Goal: Information Seeking & Learning: Check status

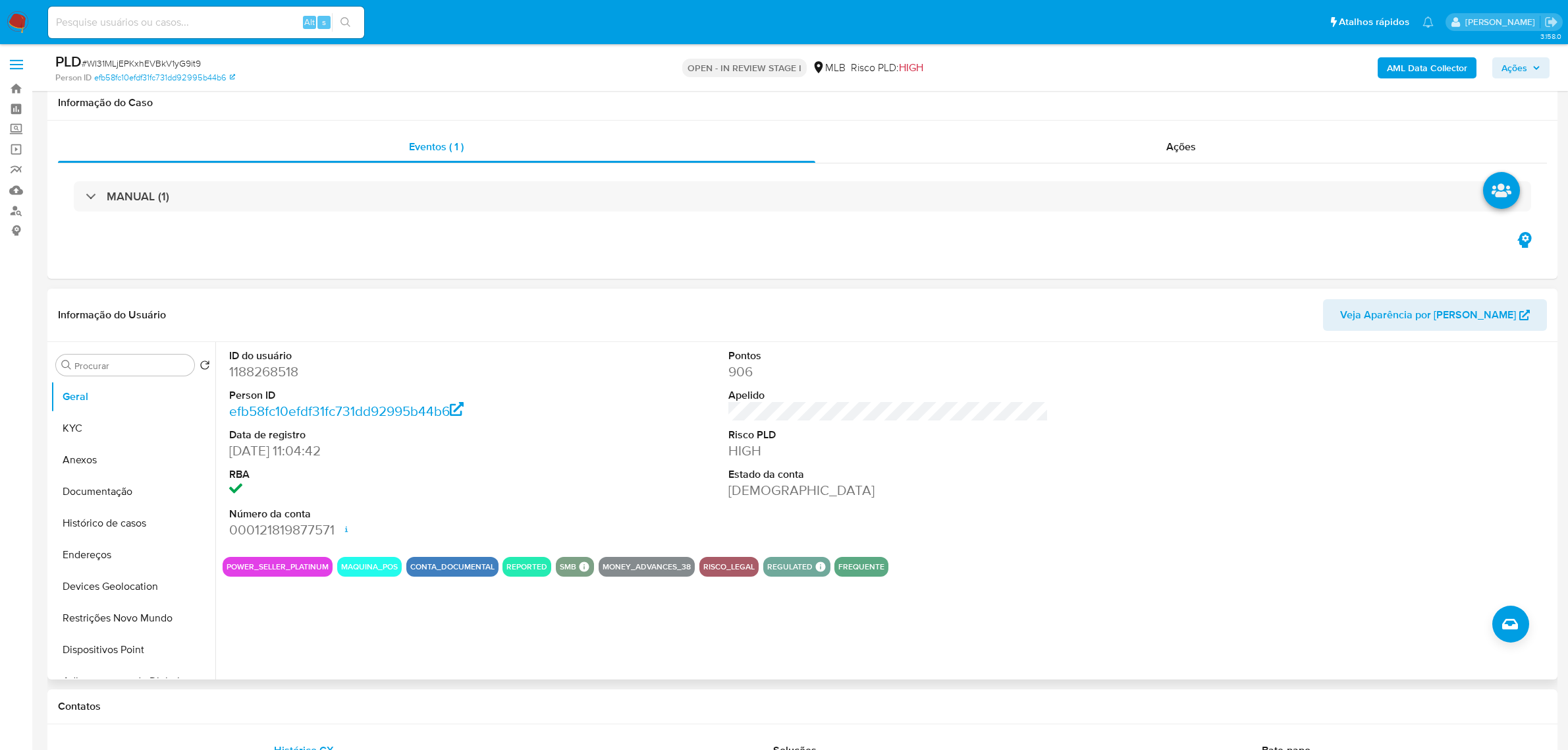
scroll to position [165, 0]
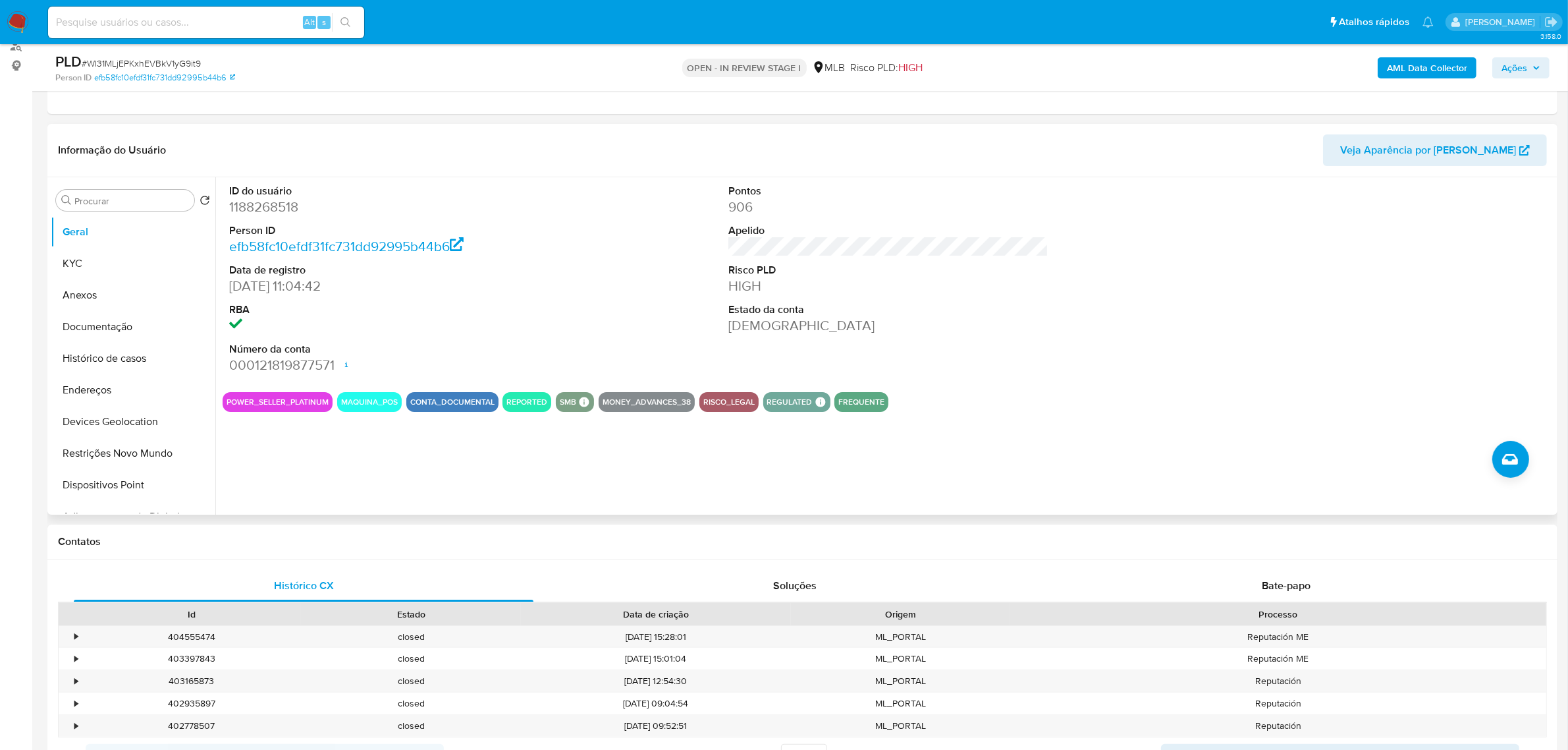
click at [427, 439] on div "ID do usuário 1188268518 Person ID efb58fc10efdf31fc731dd92995b44b6 Data de reg…" at bounding box center [885, 346] width 1339 height 337
click at [121, 272] on button "KYC" at bounding box center [128, 264] width 154 height 32
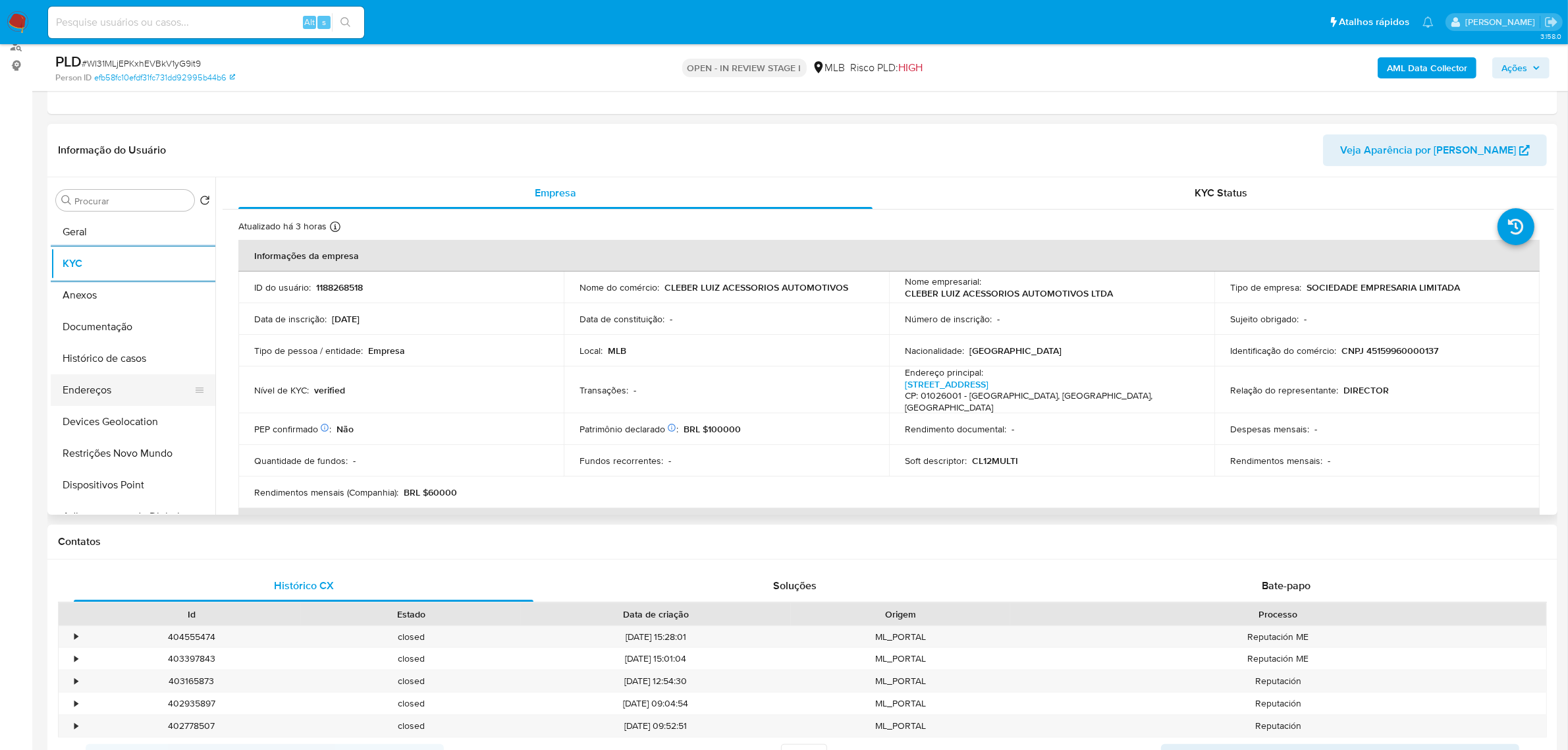
click at [99, 390] on button "Endereços" at bounding box center [128, 390] width 154 height 32
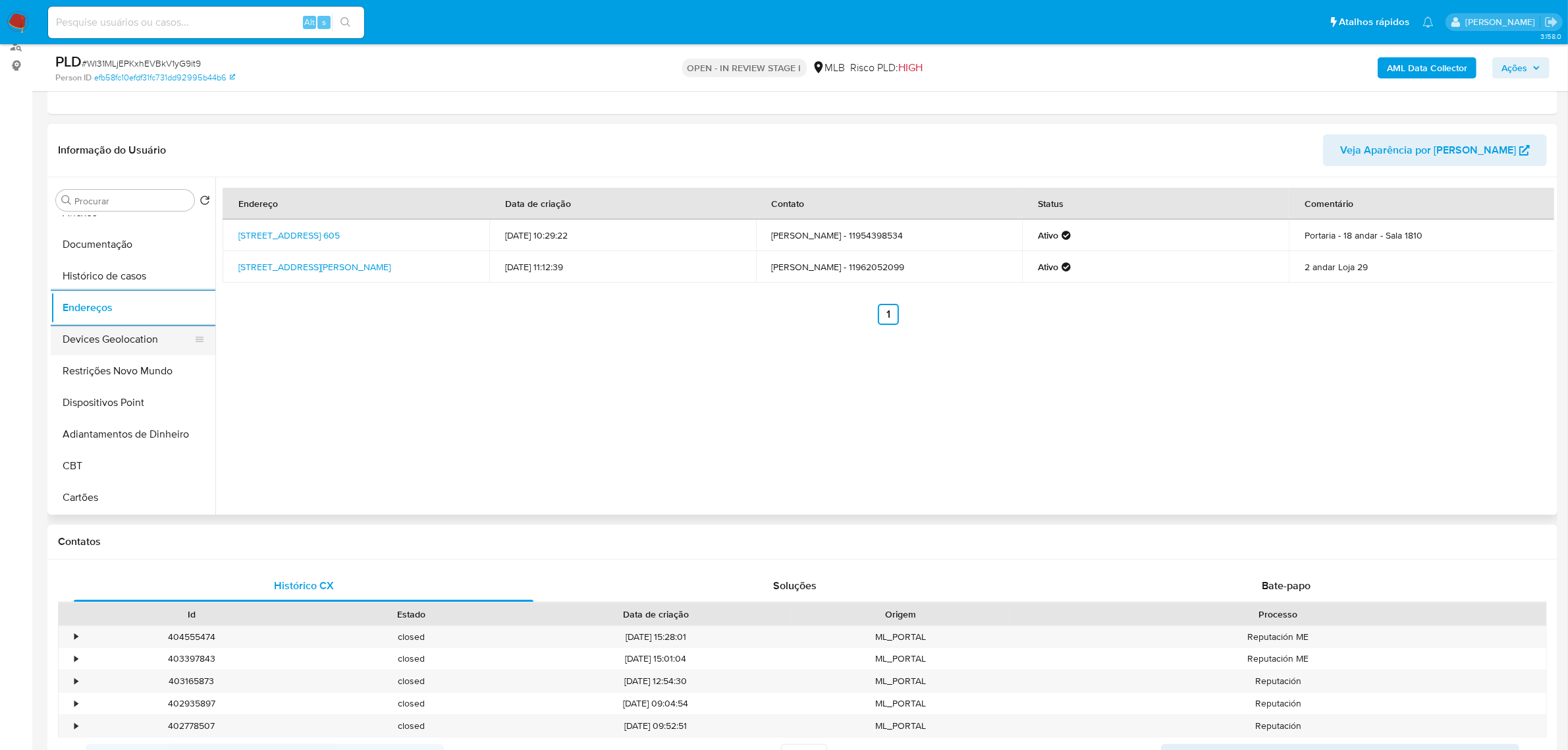
click at [124, 344] on button "Devices Geolocation" at bounding box center [128, 339] width 154 height 32
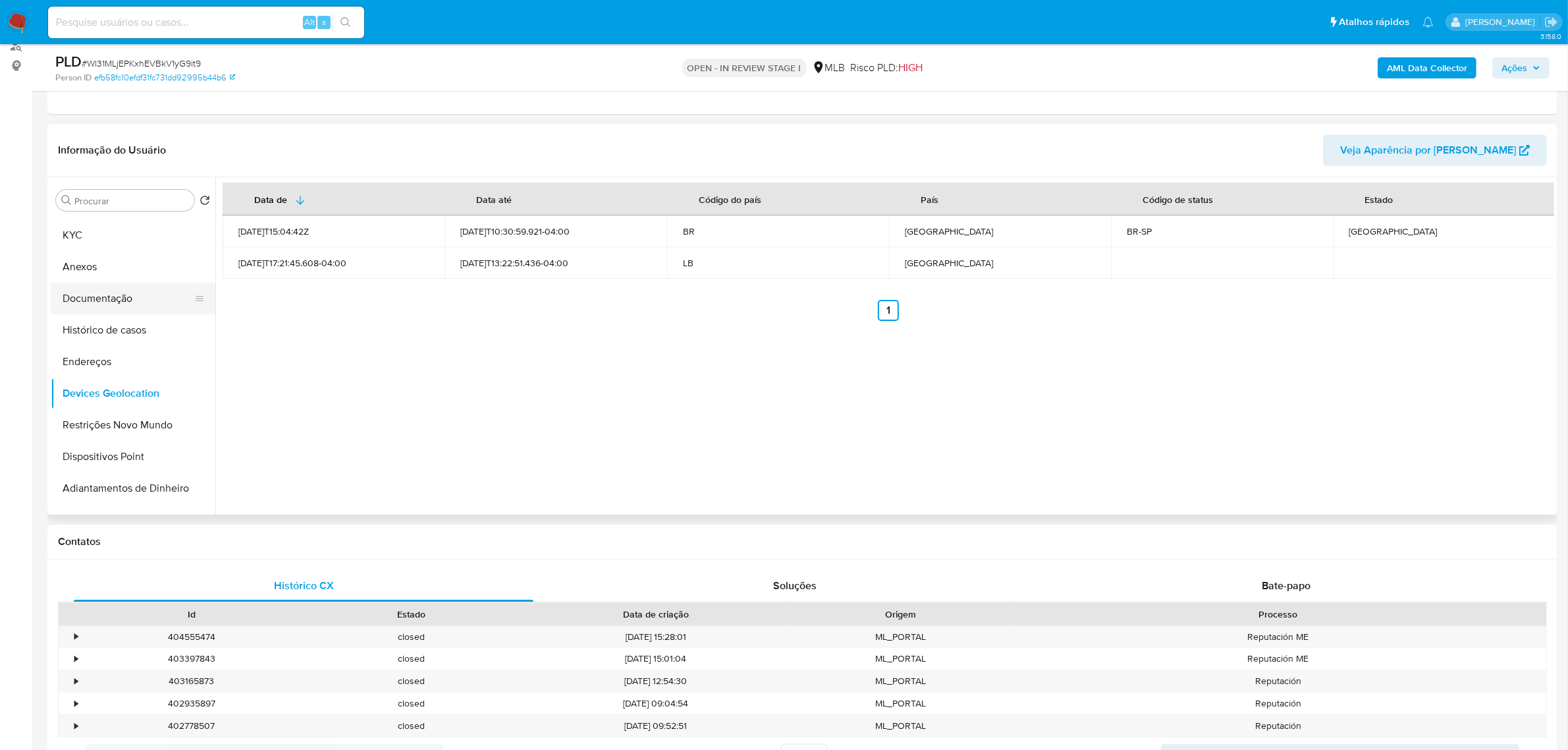
scroll to position [0, 0]
click at [130, 455] on button "Restrições Novo Mundo" at bounding box center [128, 454] width 154 height 32
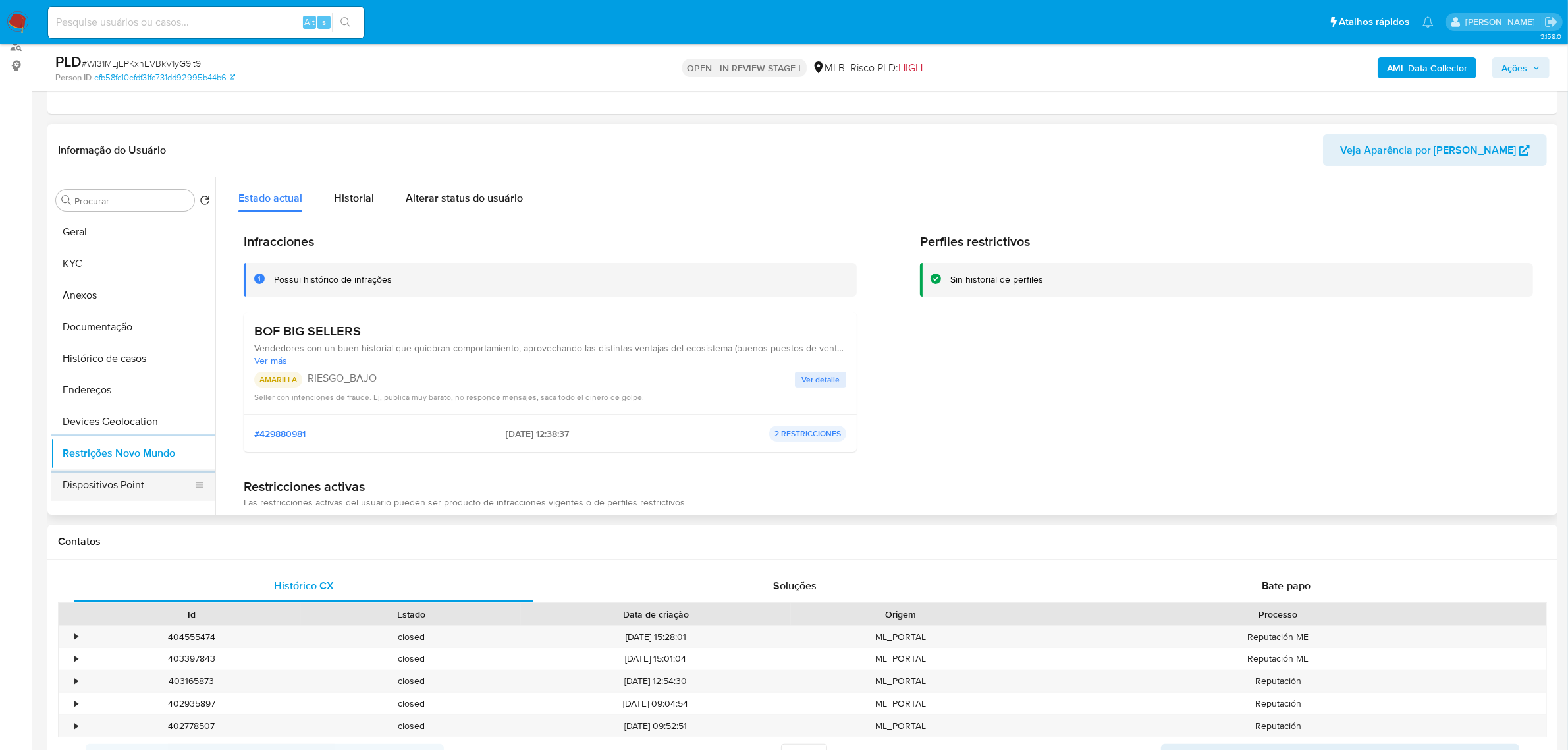
click at [125, 482] on button "Dispositivos Point" at bounding box center [128, 485] width 154 height 32
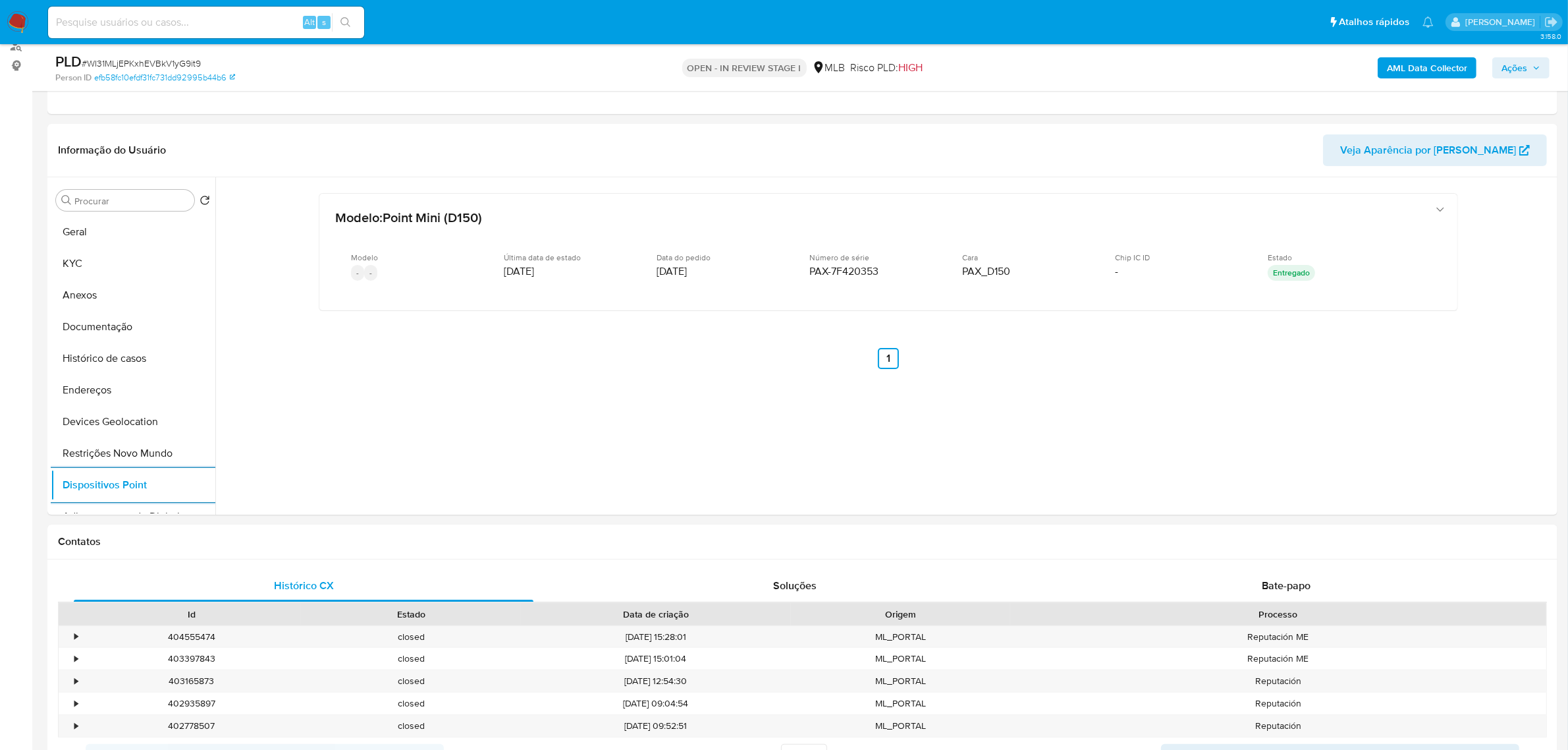
click at [1423, 64] on b "AML Data Collector" at bounding box center [1427, 68] width 80 height 21
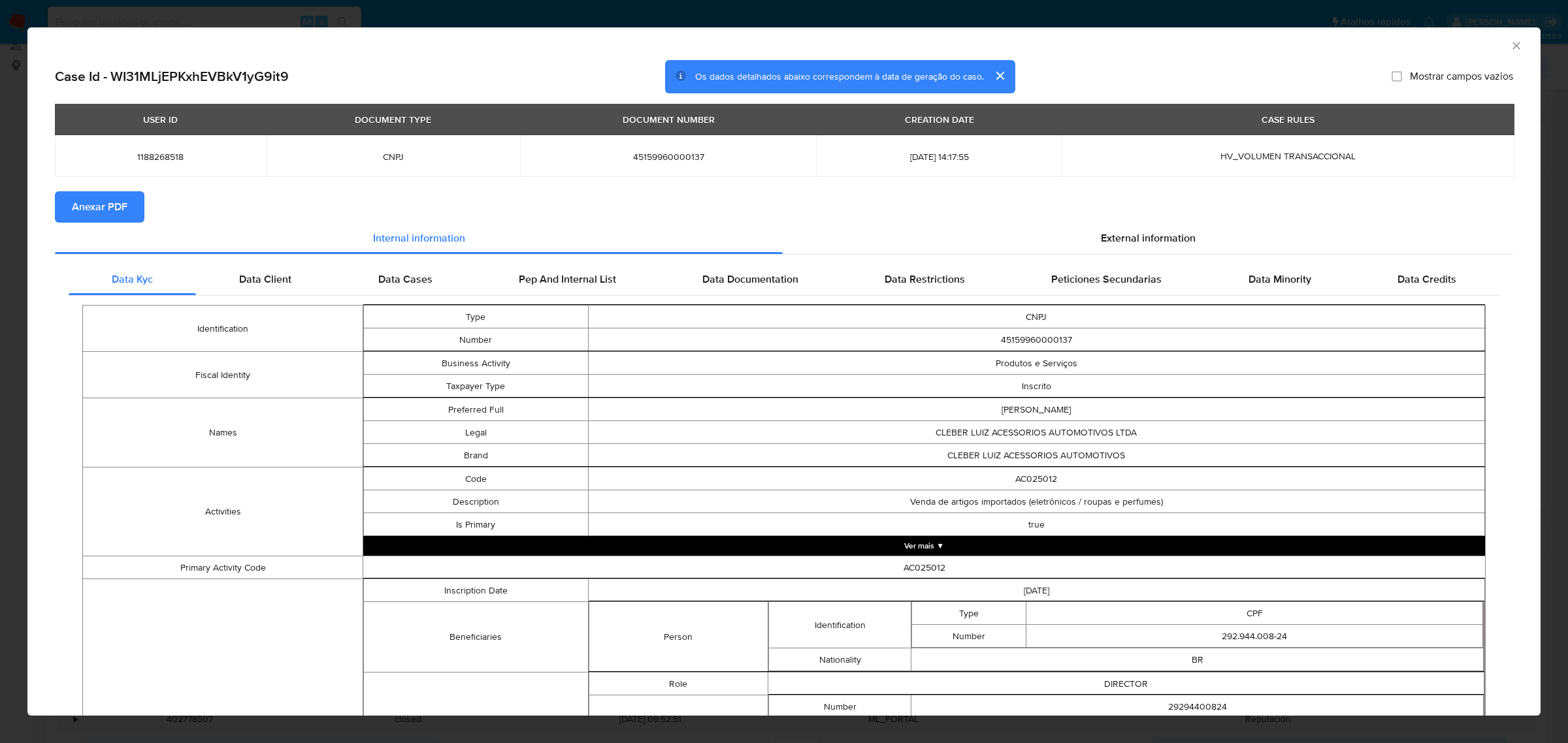
click at [90, 189] on div "USER ID DOCUMENT TYPE DOCUMENT NUMBER CREATION DATE CASE RULES 1188268518 CNPJ …" at bounding box center [784, 147] width 1458 height 88
click at [91, 200] on span "Anexar PDF" at bounding box center [100, 207] width 56 height 28
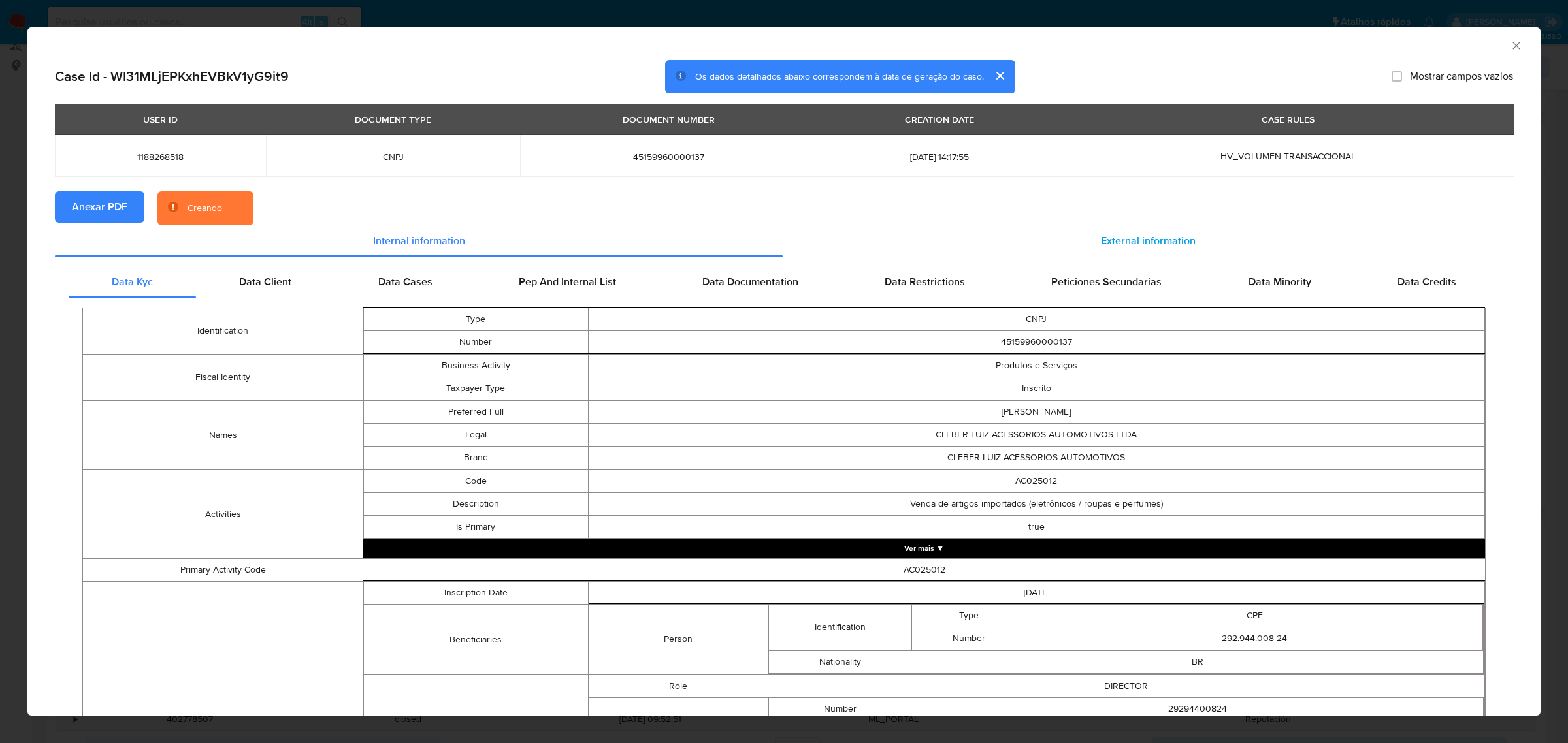
click at [1120, 239] on span "External information" at bounding box center [1147, 240] width 95 height 15
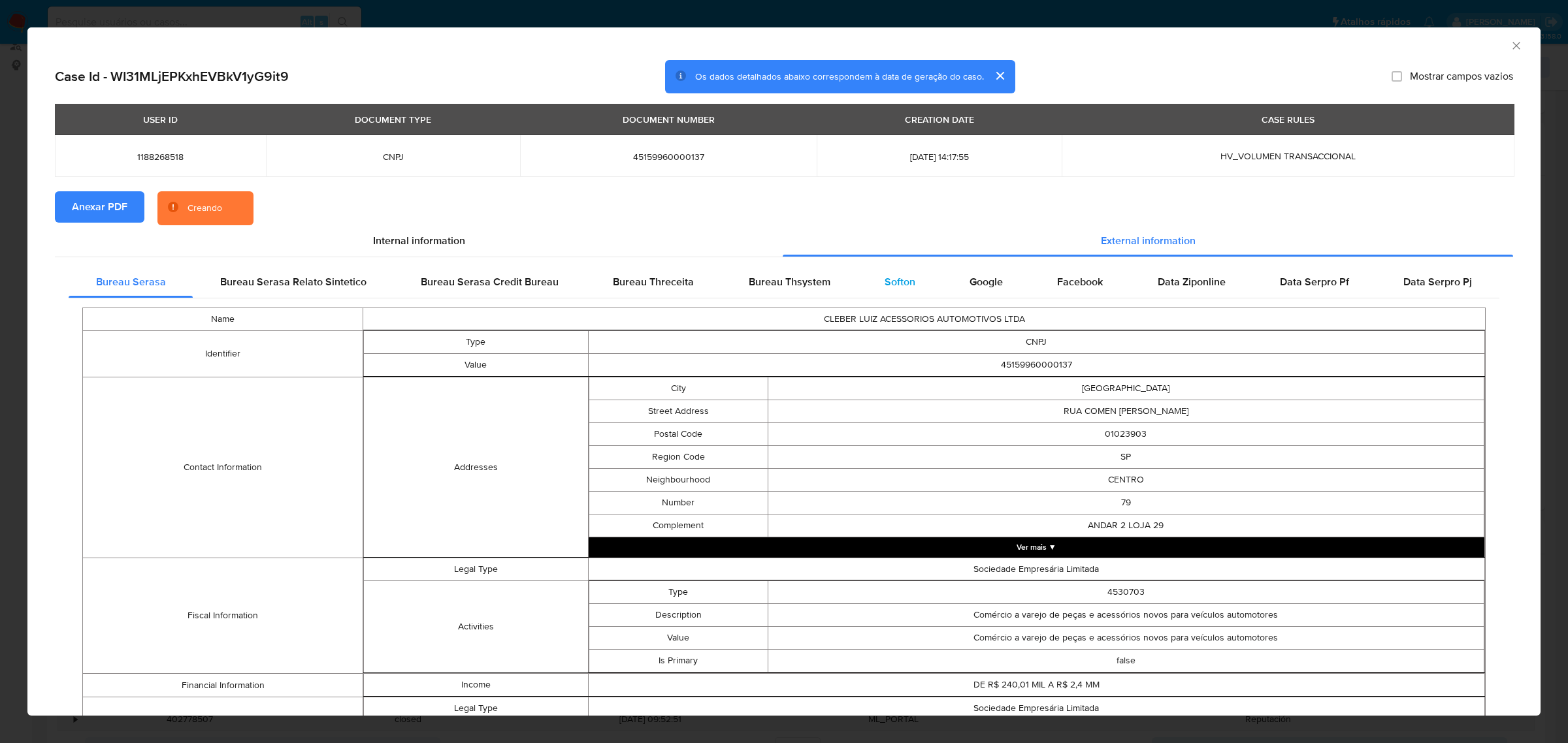
click at [880, 291] on div "Softon" at bounding box center [899, 282] width 85 height 31
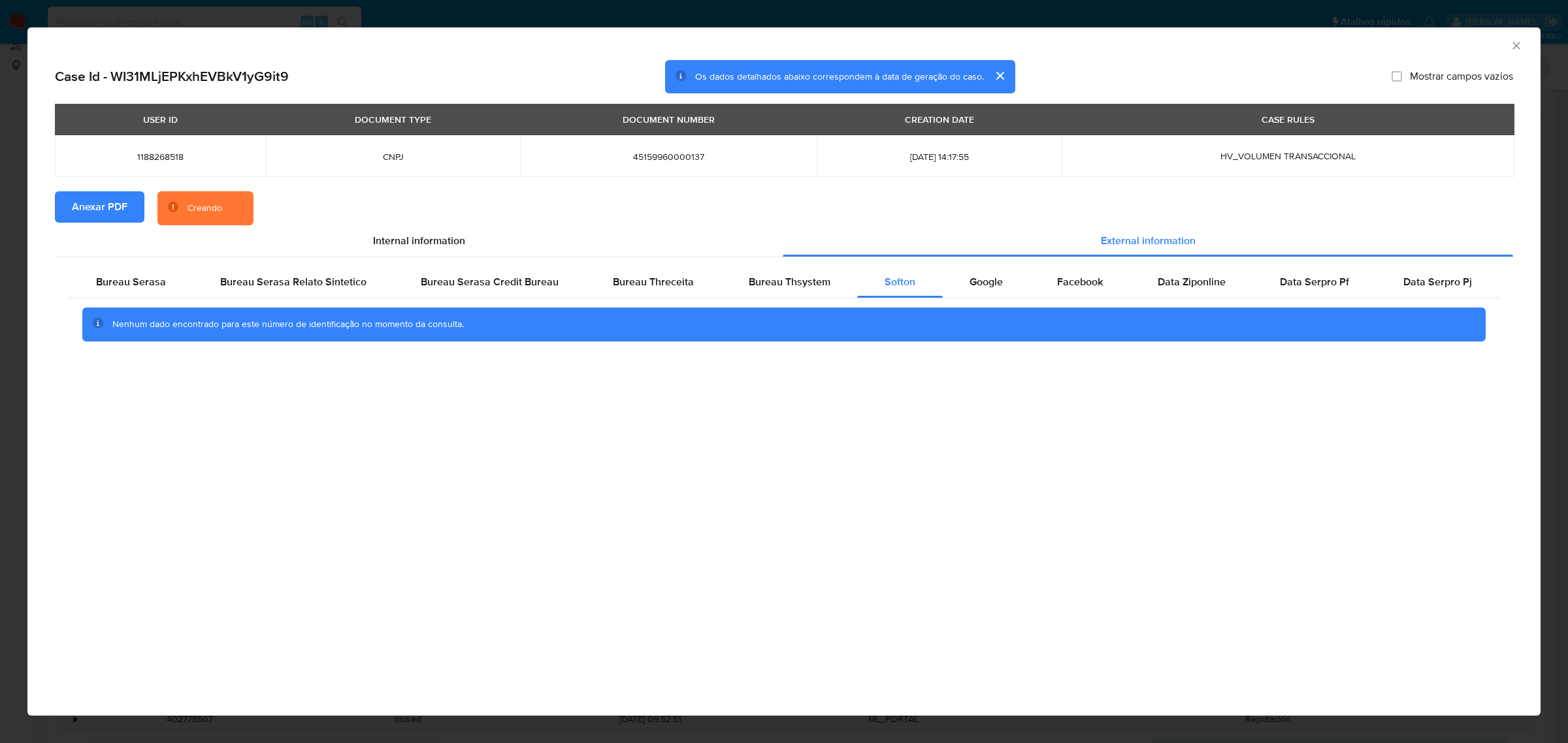
click at [1516, 41] on icon "Fechar a janela" at bounding box center [1516, 46] width 13 height 13
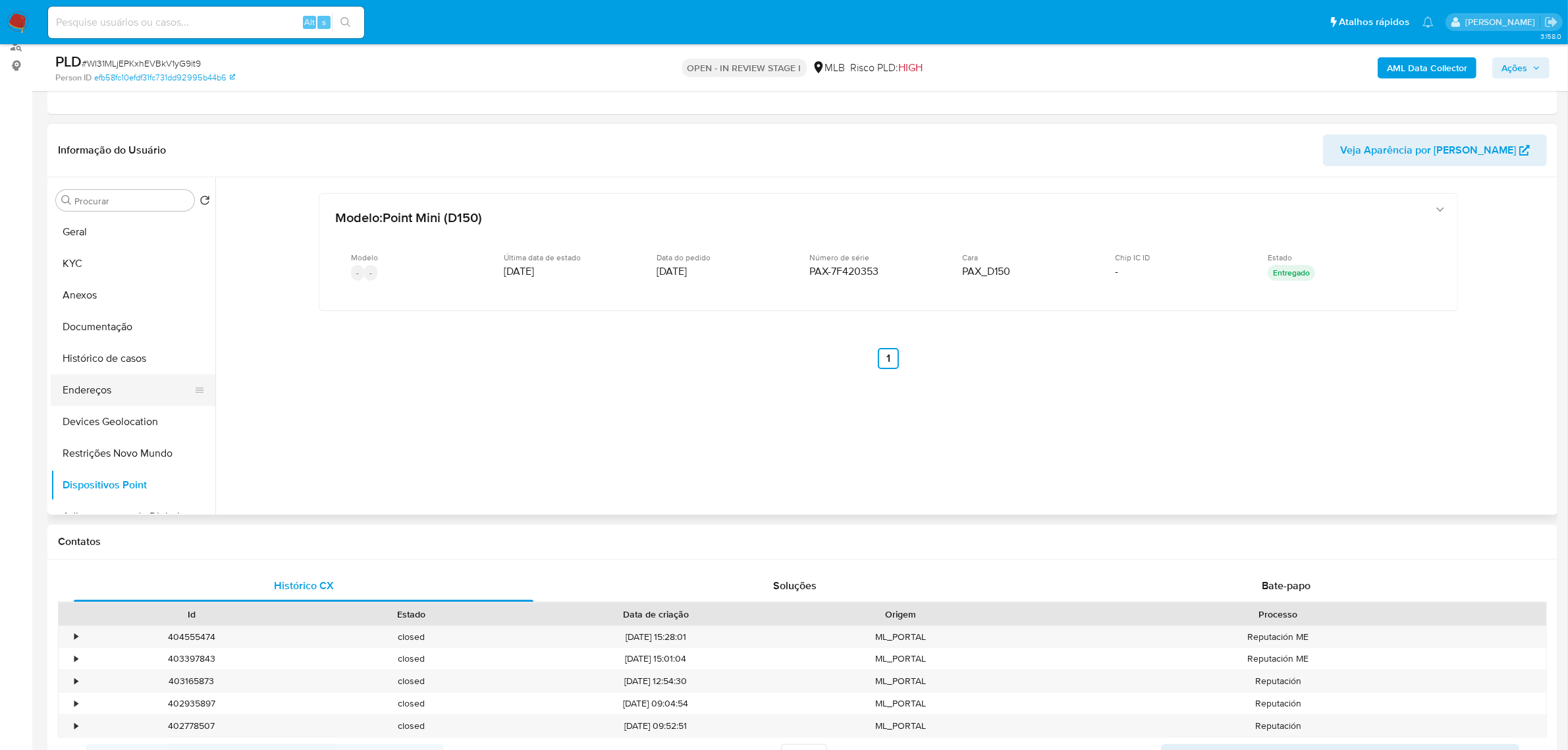
click at [83, 396] on button "Endereços" at bounding box center [128, 390] width 154 height 32
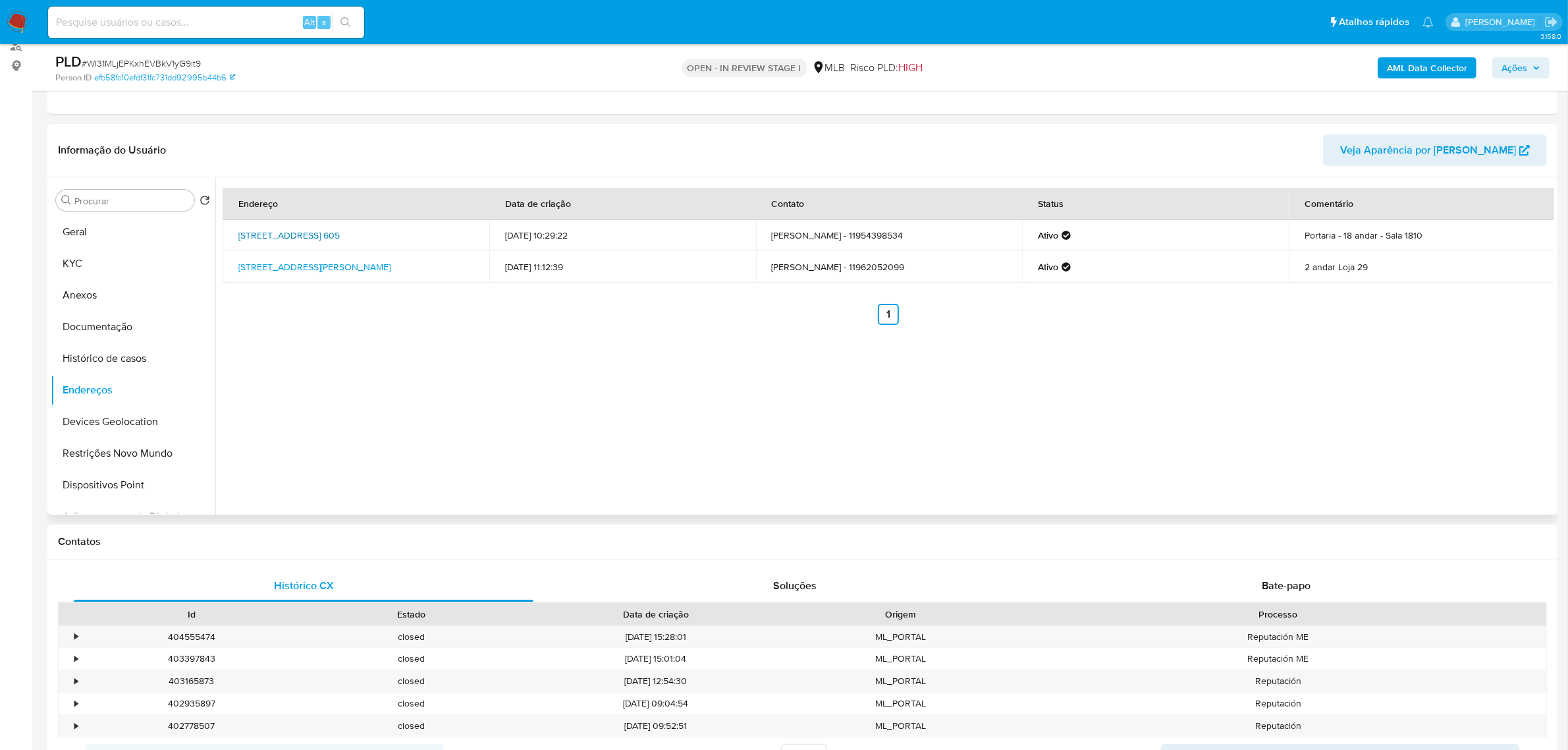
drag, startPoint x: 231, startPoint y: 229, endPoint x: 279, endPoint y: 245, distance: 50.6
click at [279, 245] on td "Avenida Senador Queirós 605, São Paulo, São Paulo, 01026001, Brasil 605" at bounding box center [356, 235] width 267 height 32
copy link "Avenida Senador Queirós 605, São Paulo, São Paulo, 01026001"
click at [340, 232] on link "Avenida Senador Queirós 605, São Paulo, São Paulo, 01026001, Brasil 605" at bounding box center [289, 235] width 101 height 13
click at [122, 272] on button "KYC" at bounding box center [128, 264] width 154 height 32
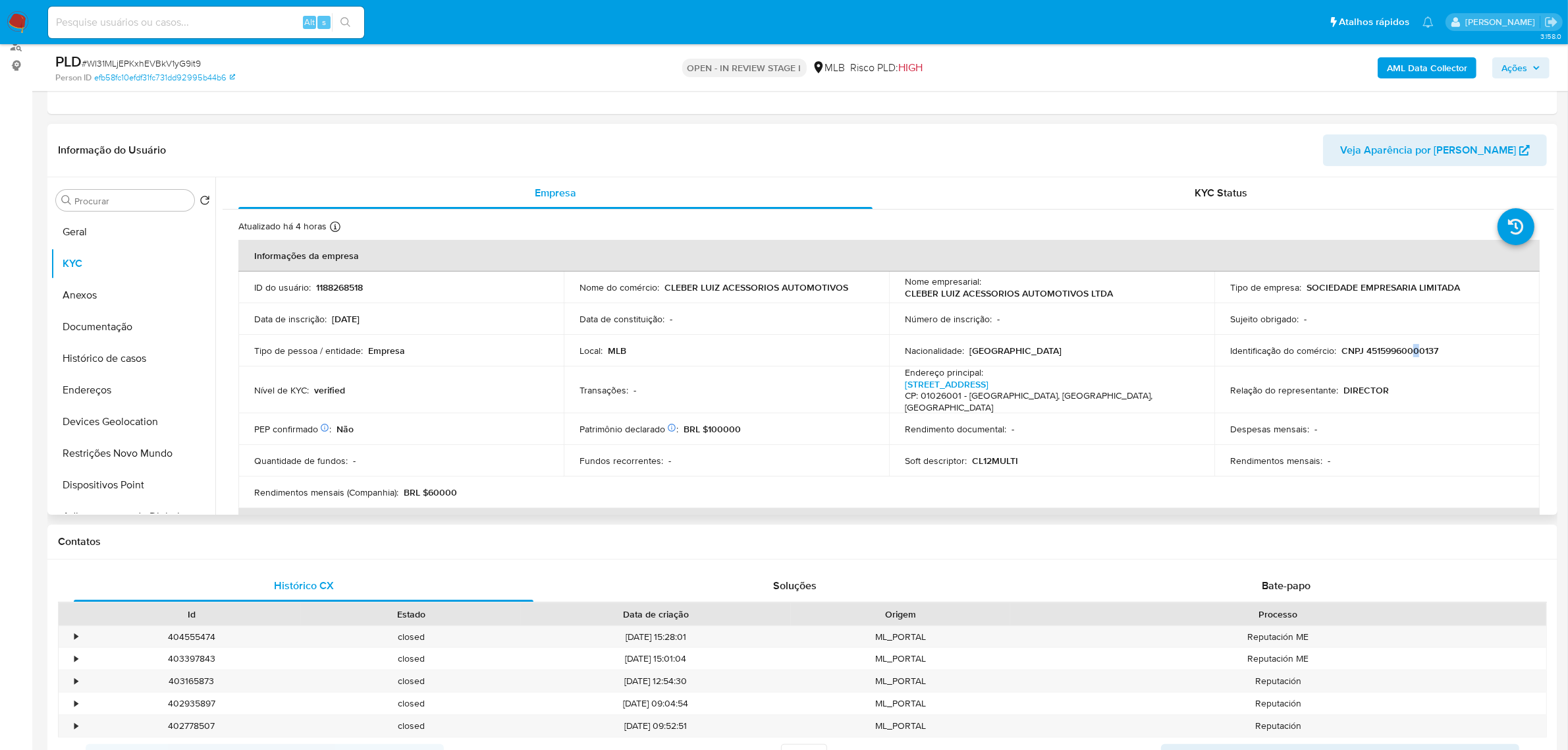
click at [1413, 351] on p "CNPJ 45159960000137" at bounding box center [1390, 350] width 97 height 12
click at [1393, 353] on p "CNPJ 45159960000137" at bounding box center [1390, 350] width 97 height 12
copy p "45159960000137"
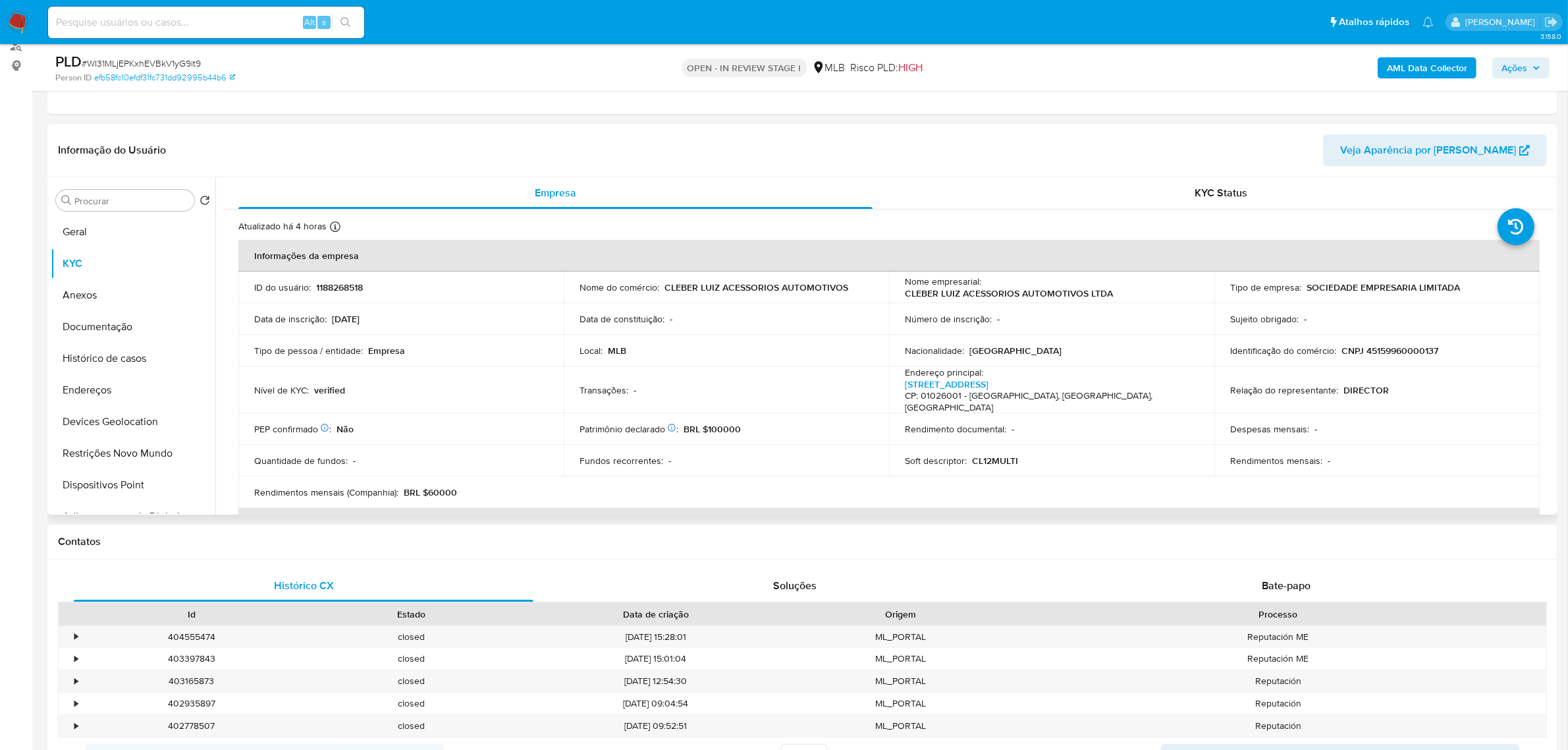
click at [1394, 343] on td "Identificação do comércio : CNPJ 45159960000137" at bounding box center [1377, 351] width 326 height 32
click at [1397, 348] on p "CNPJ 45159960000137" at bounding box center [1390, 350] width 97 height 12
copy p "45159960000137"
click at [126, 321] on button "Documentação" at bounding box center [128, 327] width 154 height 32
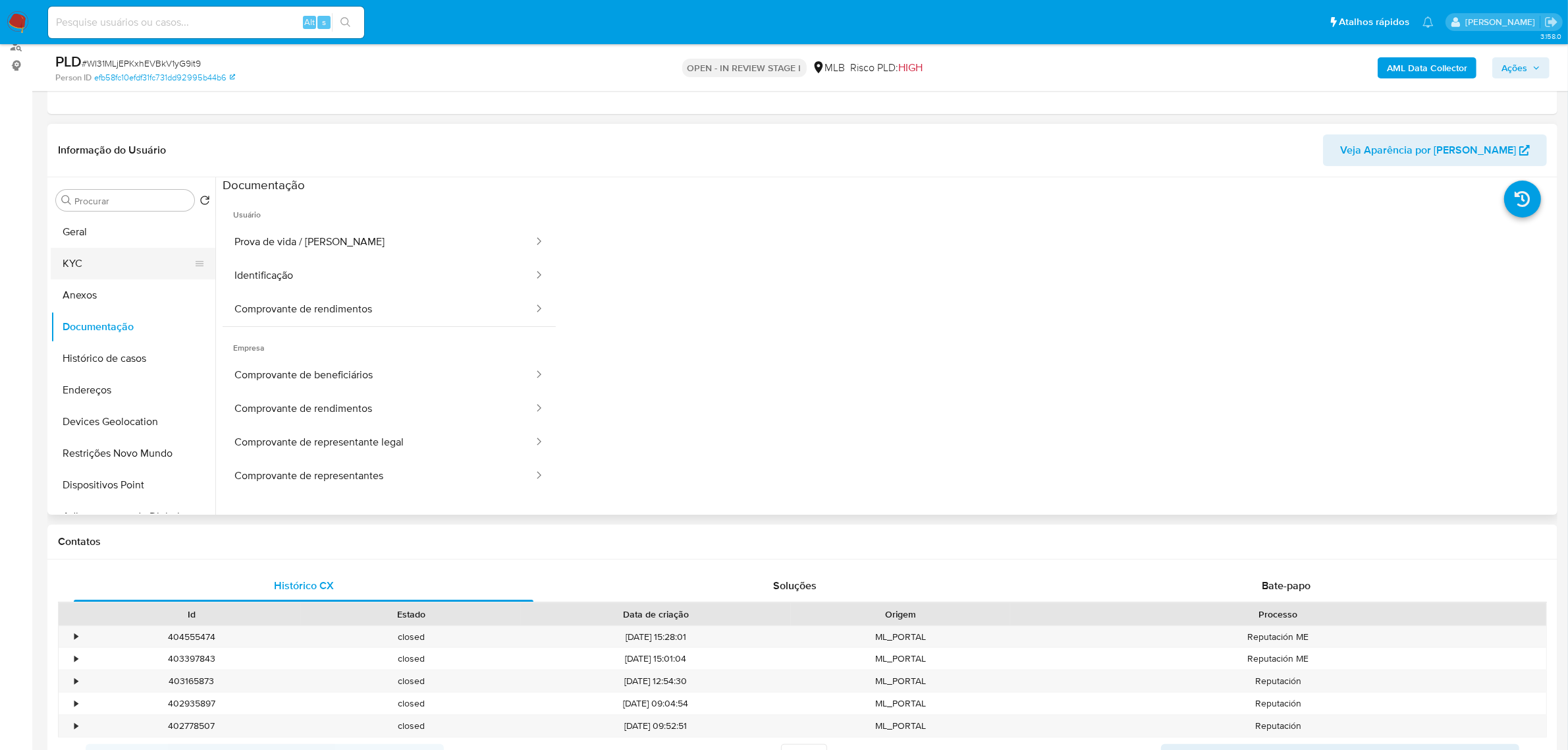
click at [80, 264] on button "KYC" at bounding box center [128, 264] width 154 height 32
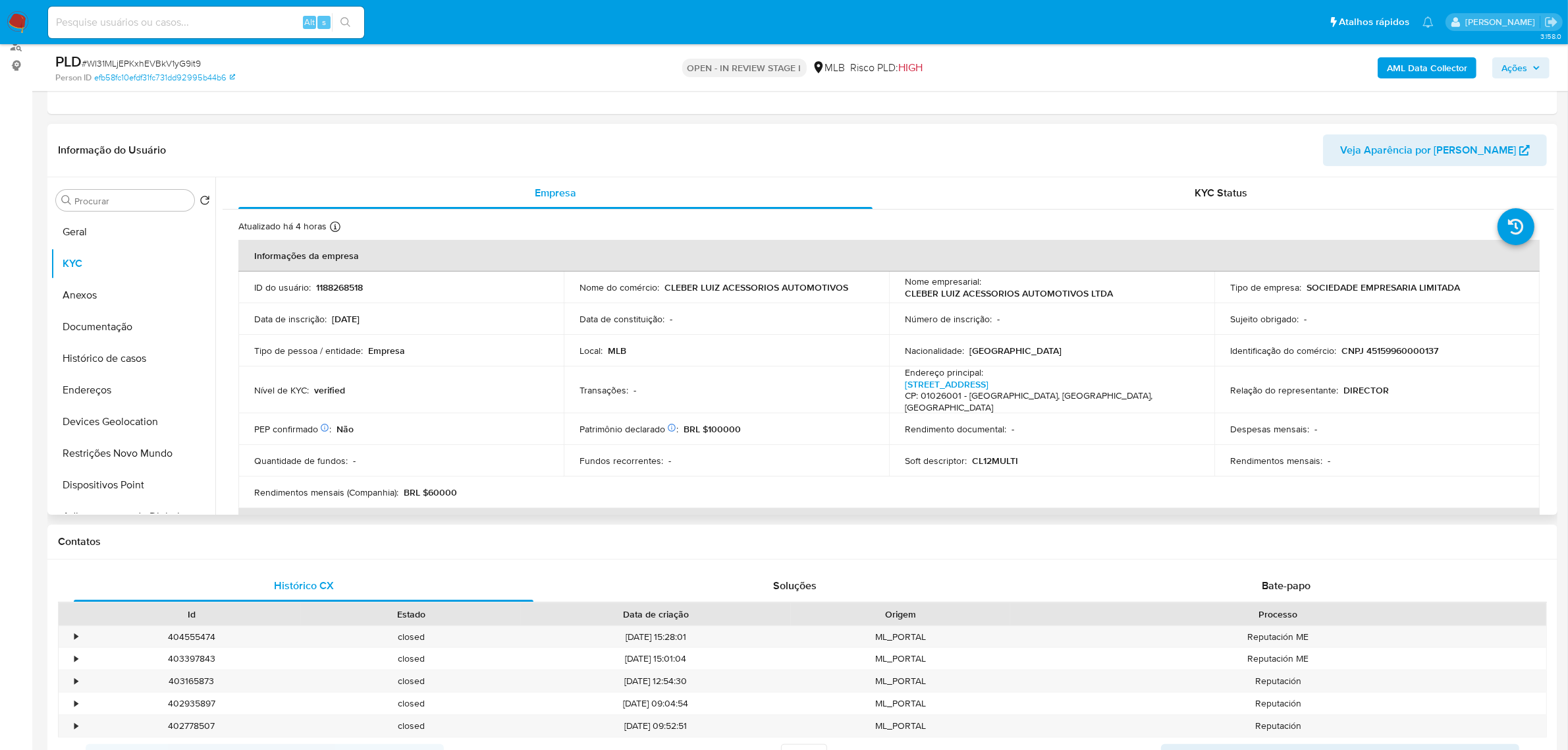
click at [1397, 351] on p "CNPJ 45159960000137" at bounding box center [1390, 350] width 97 height 12
copy p "45159960000137"
click at [109, 337] on button "Documentação" at bounding box center [128, 327] width 154 height 32
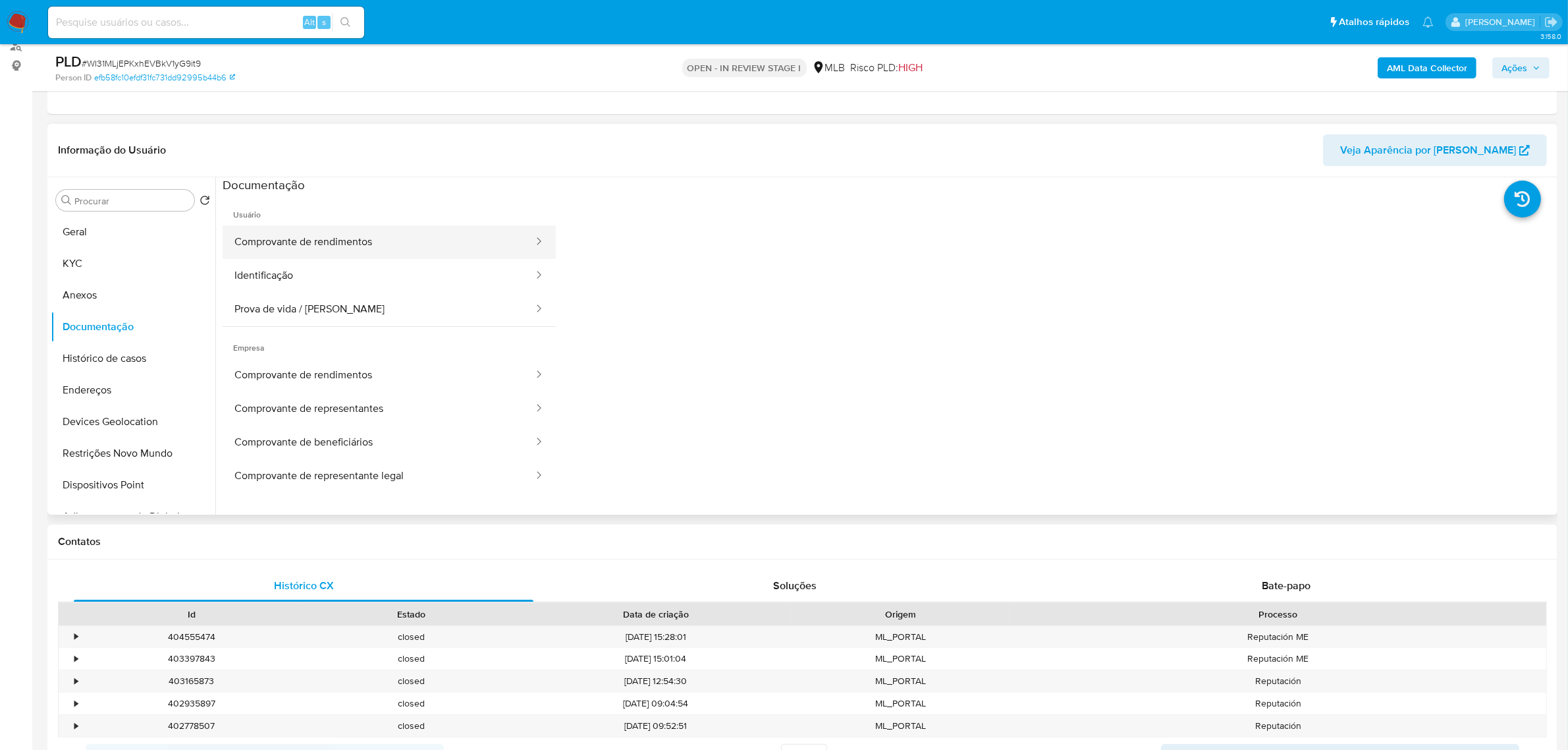
click at [406, 247] on button "Comprovante de rendimentos" at bounding box center [379, 242] width 312 height 34
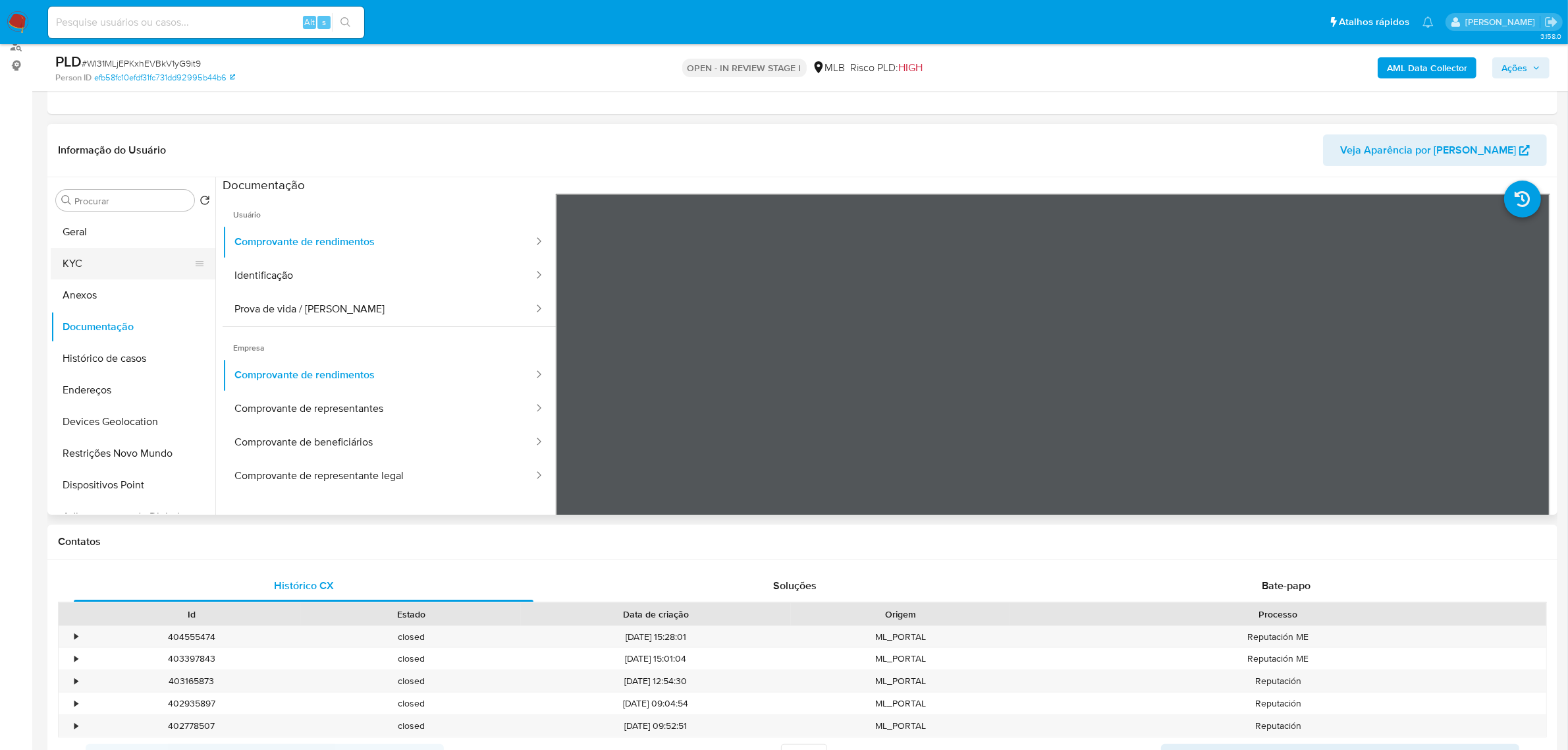
click at [106, 269] on button "KYC" at bounding box center [128, 264] width 154 height 32
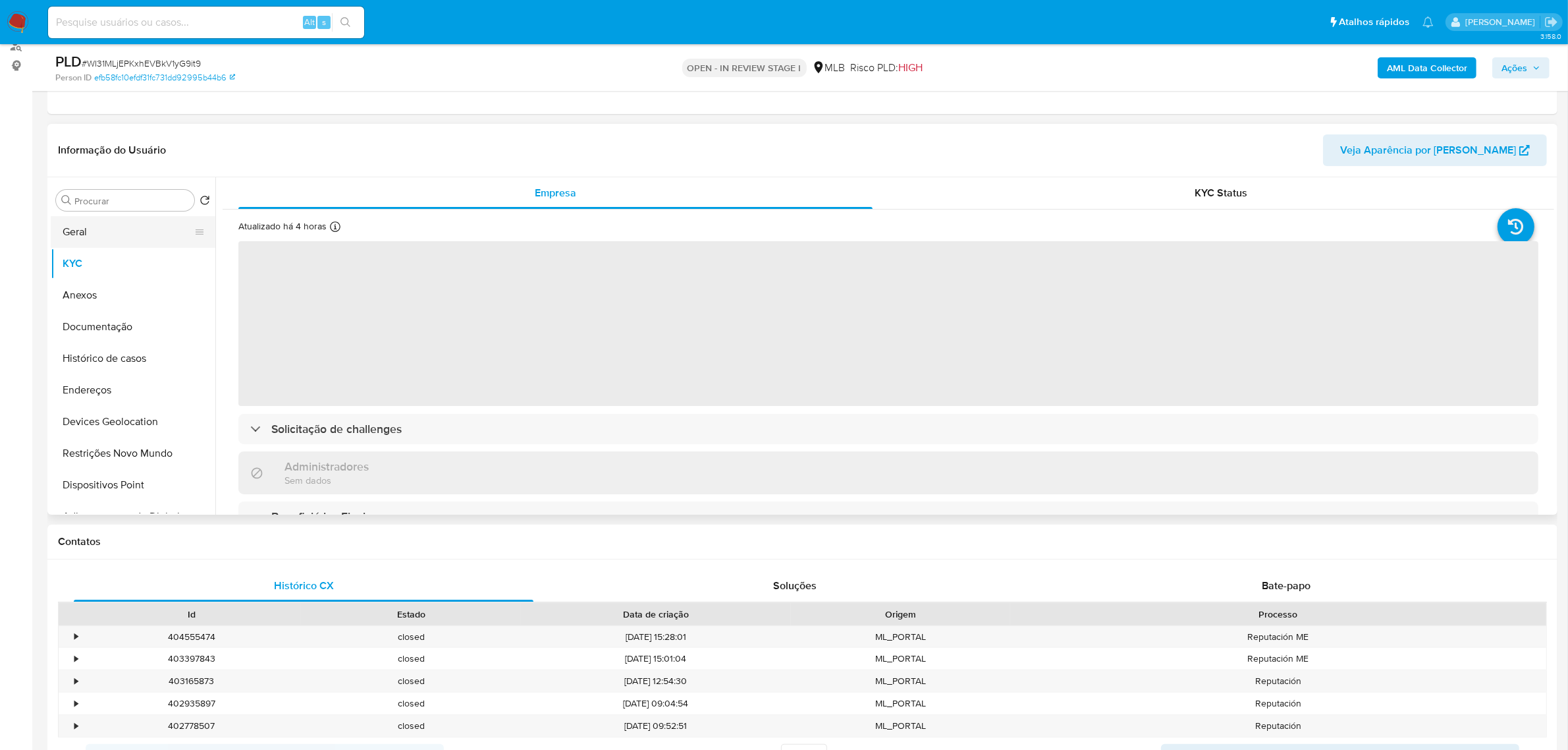
click at [76, 242] on button "Geral" at bounding box center [128, 232] width 154 height 32
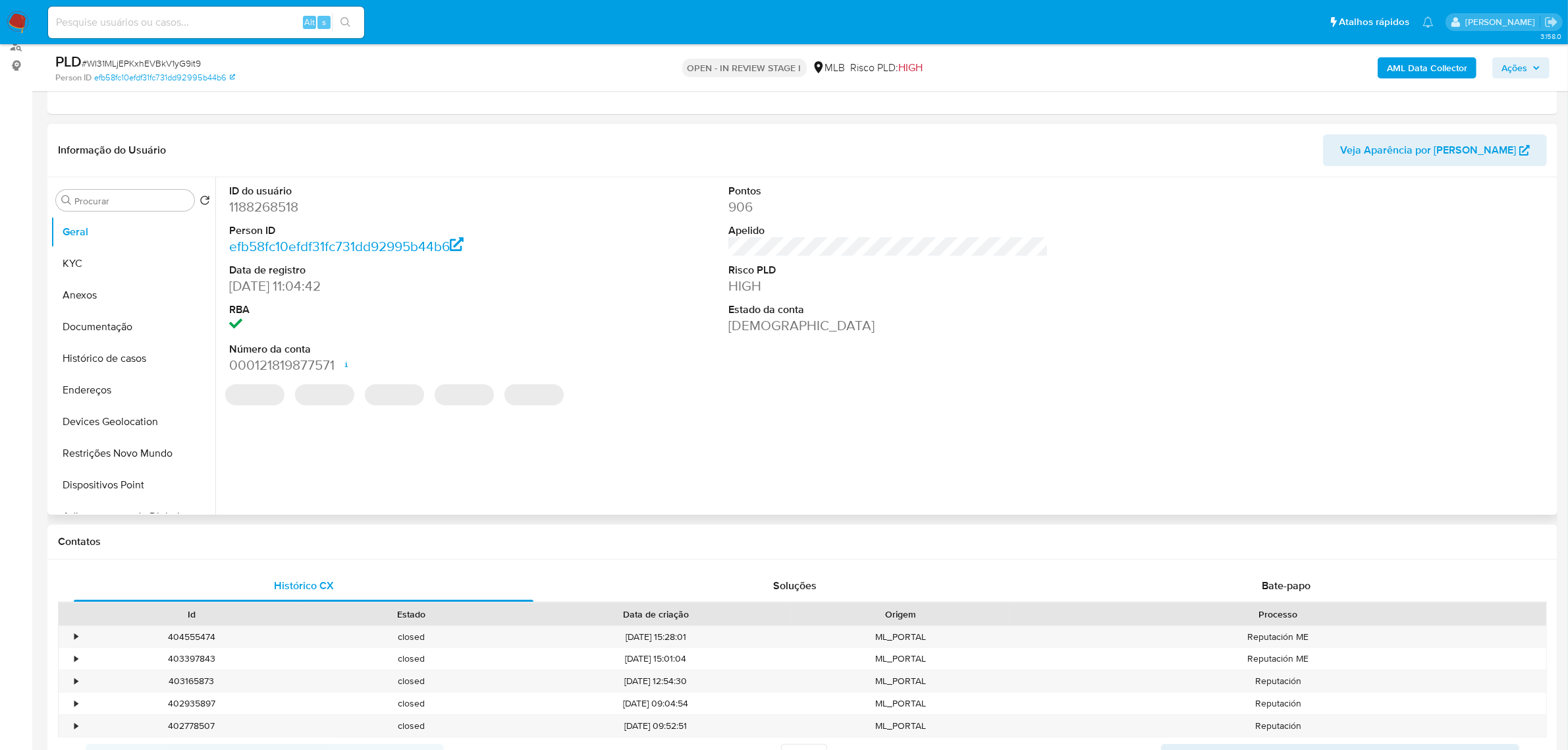
click at [324, 444] on div "ID do usuário 1188268518 Person ID efb58fc10efdf31fc731dd92995b44b6 Data de reg…" at bounding box center [885, 346] width 1339 height 337
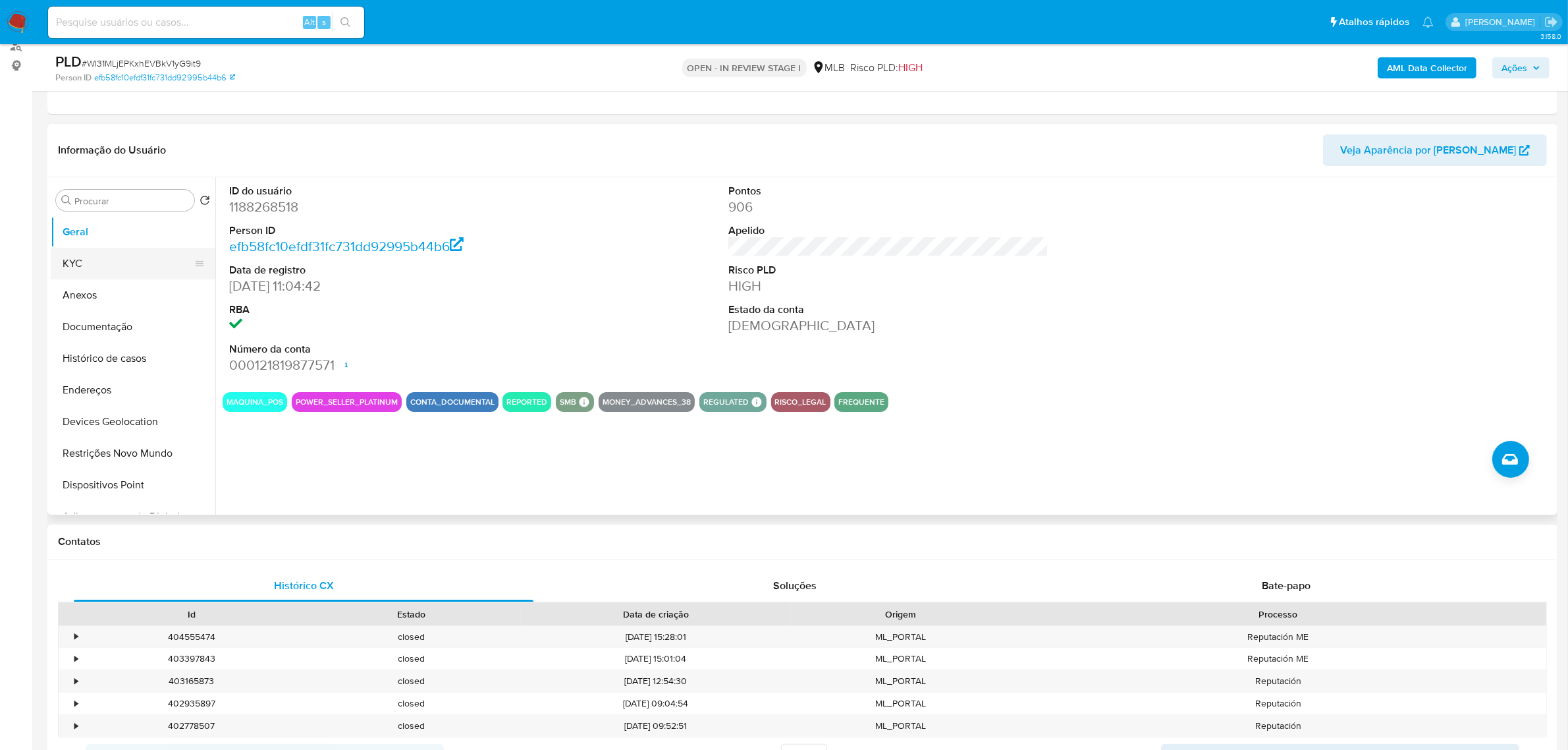
click at [63, 273] on button "KYC" at bounding box center [128, 264] width 154 height 32
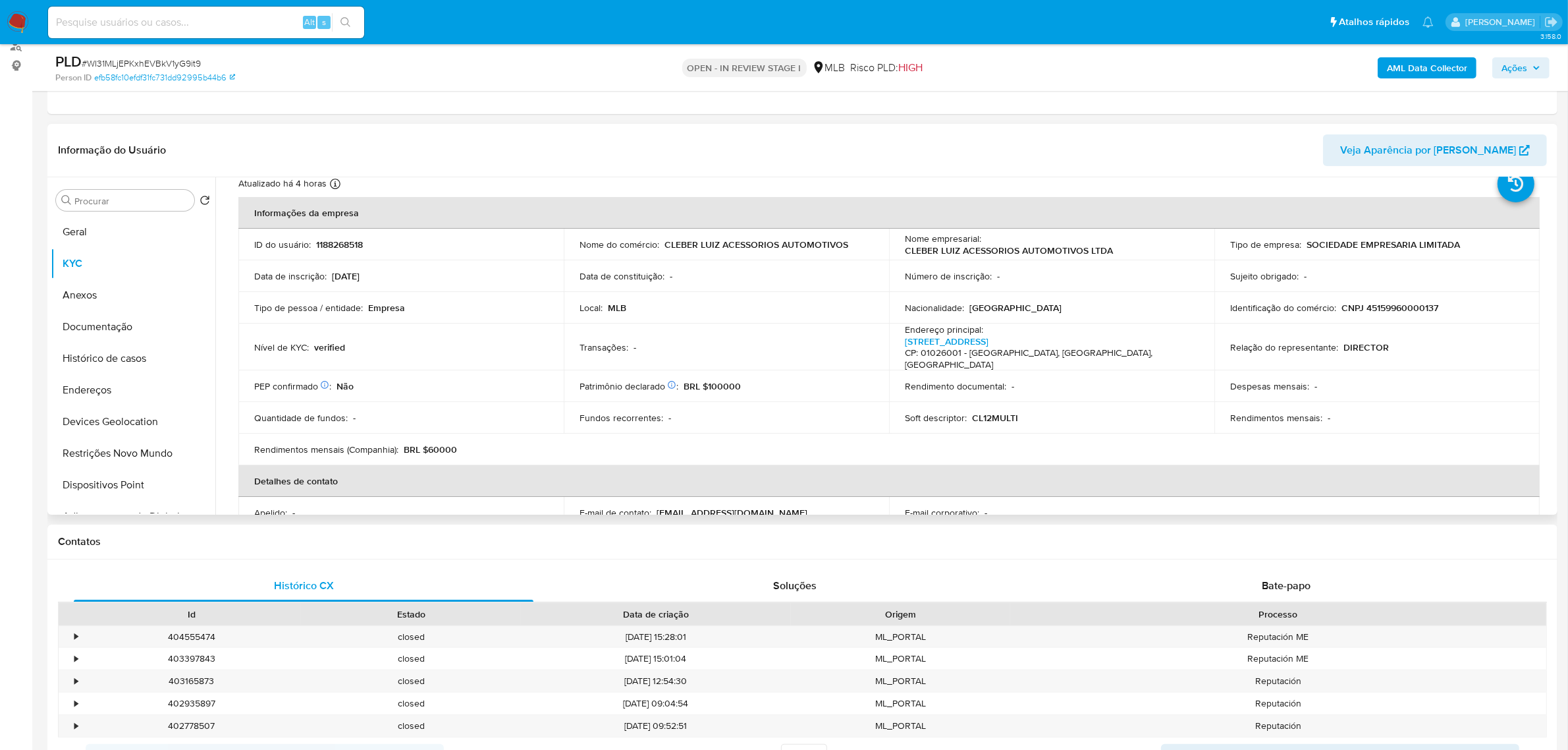
scroll to position [83, 0]
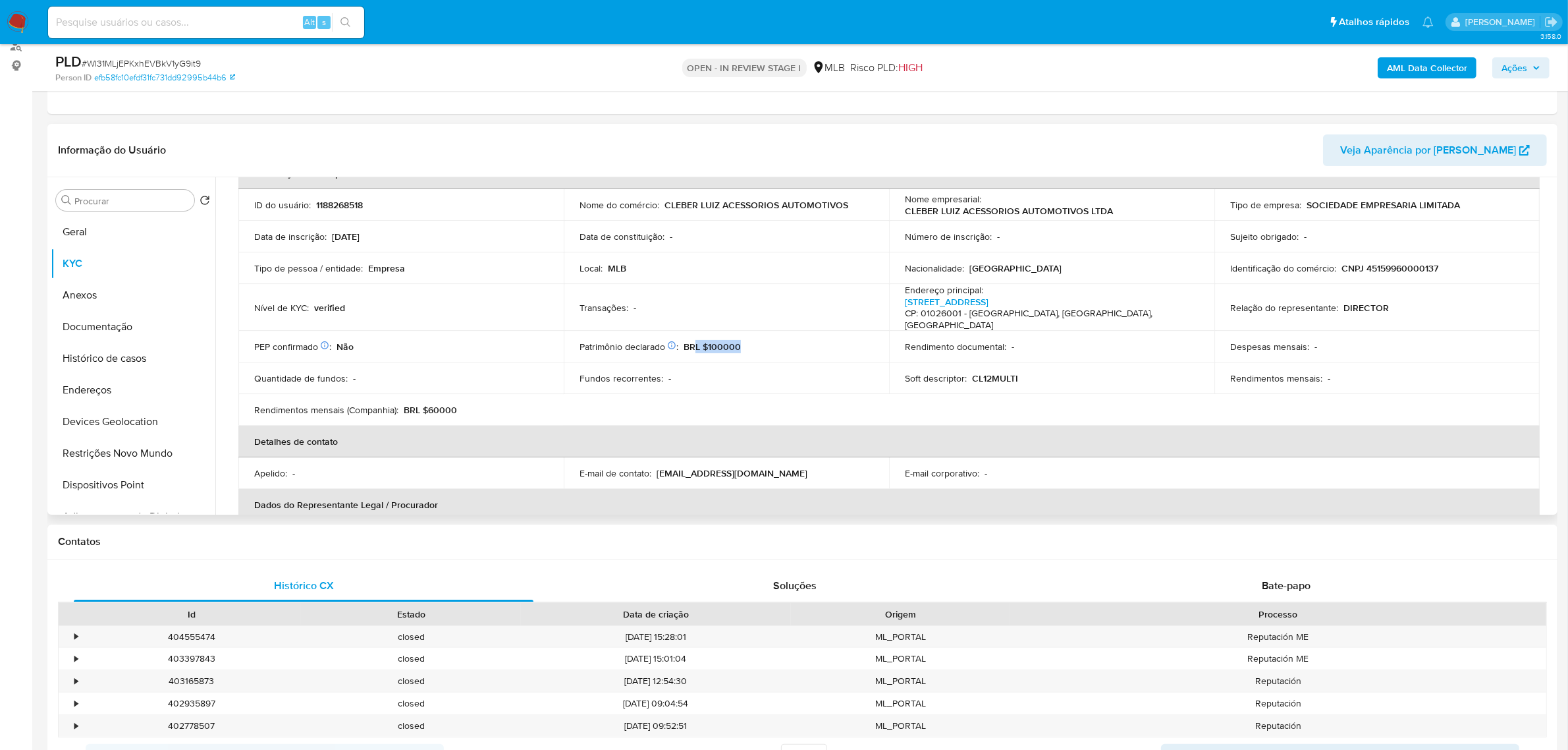
drag, startPoint x: 693, startPoint y: 331, endPoint x: 793, endPoint y: 334, distance: 100.0
click at [793, 341] on div "Patrimônio declarado Conformado por Investimentos financeiros Não Bens imóveis …" at bounding box center [727, 347] width 294 height 12
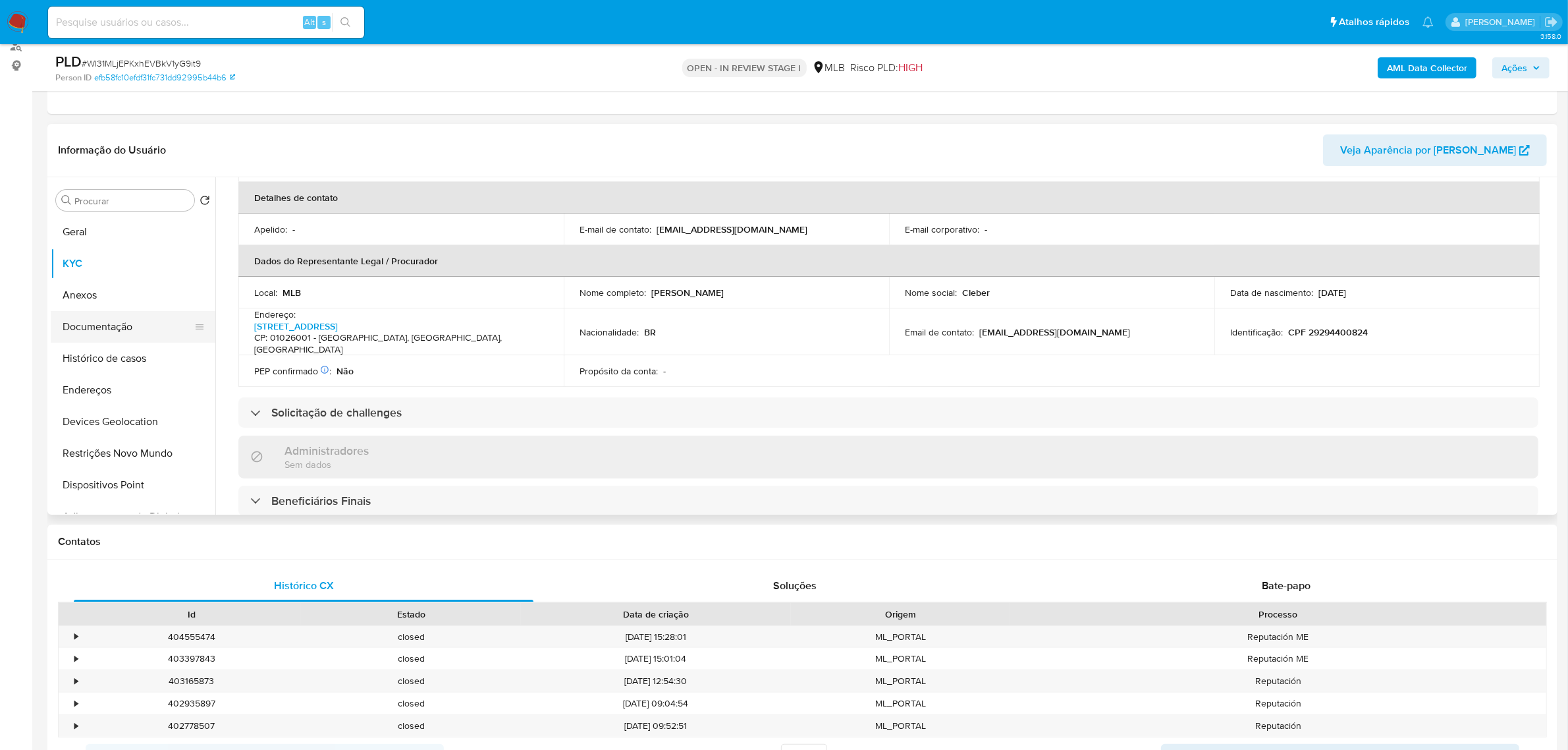
scroll to position [247, 0]
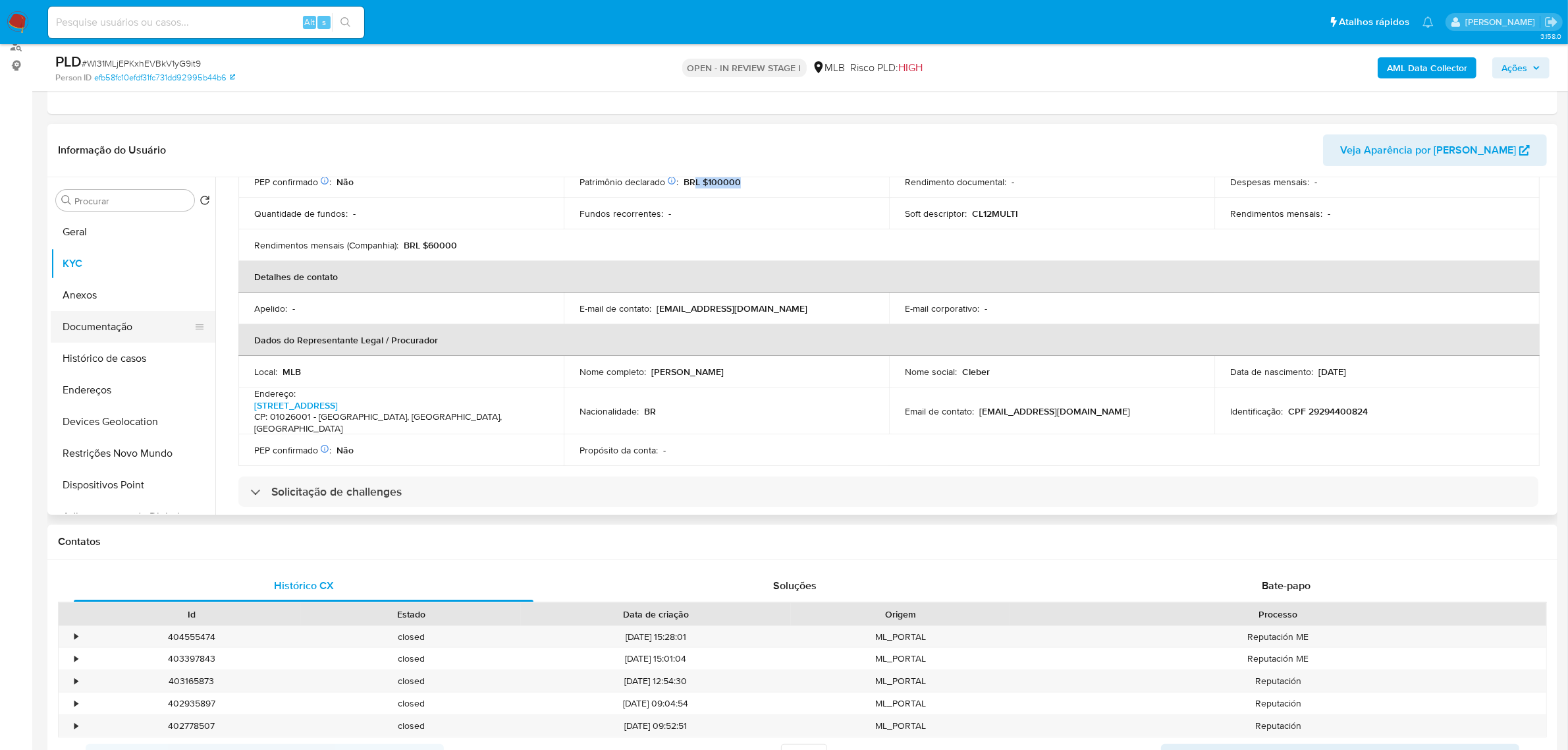
click at [87, 326] on button "Documentação" at bounding box center [128, 327] width 154 height 32
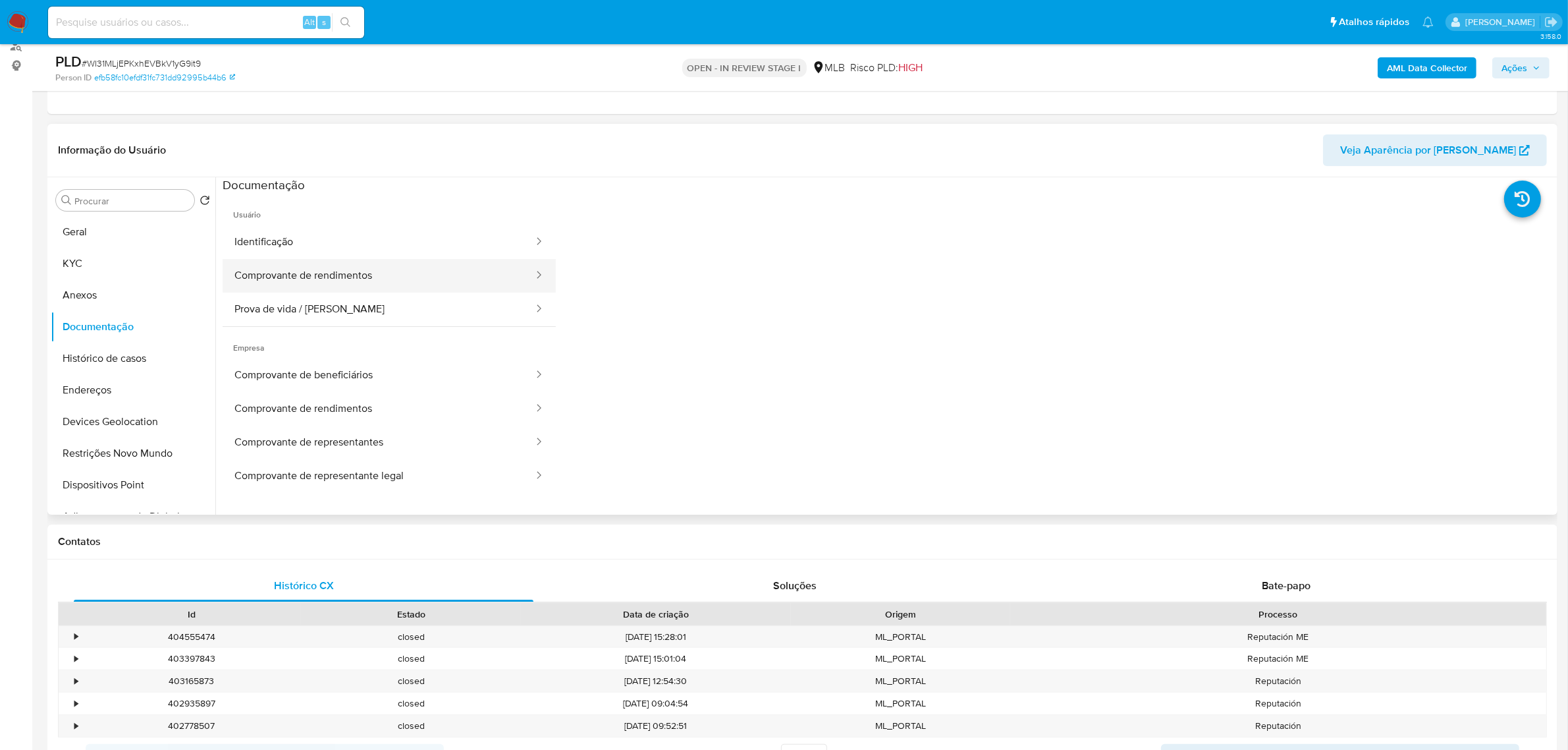
click at [393, 274] on button "Comprovante de rendimentos" at bounding box center [379, 275] width 312 height 34
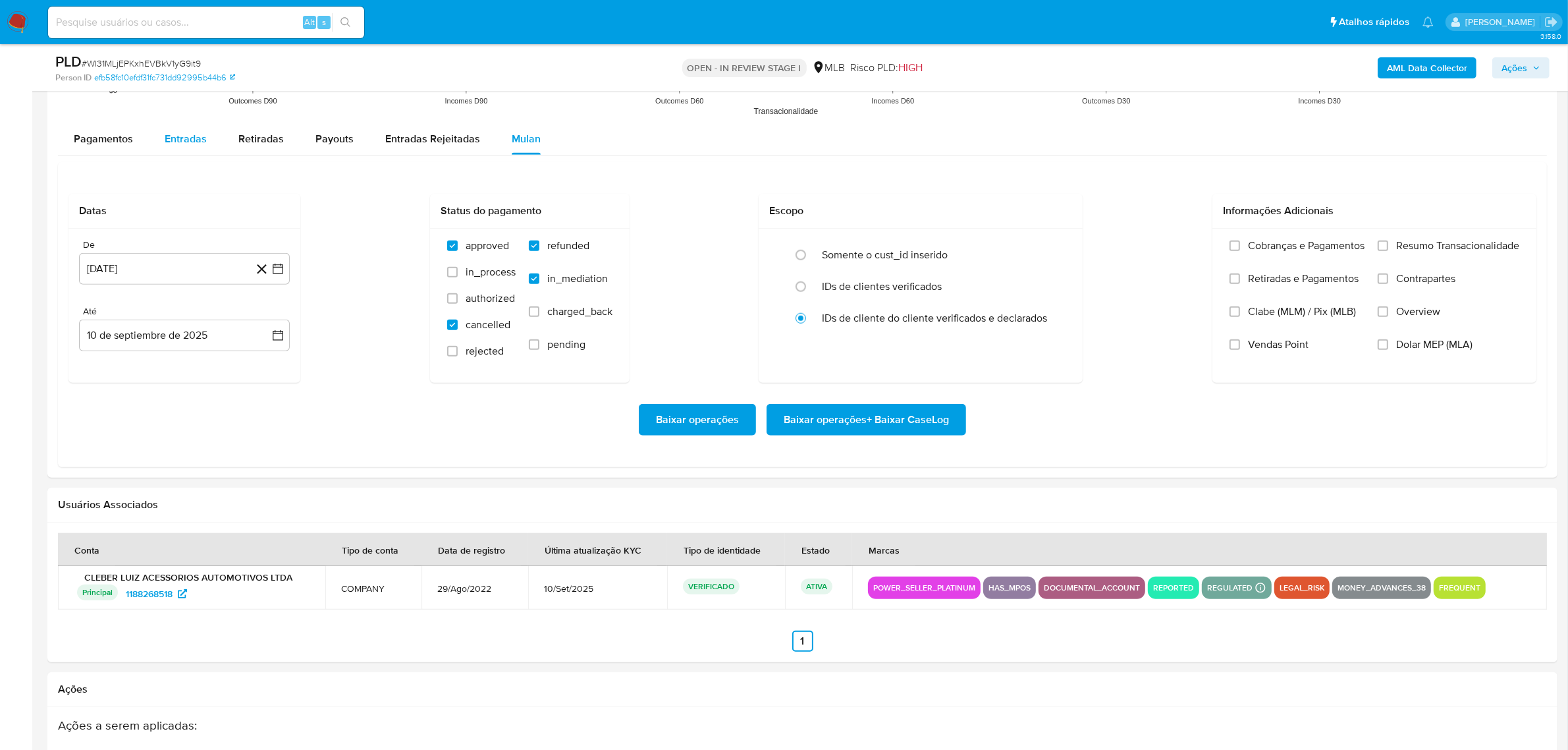
scroll to position [1235, 0]
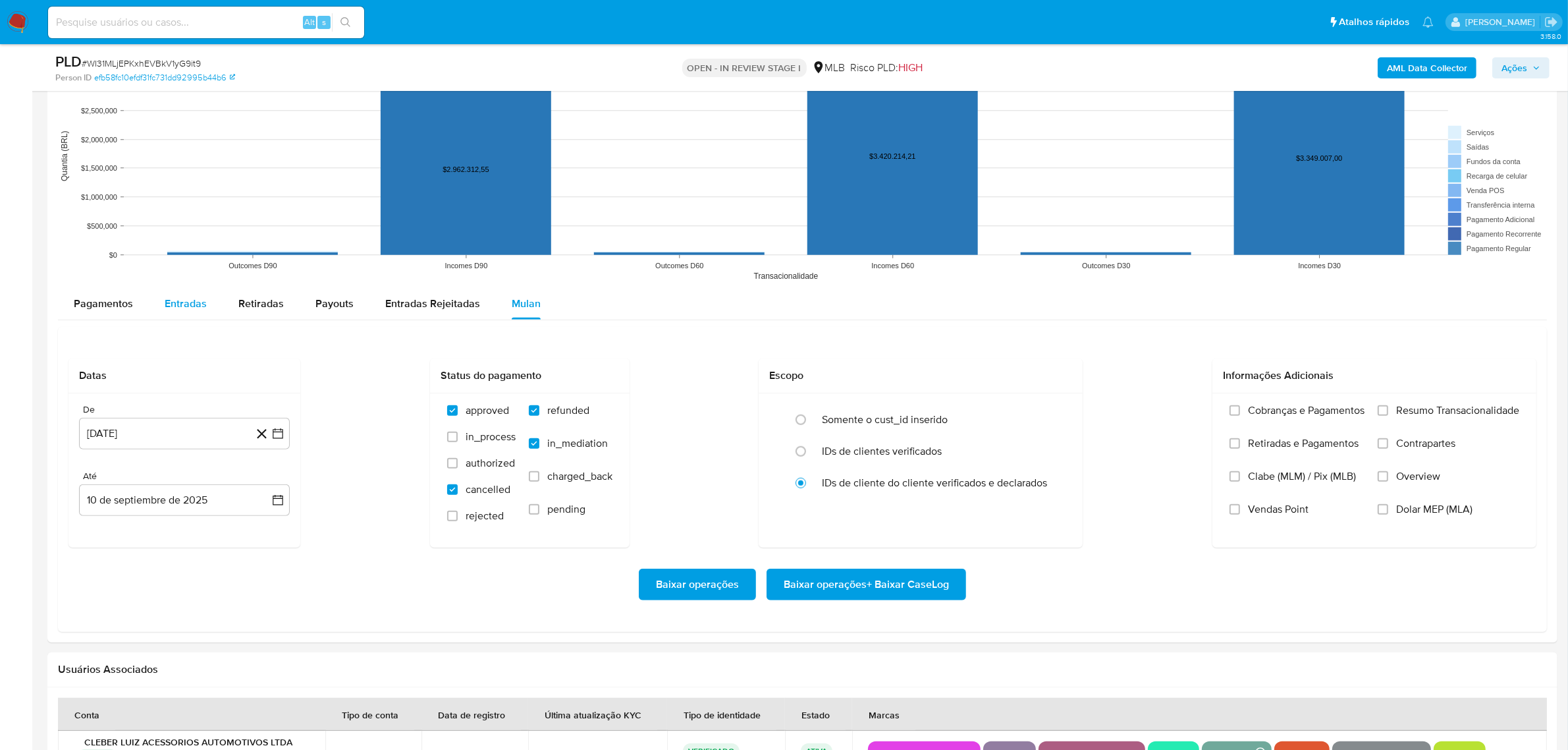
click at [188, 318] on div "Entradas" at bounding box center [185, 304] width 42 height 32
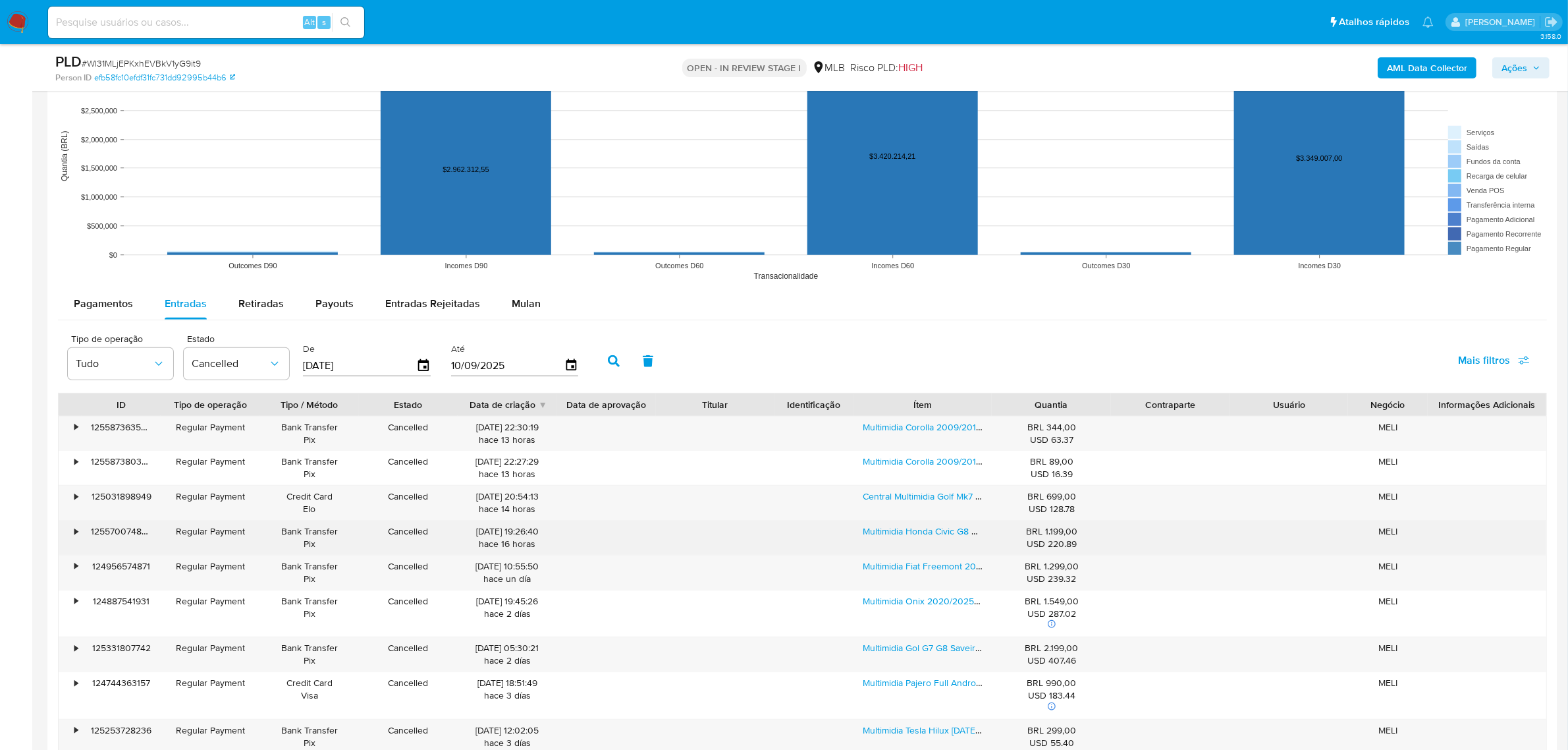
scroll to position [1318, 0]
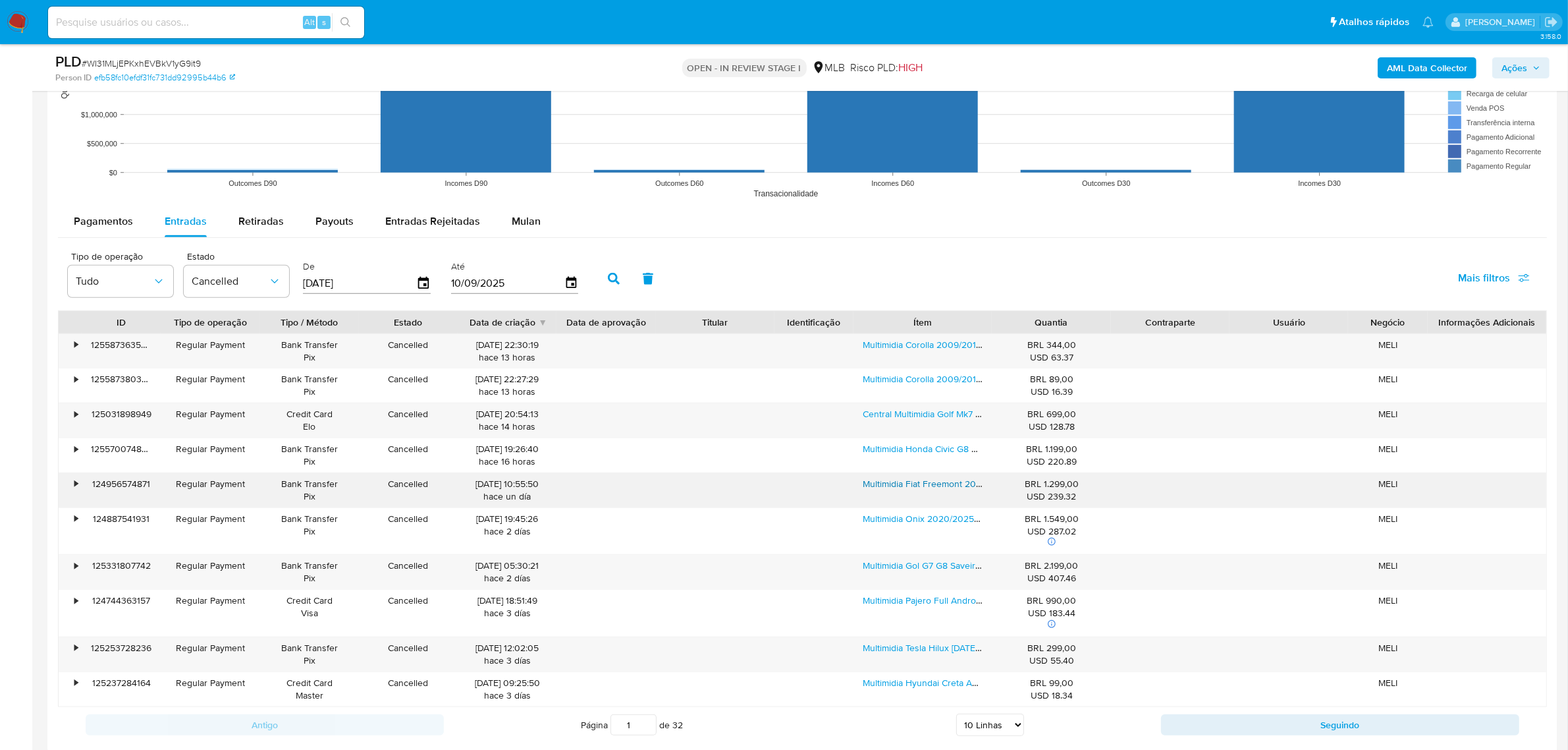
click at [903, 490] on link "Multimidia Fiat Freemont 2012/2017 Android 14 2gb Carplay 9p Preto Com Detalhe …" at bounding box center [1041, 484] width 357 height 13
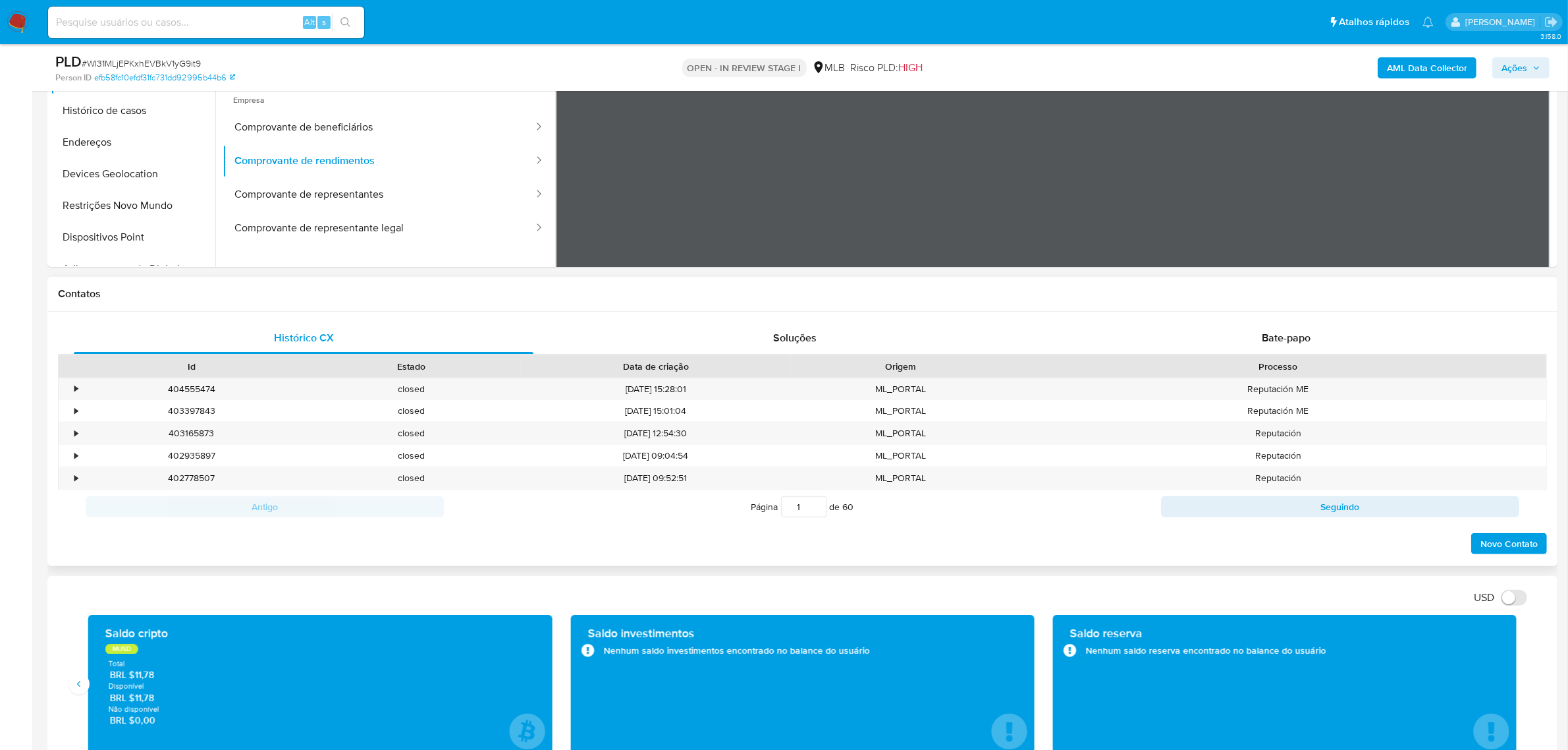
scroll to position [577, 0]
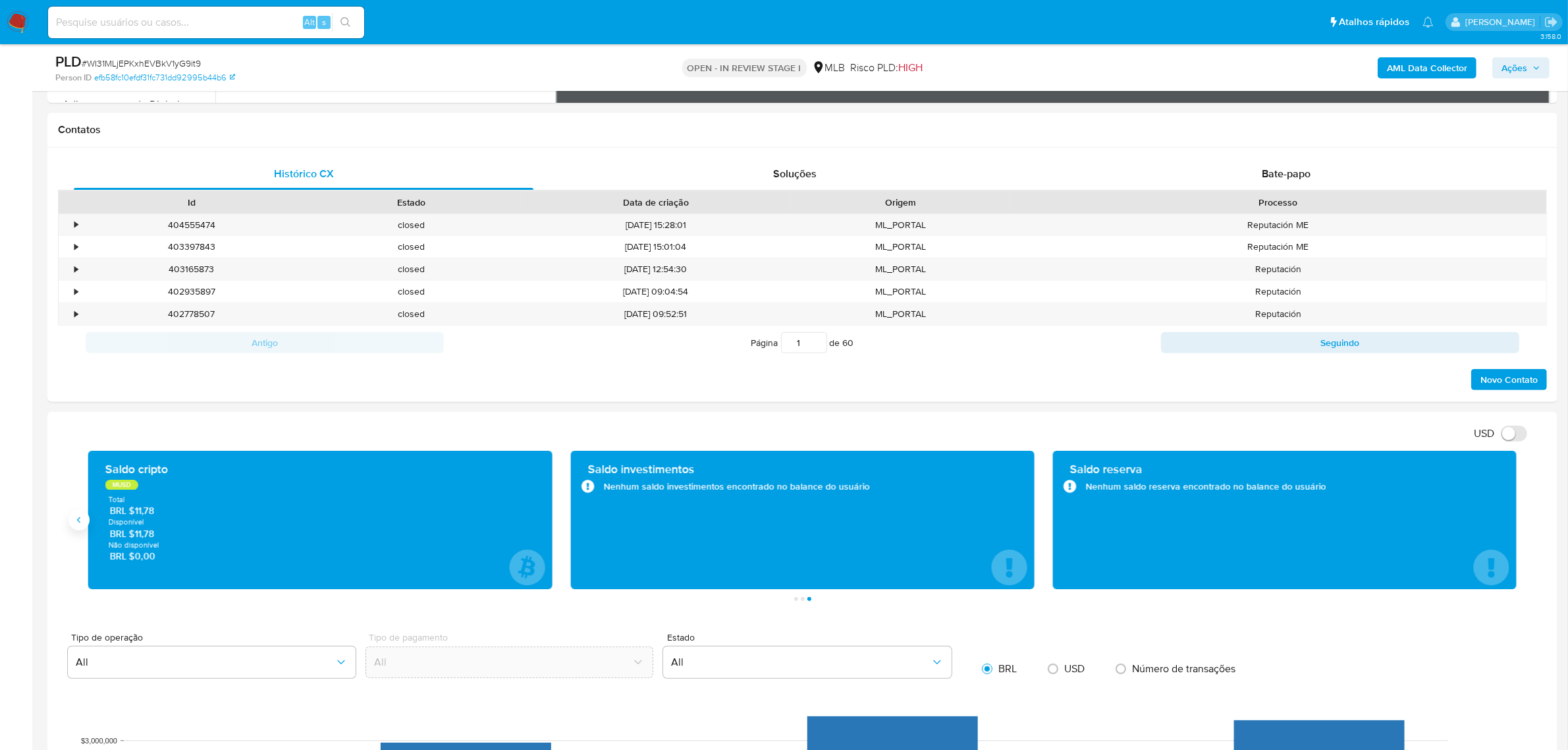
click at [78, 523] on icon "Anterior" at bounding box center [79, 520] width 11 height 11
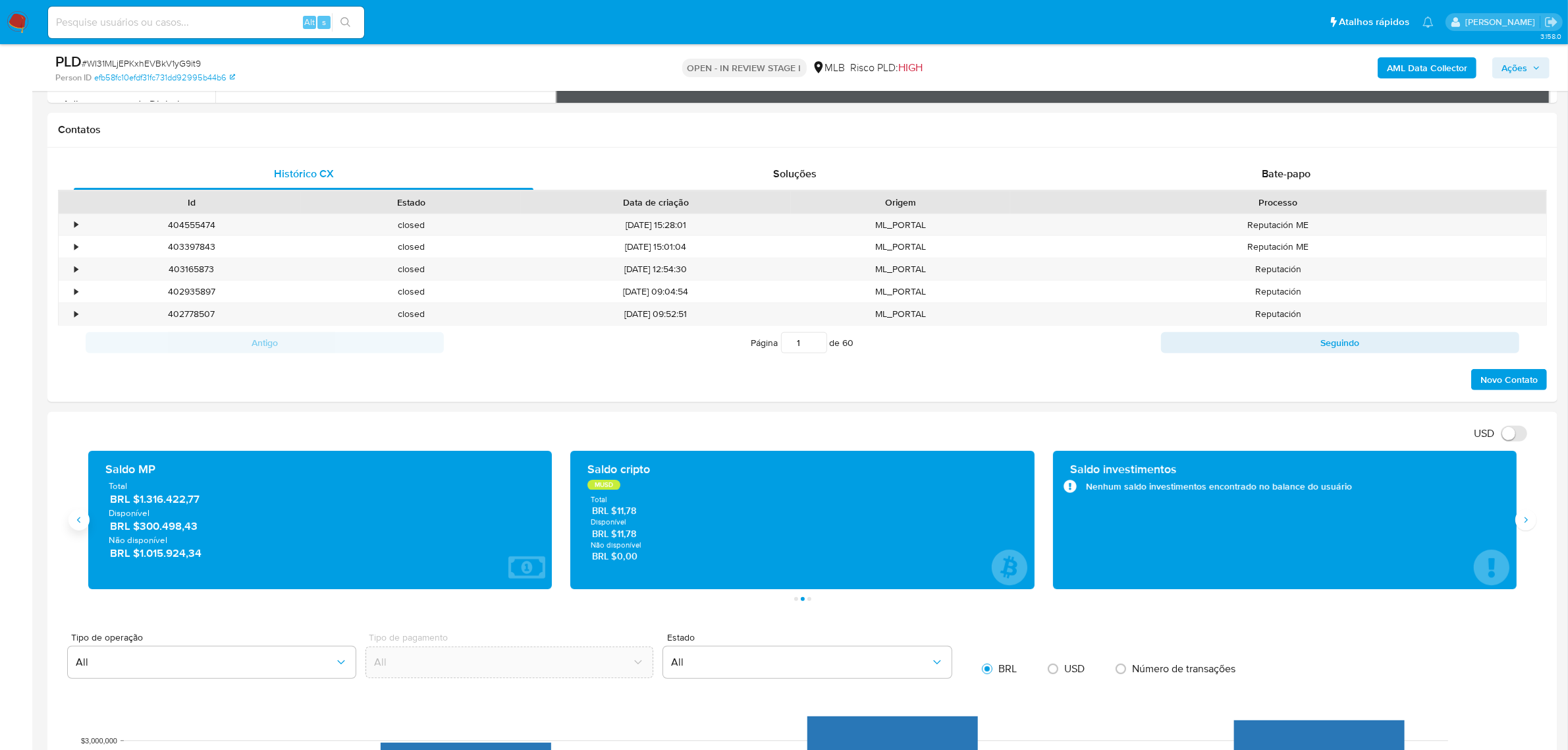
click at [78, 522] on icon "Anterior" at bounding box center [78, 520] width 4 height 6
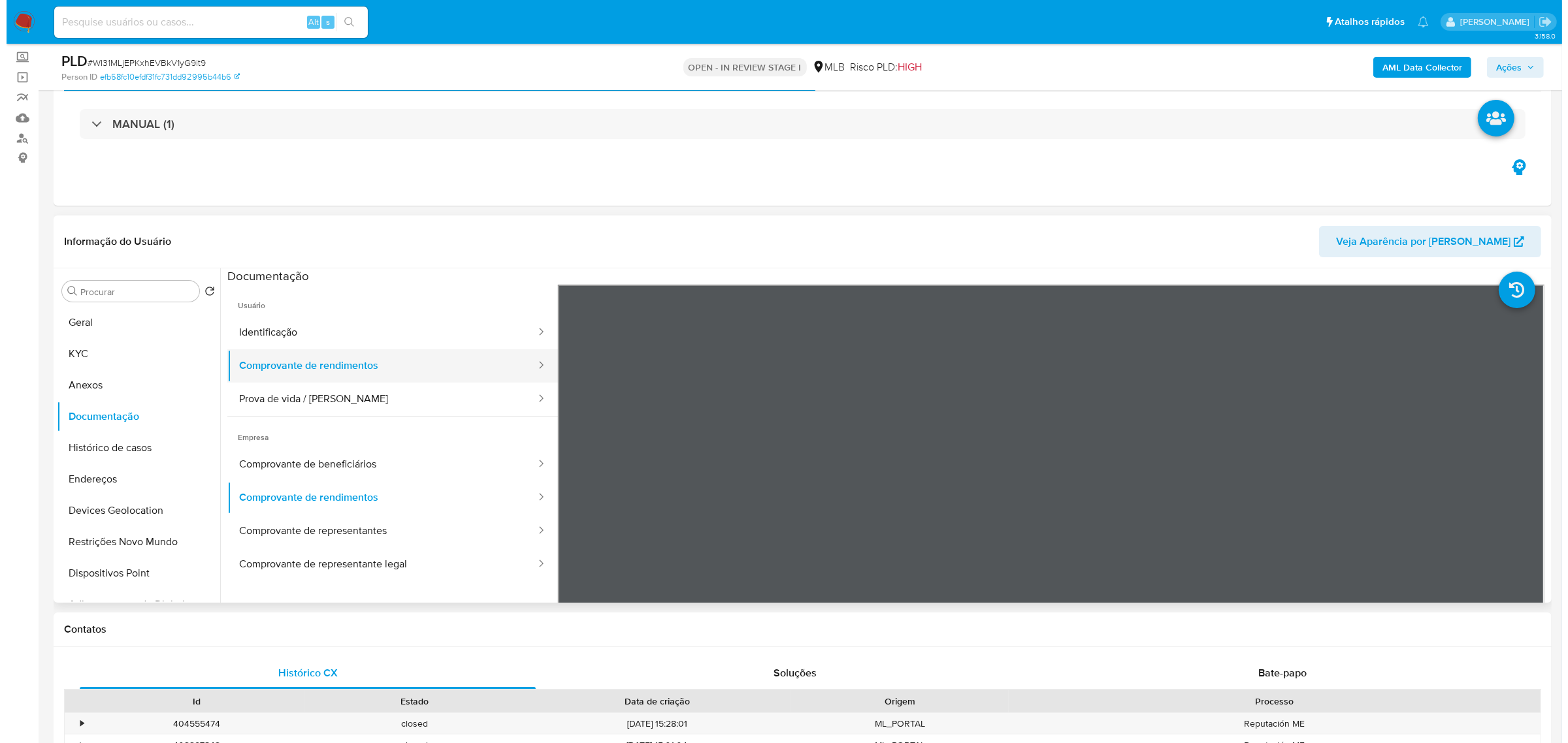
scroll to position [0, 0]
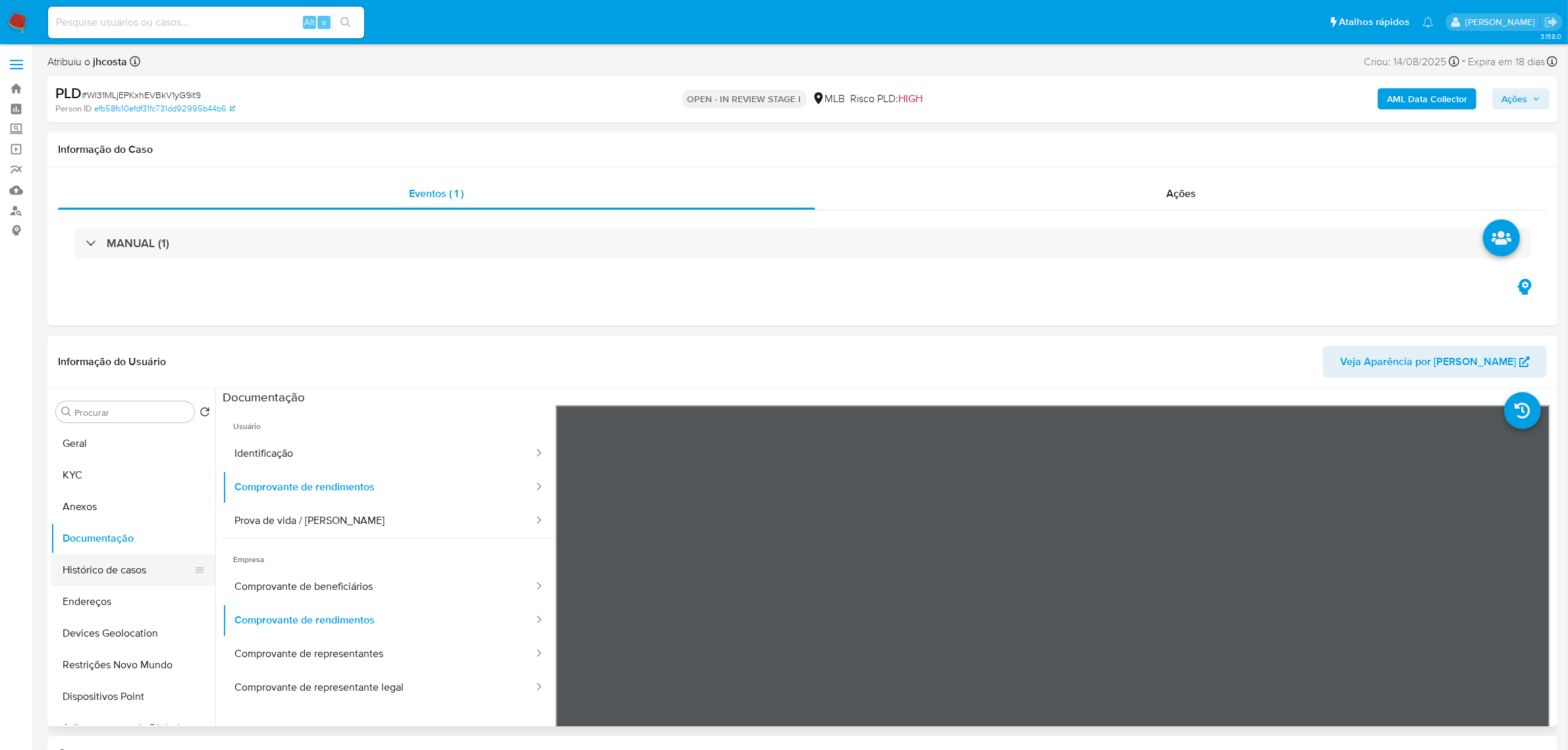
click at [130, 571] on button "Histórico de casos" at bounding box center [128, 570] width 154 height 32
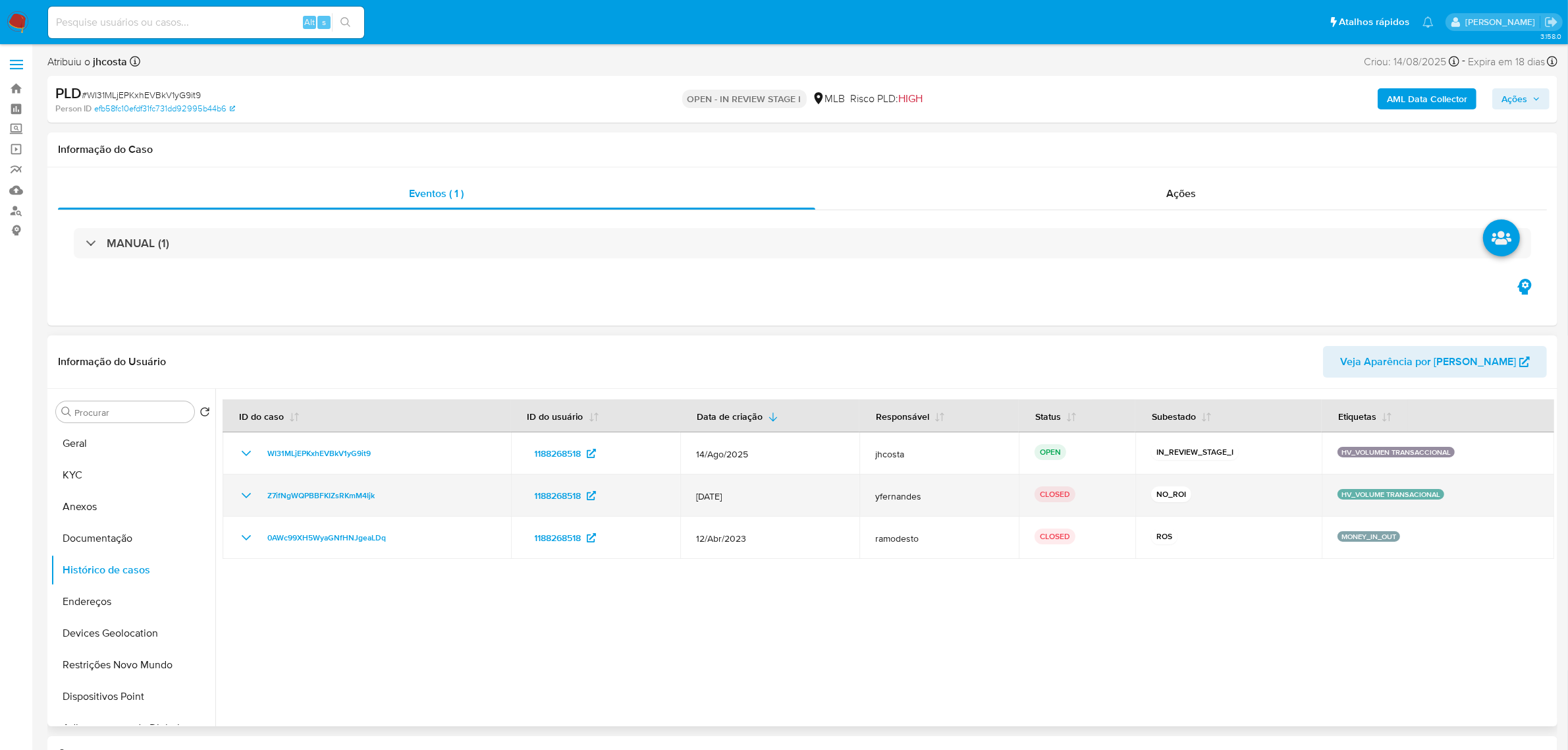
click at [244, 491] on icon "Mostrar/Ocultar" at bounding box center [246, 495] width 16 height 16
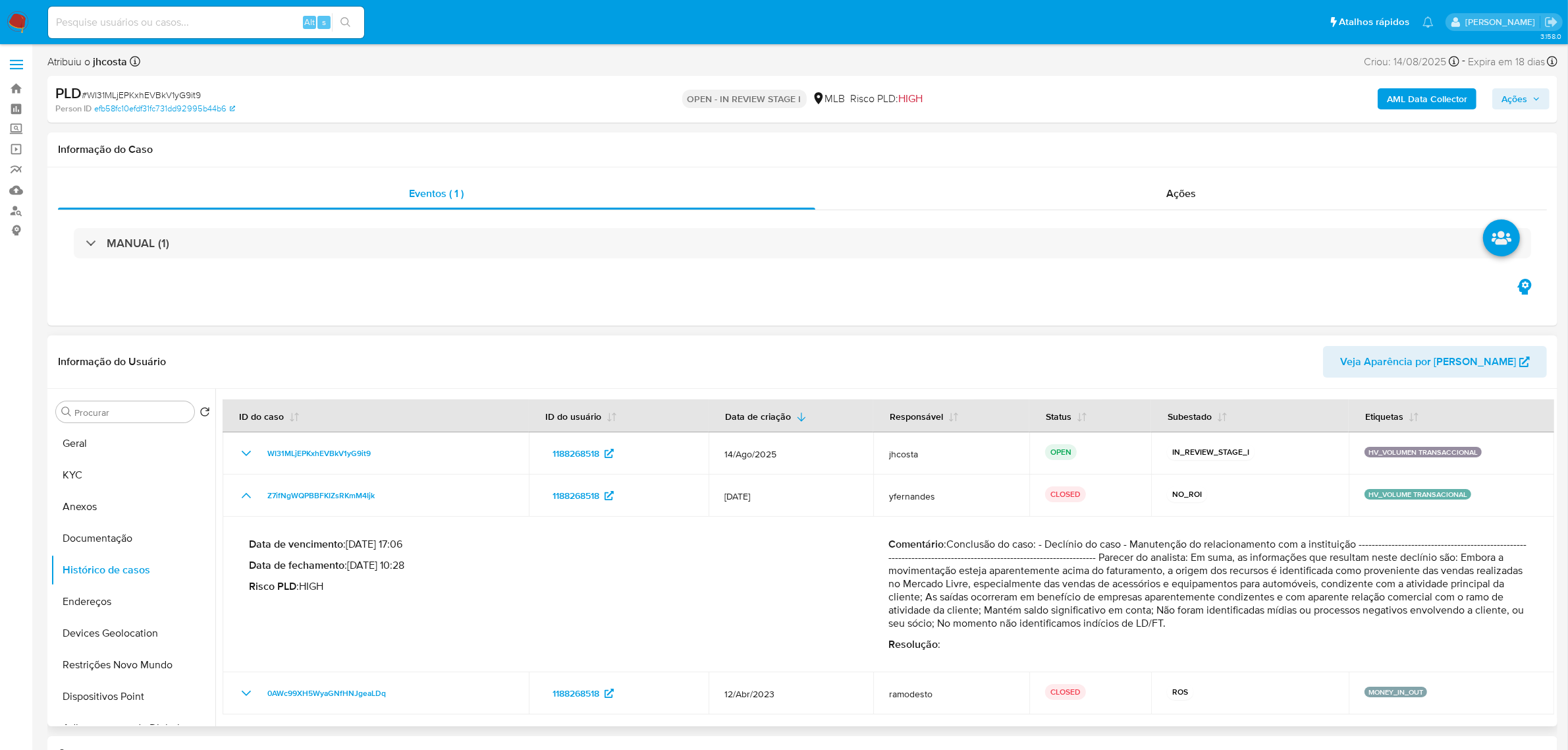
drag, startPoint x: 1026, startPoint y: 583, endPoint x: 1045, endPoint y: 595, distance: 22.5
click at [1045, 595] on p "Comentário : Conclusão do caso: - Declínio do caso - Manutenção do relacionamen…" at bounding box center [1208, 584] width 640 height 92
click at [1041, 614] on p "Comentário : Conclusão do caso: - Declínio do caso - Manutenção do relacionamen…" at bounding box center [1208, 584] width 640 height 92
drag, startPoint x: 973, startPoint y: 595, endPoint x: 1352, endPoint y: 623, distance: 380.0
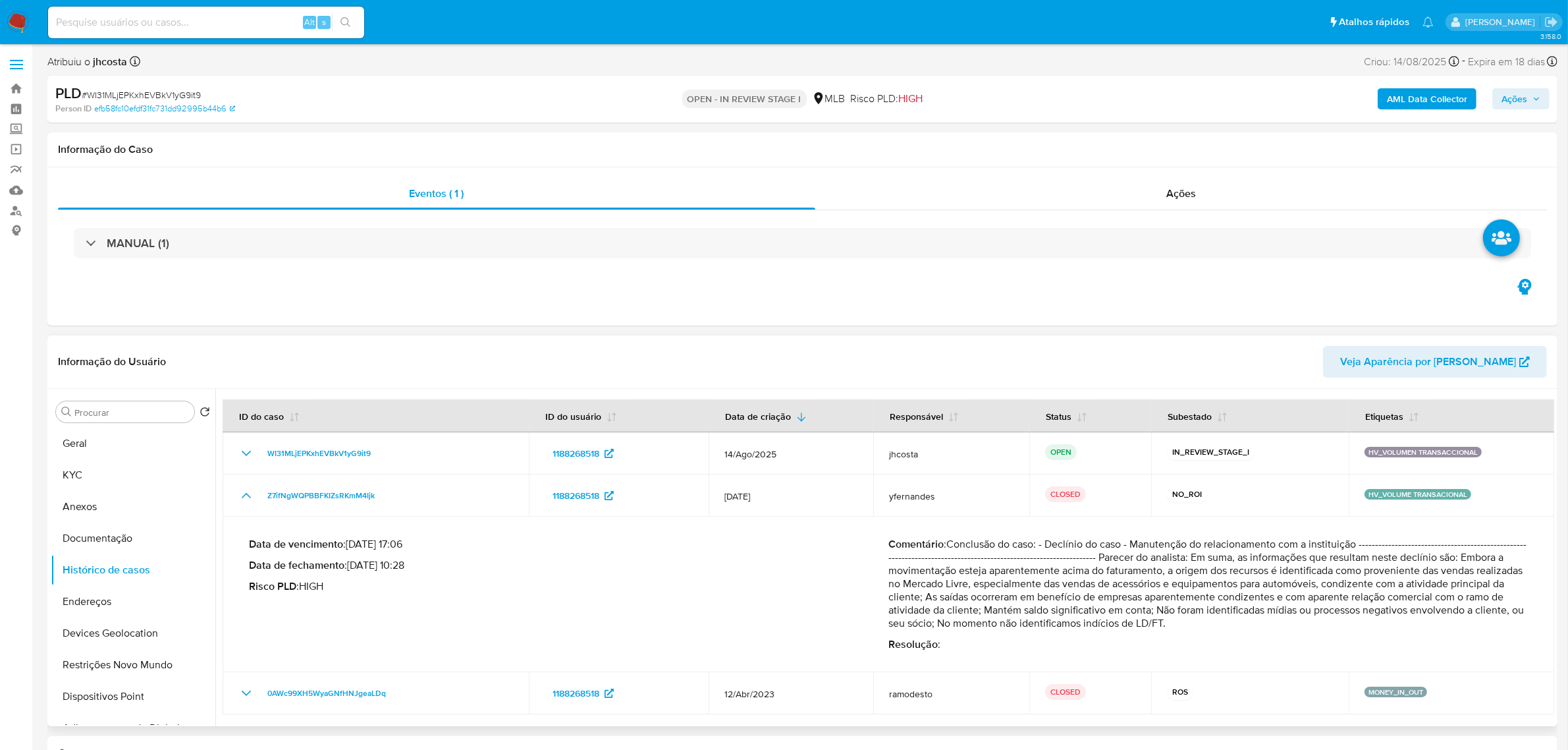
click at [1313, 623] on p "Comentário : Conclusão do caso: - Declínio do caso - Manutenção do relacionamen…" at bounding box center [1208, 584] width 640 height 92
drag, startPoint x: 1190, startPoint y: 590, endPoint x: 1421, endPoint y: 596, distance: 231.1
click at [1421, 596] on p "Comentário : Conclusão do caso: - Declínio do caso - Manutenção do relacionamen…" at bounding box center [1208, 584] width 640 height 92
click at [1408, 617] on p "Comentário : Conclusão do caso: - Declínio do caso - Manutenção do relacionamen…" at bounding box center [1208, 584] width 640 height 92
drag, startPoint x: 1032, startPoint y: 597, endPoint x: 1359, endPoint y: 630, distance: 328.7
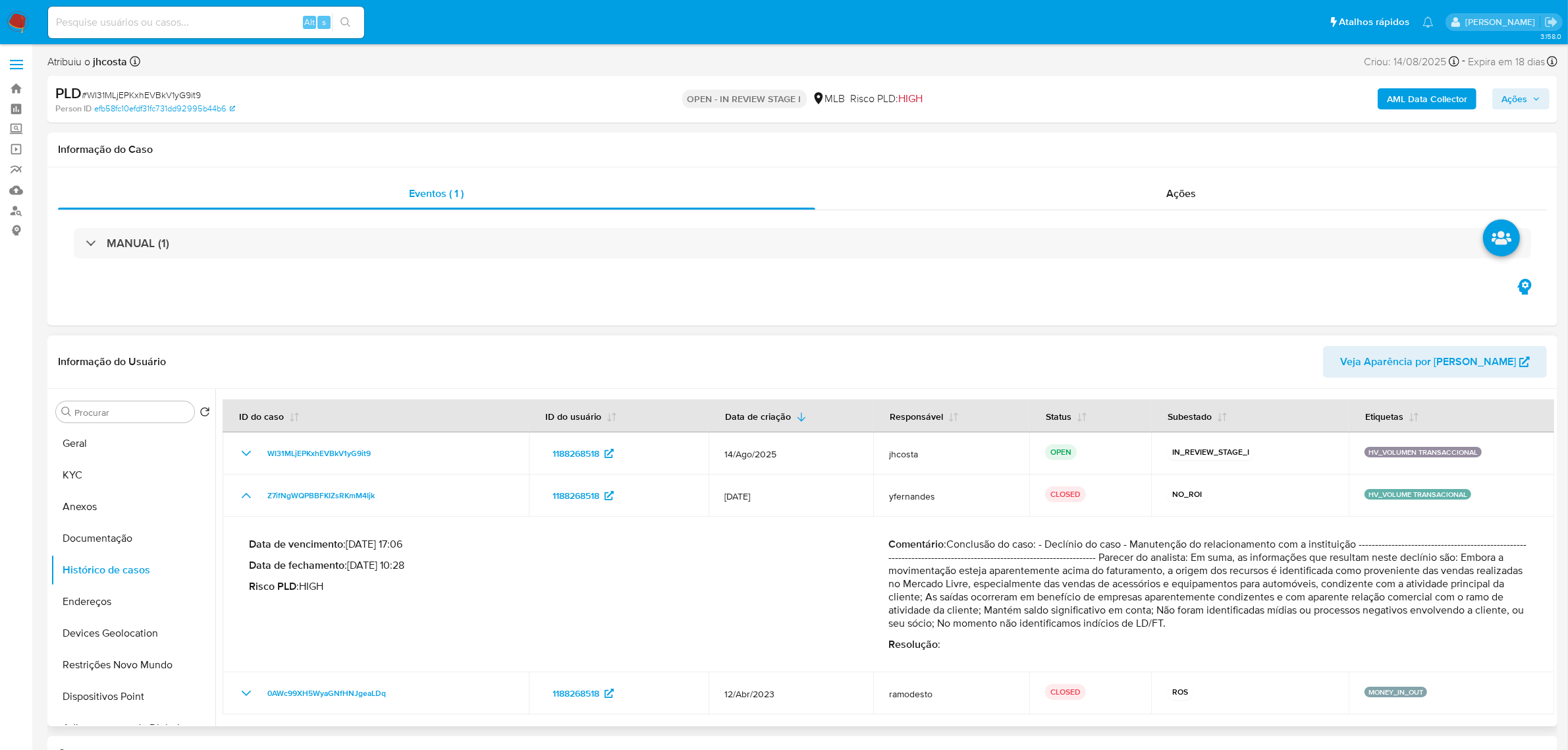
click at [1359, 630] on p "Comentário : Conclusão do caso: - Declínio do caso - Manutenção do relacionamen…" at bounding box center [1208, 584] width 640 height 92
click at [107, 496] on button "Anexos" at bounding box center [128, 507] width 154 height 32
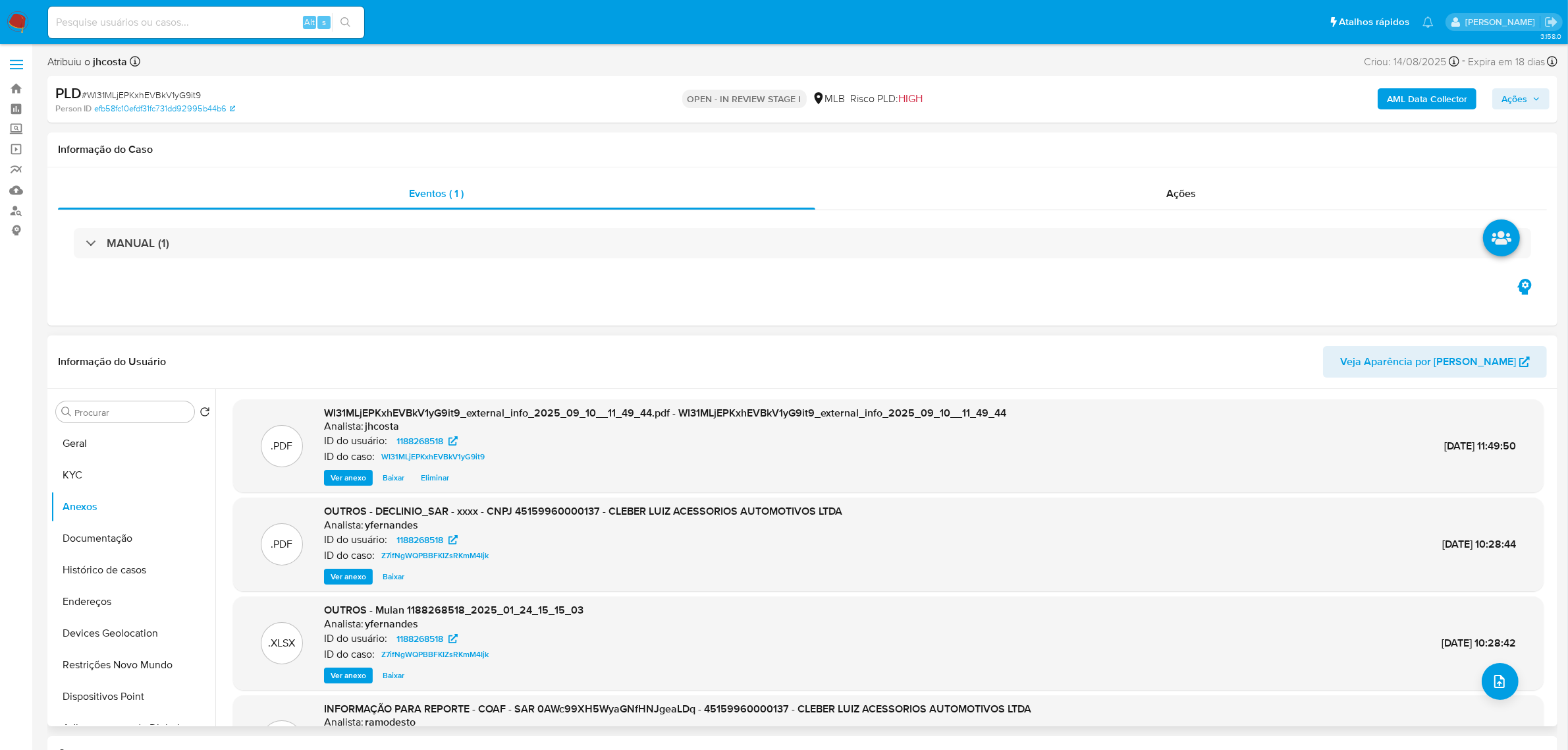
click at [359, 577] on span "Ver anexo" at bounding box center [348, 577] width 35 height 13
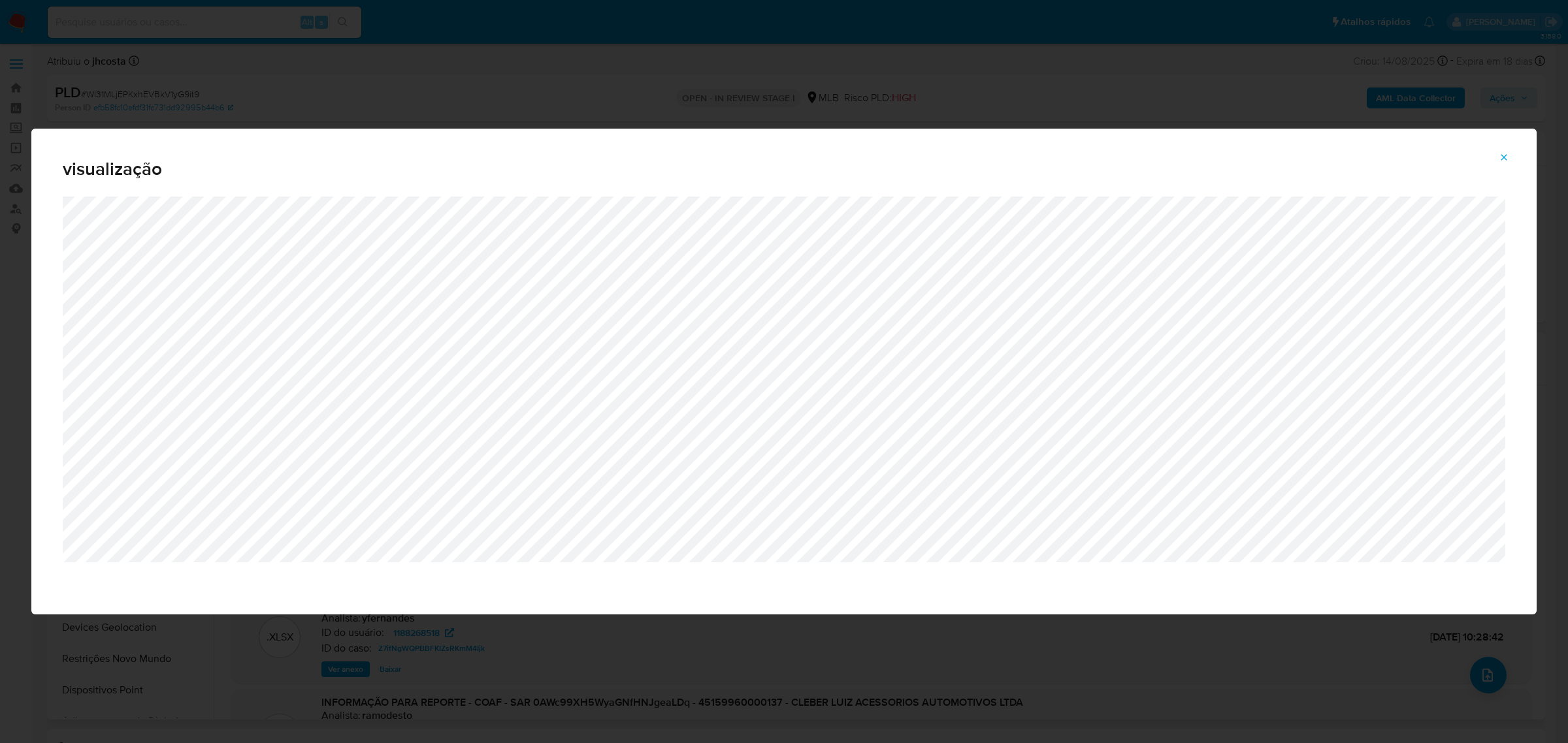
click at [475, 90] on div "visualização" at bounding box center [784, 371] width 1568 height 743
click at [1511, 157] on button "Attachment preview" at bounding box center [1504, 157] width 29 height 21
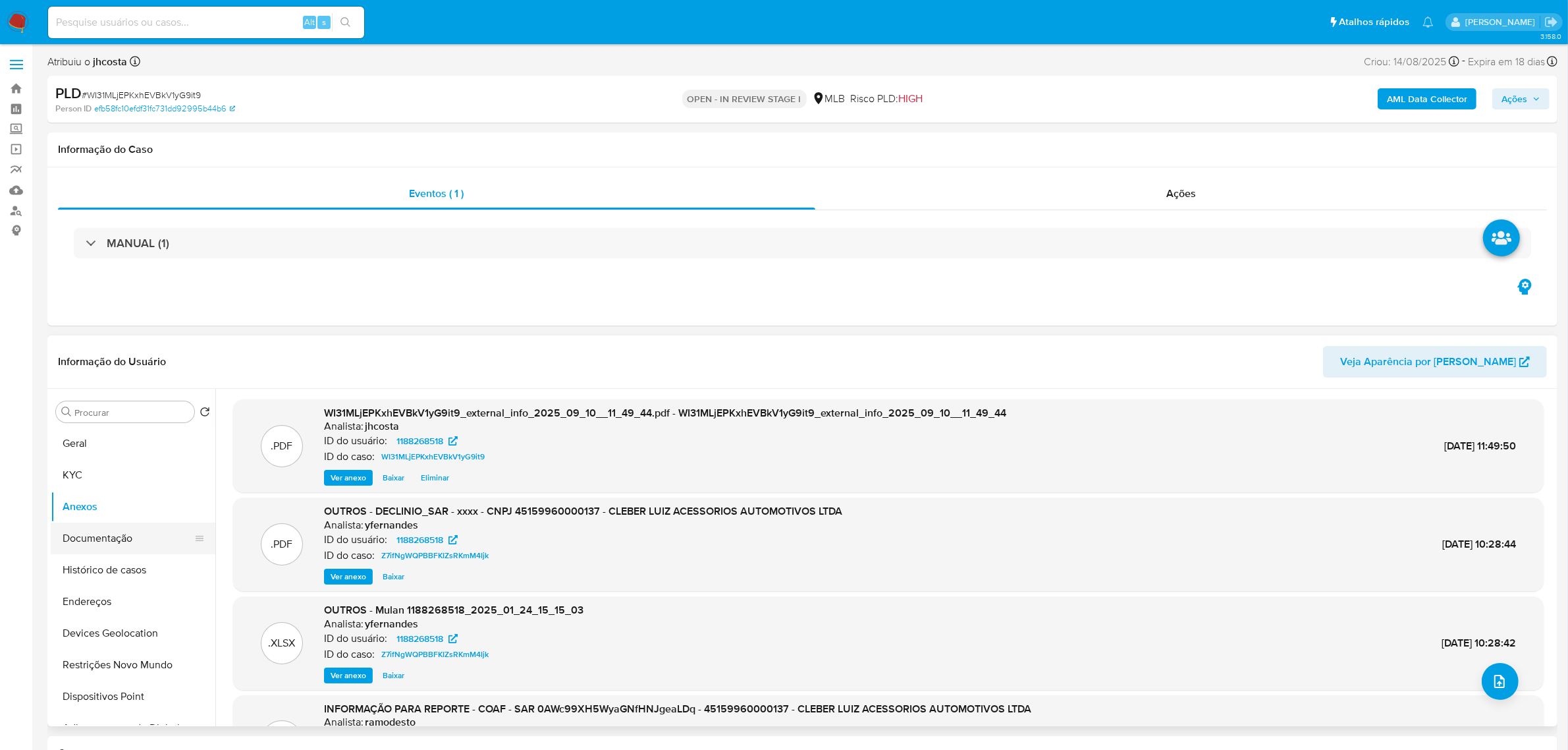
click at [106, 544] on button "Documentação" at bounding box center [128, 539] width 154 height 32
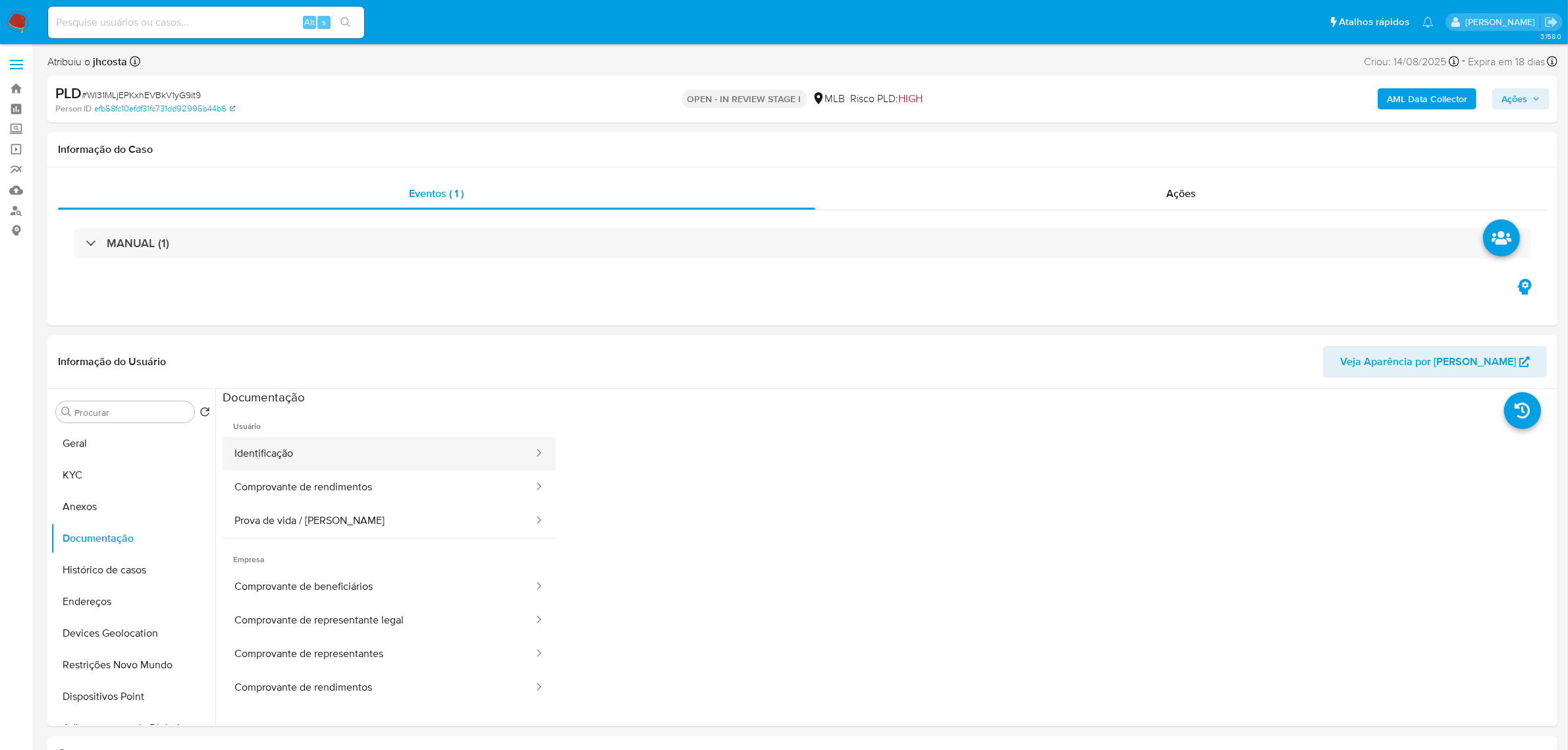
click at [331, 462] on button "Identificação" at bounding box center [379, 454] width 312 height 34
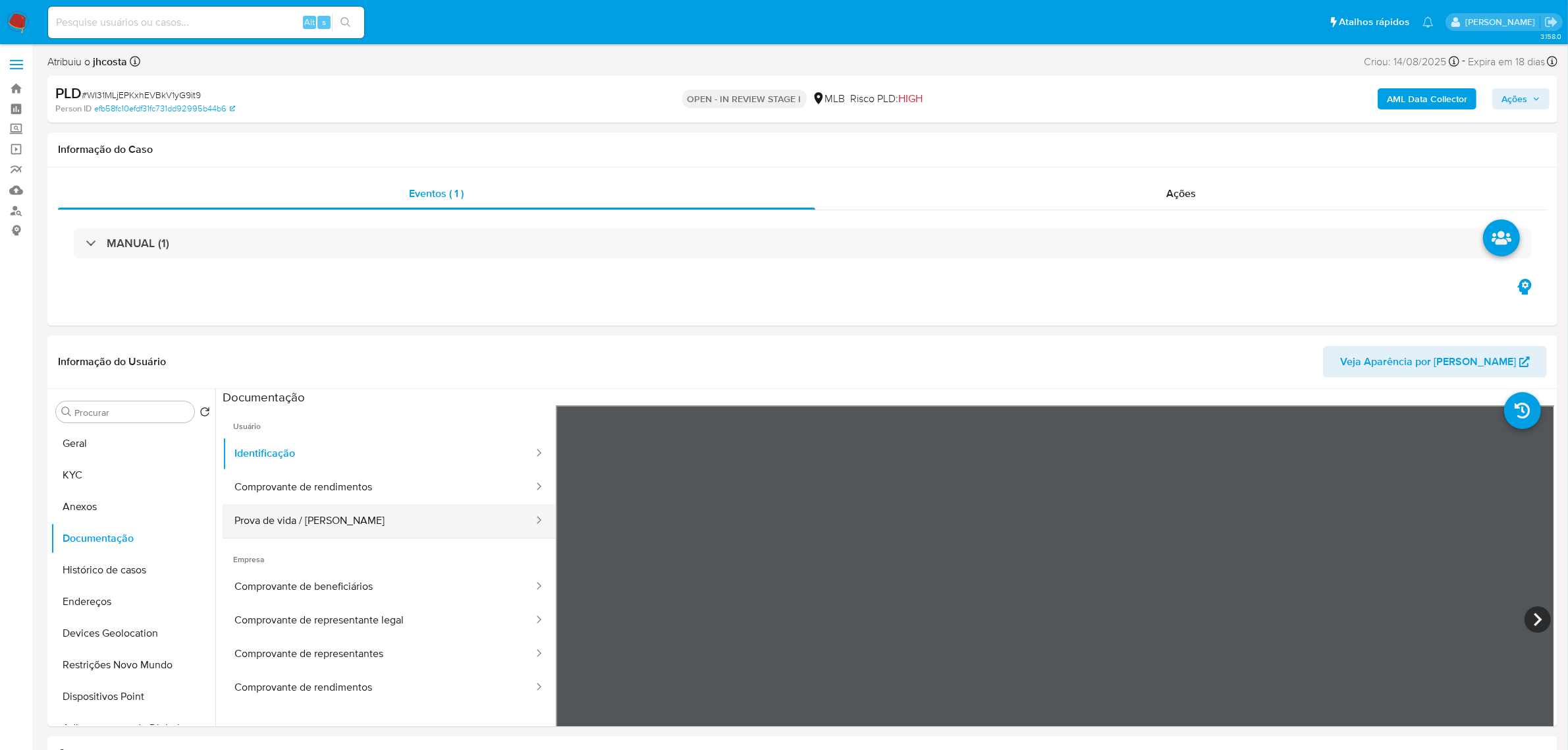
click at [367, 516] on button "Prova de vida / [PERSON_NAME]" at bounding box center [379, 521] width 312 height 34
click at [1521, 96] on span "Ações" at bounding box center [1515, 99] width 26 height 21
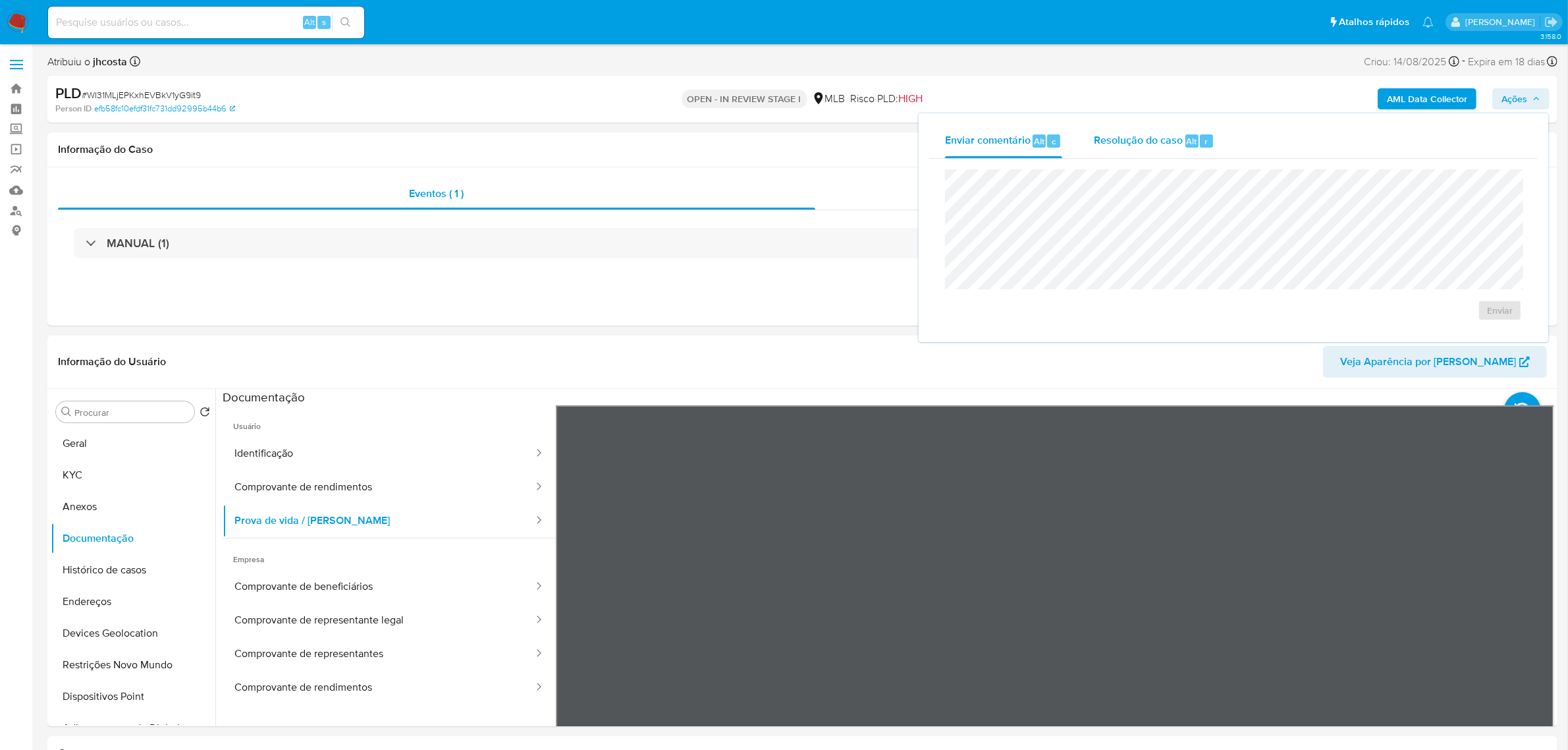
click at [1166, 138] on span "Resolução do caso" at bounding box center [1138, 140] width 89 height 15
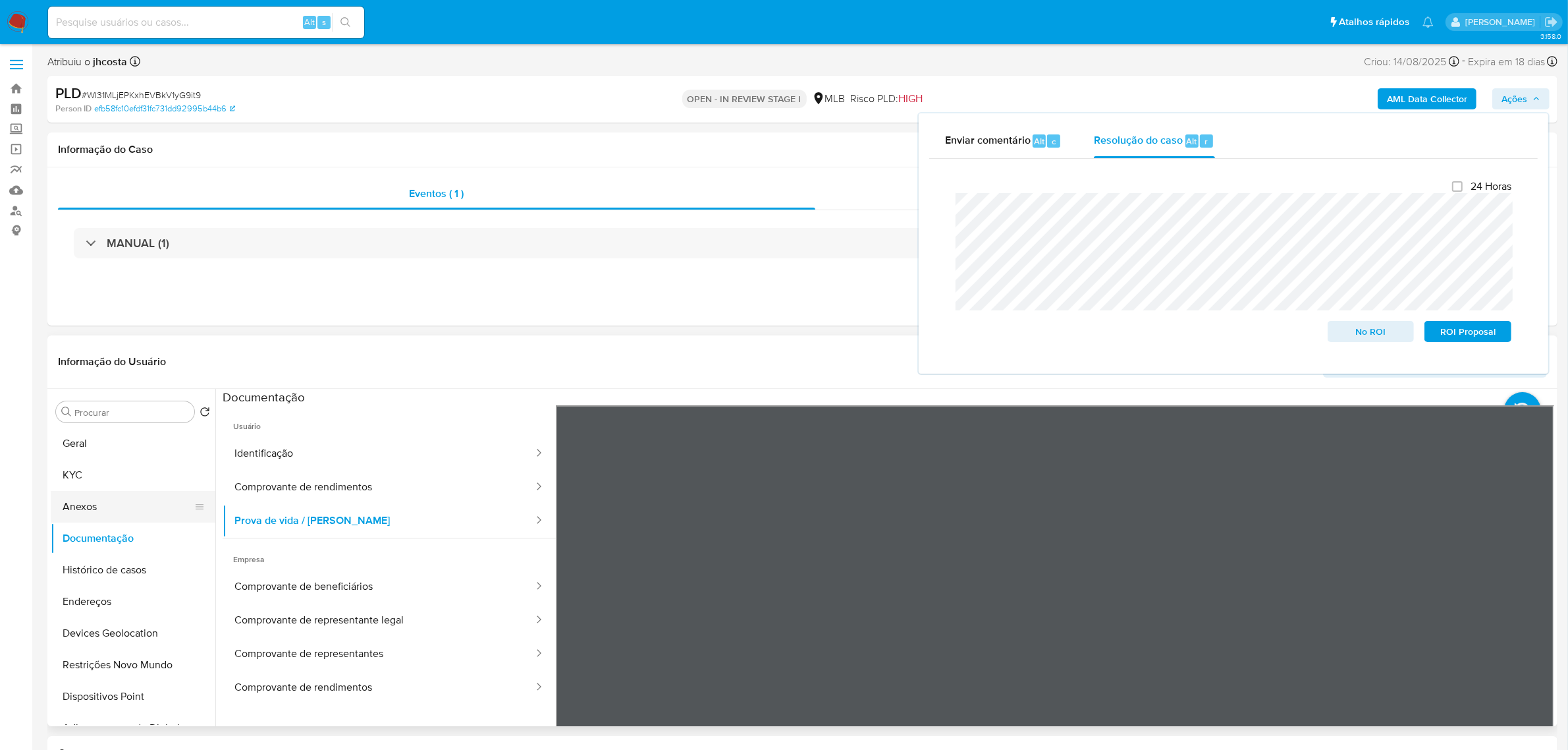
click at [116, 511] on button "Anexos" at bounding box center [128, 507] width 154 height 32
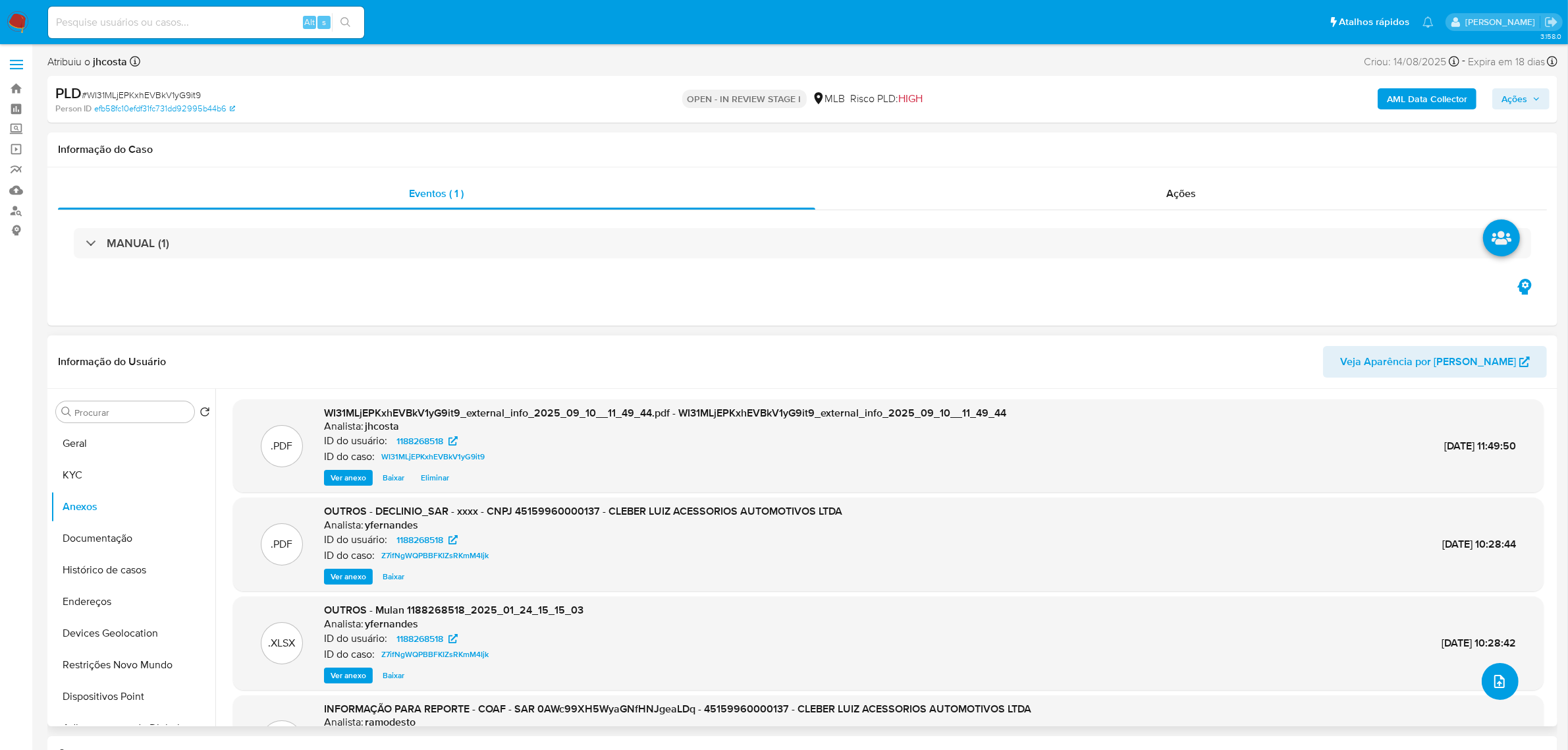
click at [1493, 677] on icon "upload-file" at bounding box center [1500, 682] width 16 height 16
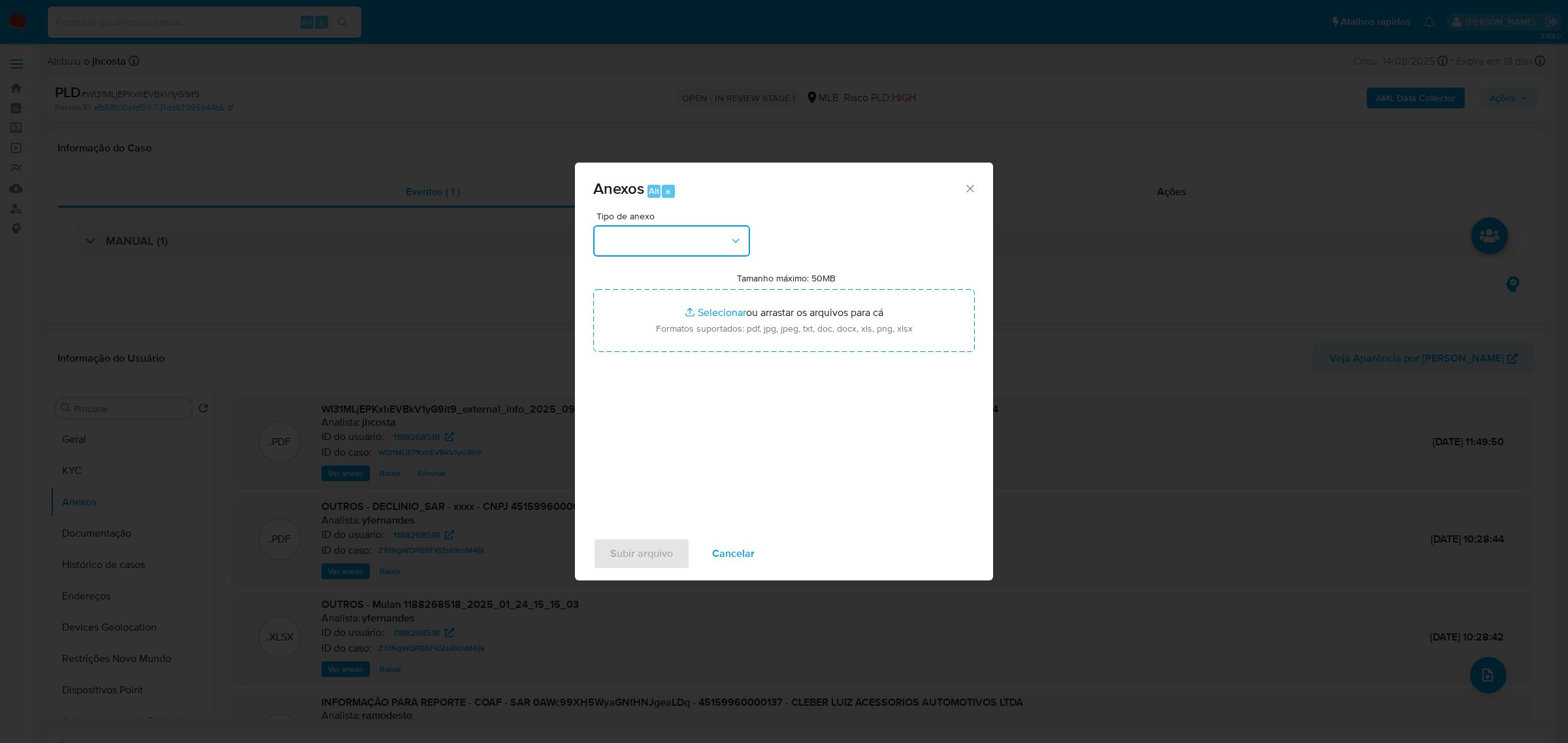
click at [711, 239] on button "button" at bounding box center [671, 241] width 157 height 31
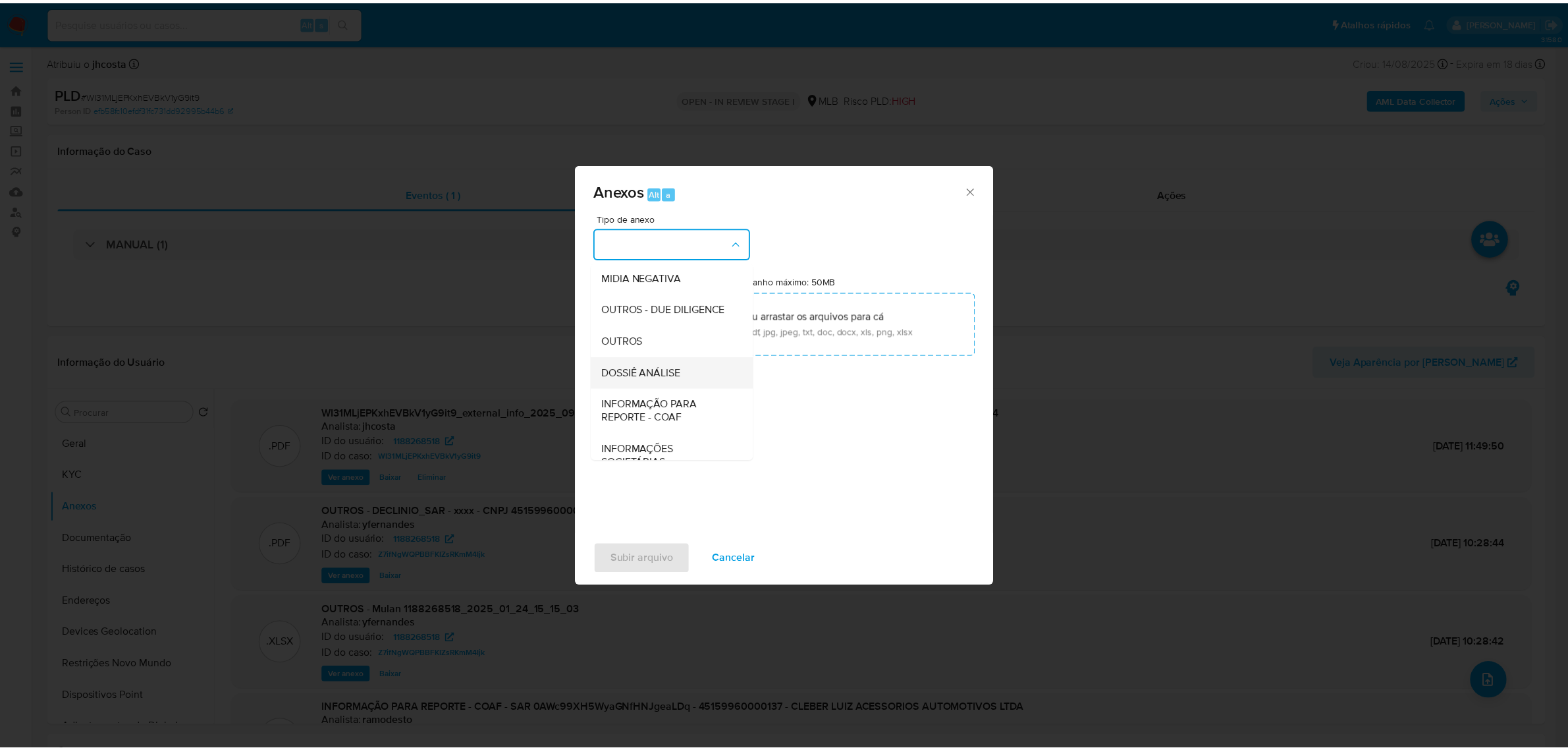
scroll to position [165, 0]
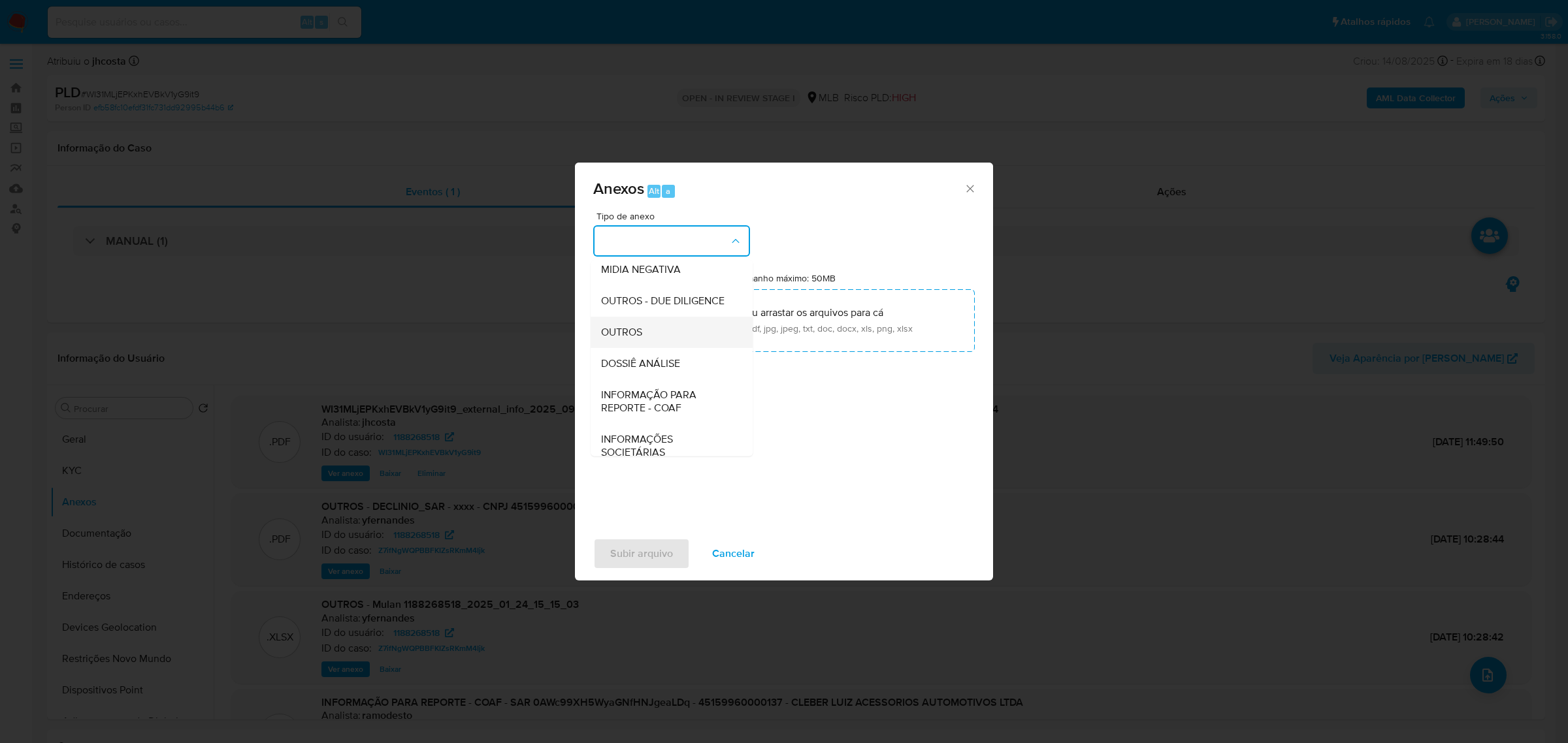
click at [631, 338] on span "OUTROS" at bounding box center [621, 331] width 41 height 13
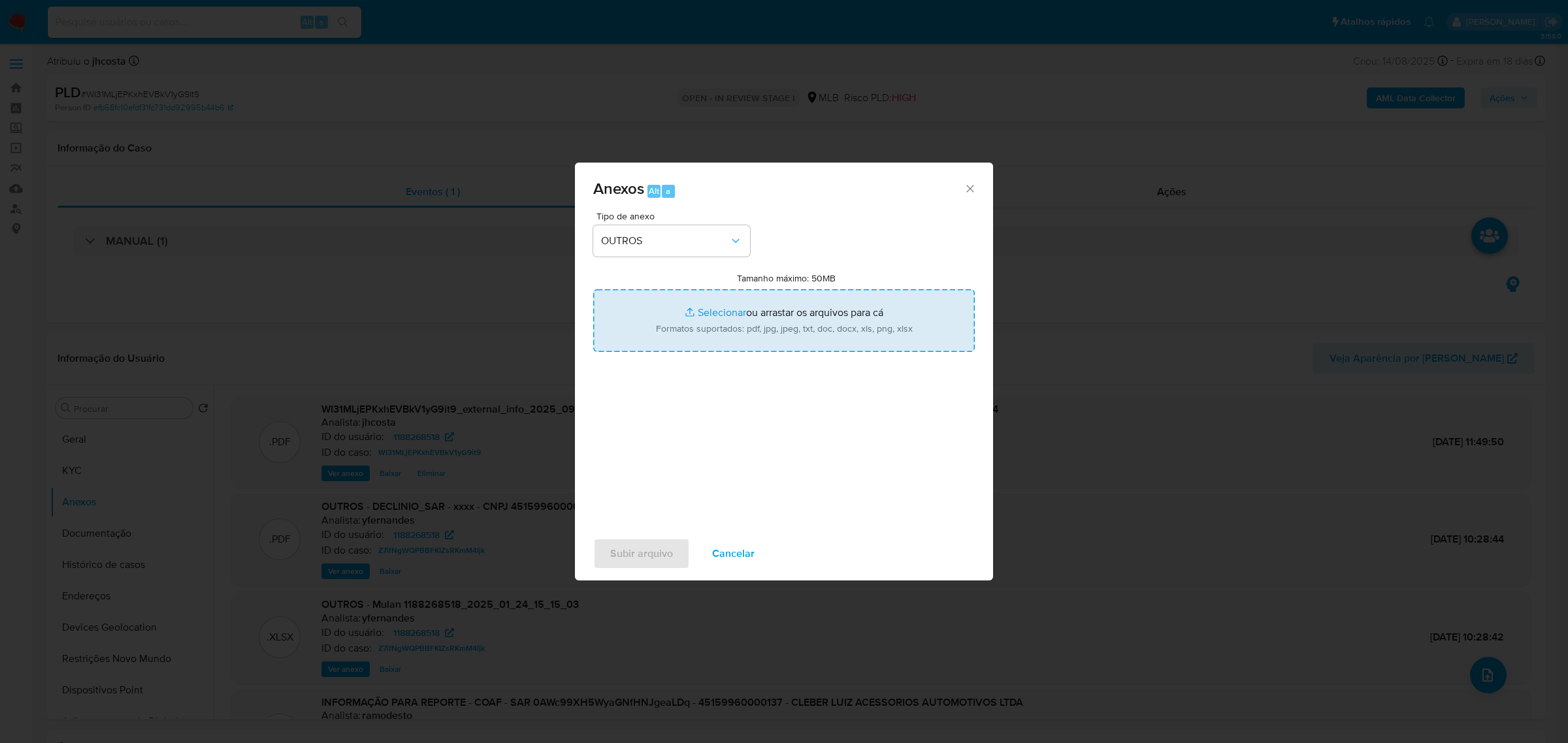
click at [803, 313] on input "Tamanho máximo: 50MB Selecionar arquivos" at bounding box center [783, 321] width 381 height 63
type input "C:\fakepath\Mulan 1188268518_2025_09_08_11_35_02.xlsx"
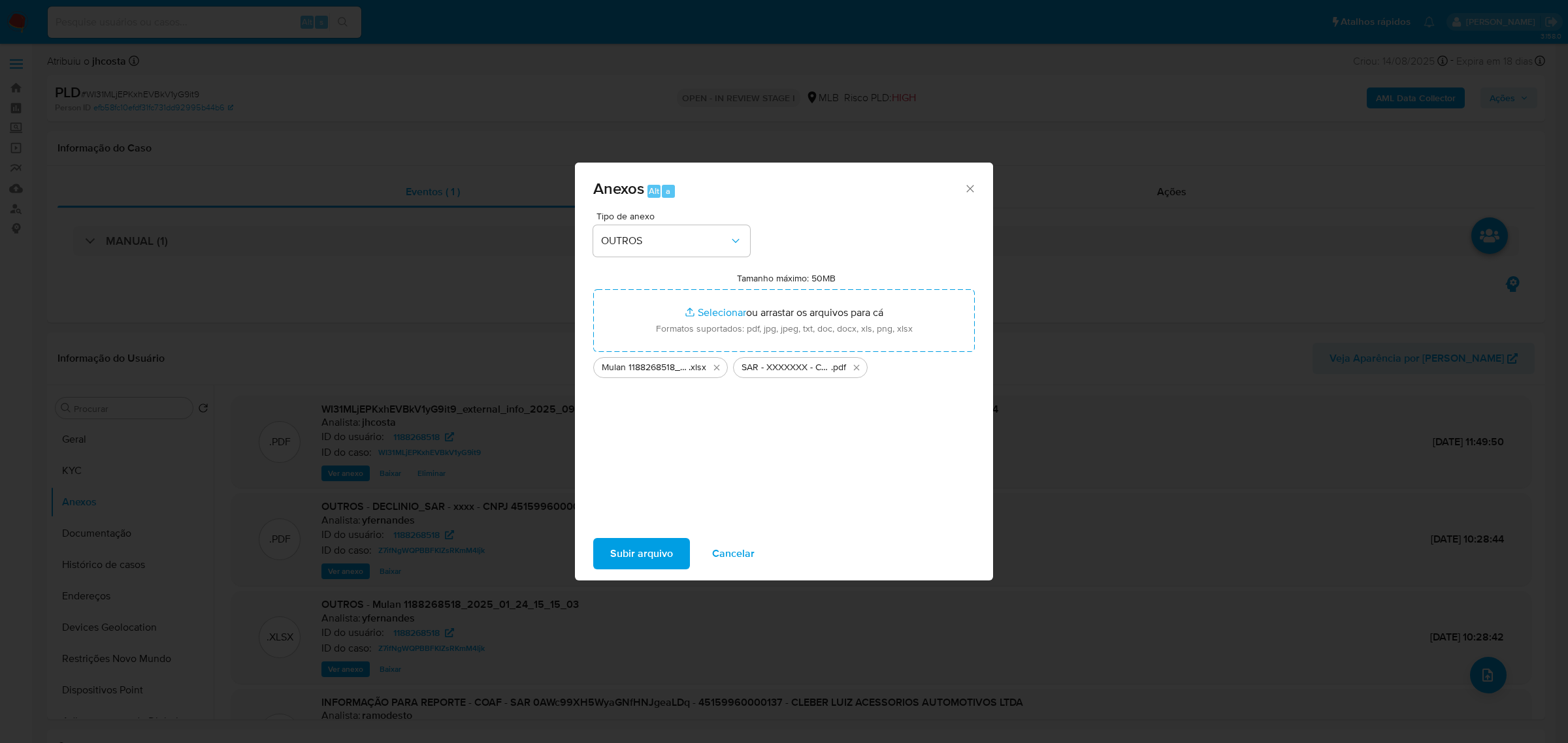
click at [638, 549] on span "Subir arquivo" at bounding box center [641, 554] width 63 height 28
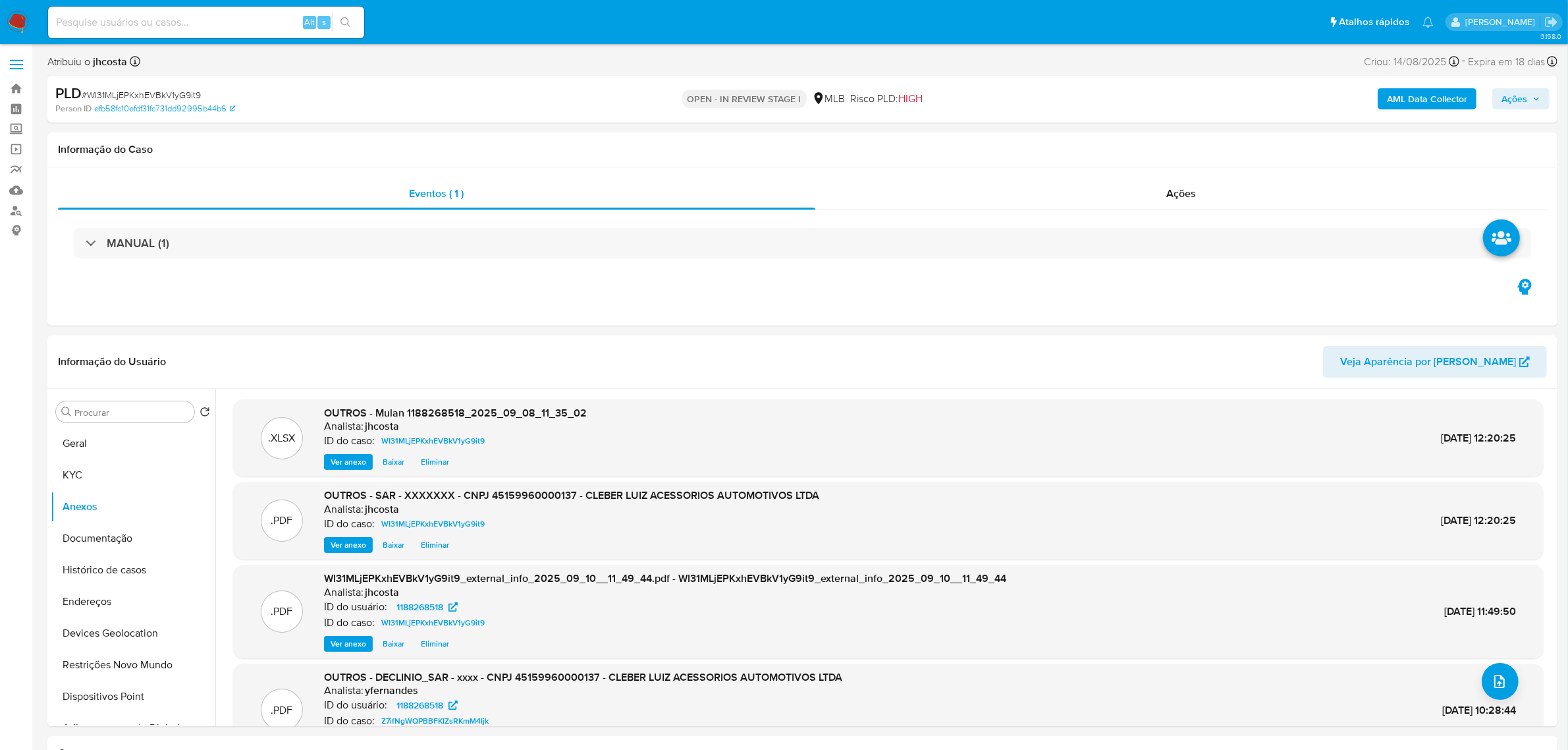
click at [1516, 96] on span "Ações" at bounding box center [1515, 99] width 26 height 21
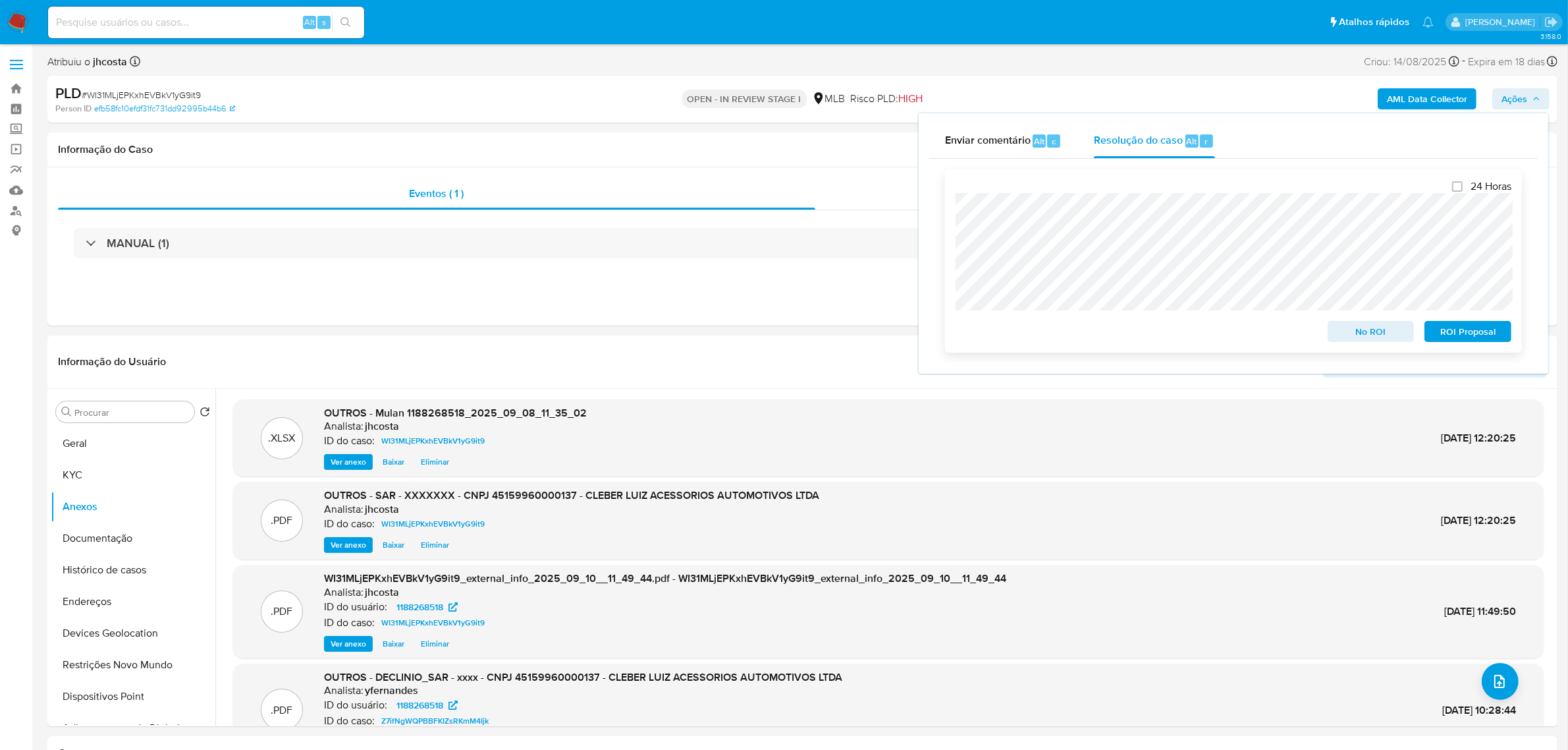
click at [1464, 335] on span "ROI Proposal" at bounding box center [1467, 331] width 68 height 19
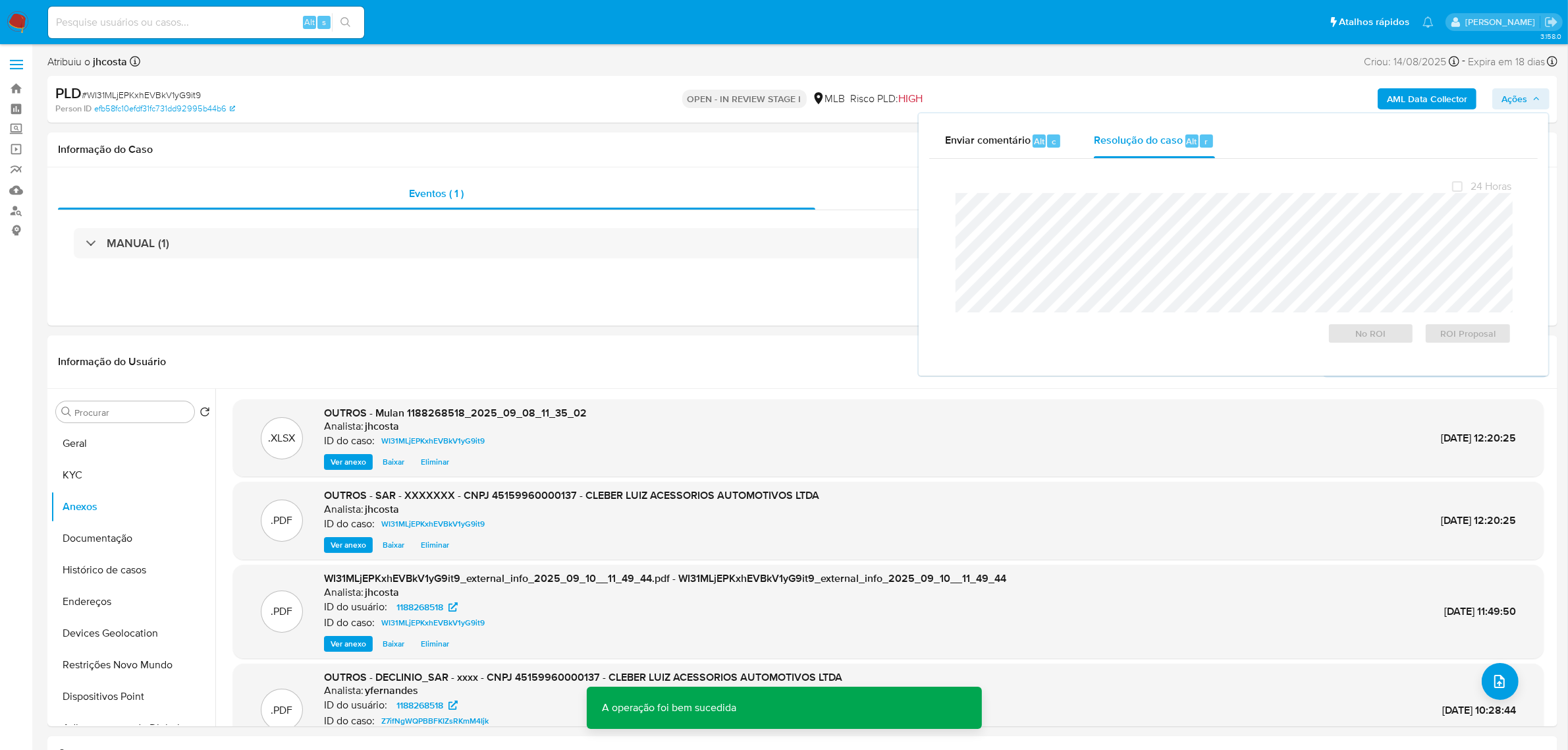
click at [139, 93] on span "# WI31MLjEPKxhEVBkV1yG9it9" at bounding box center [142, 95] width 119 height 13
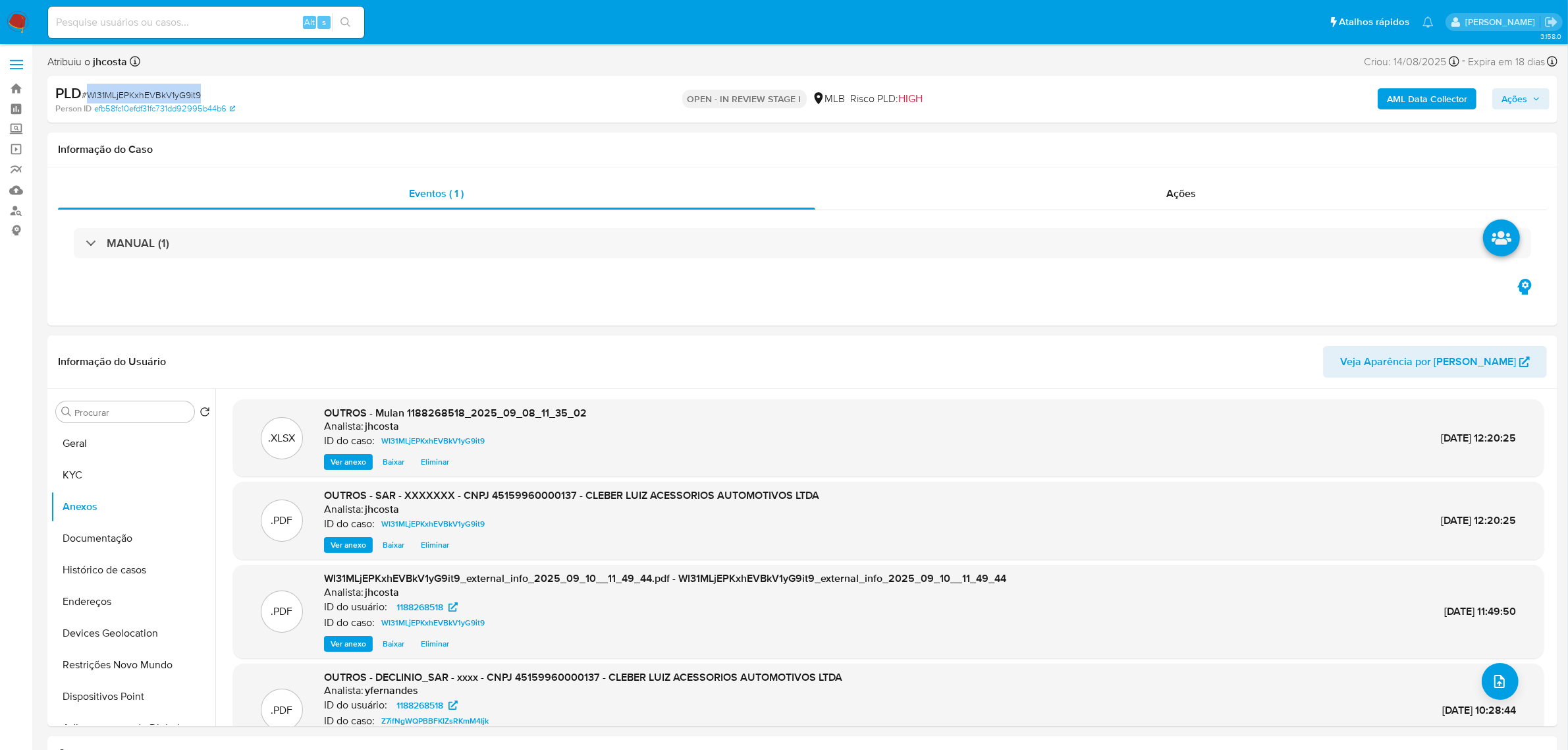
click at [139, 93] on span "# WI31MLjEPKxhEVBkV1yG9it9" at bounding box center [142, 95] width 119 height 13
copy span "WI31MLjEPKxhEVBkV1yG9it9"
click at [1141, 191] on div "Ações" at bounding box center [1181, 193] width 732 height 32
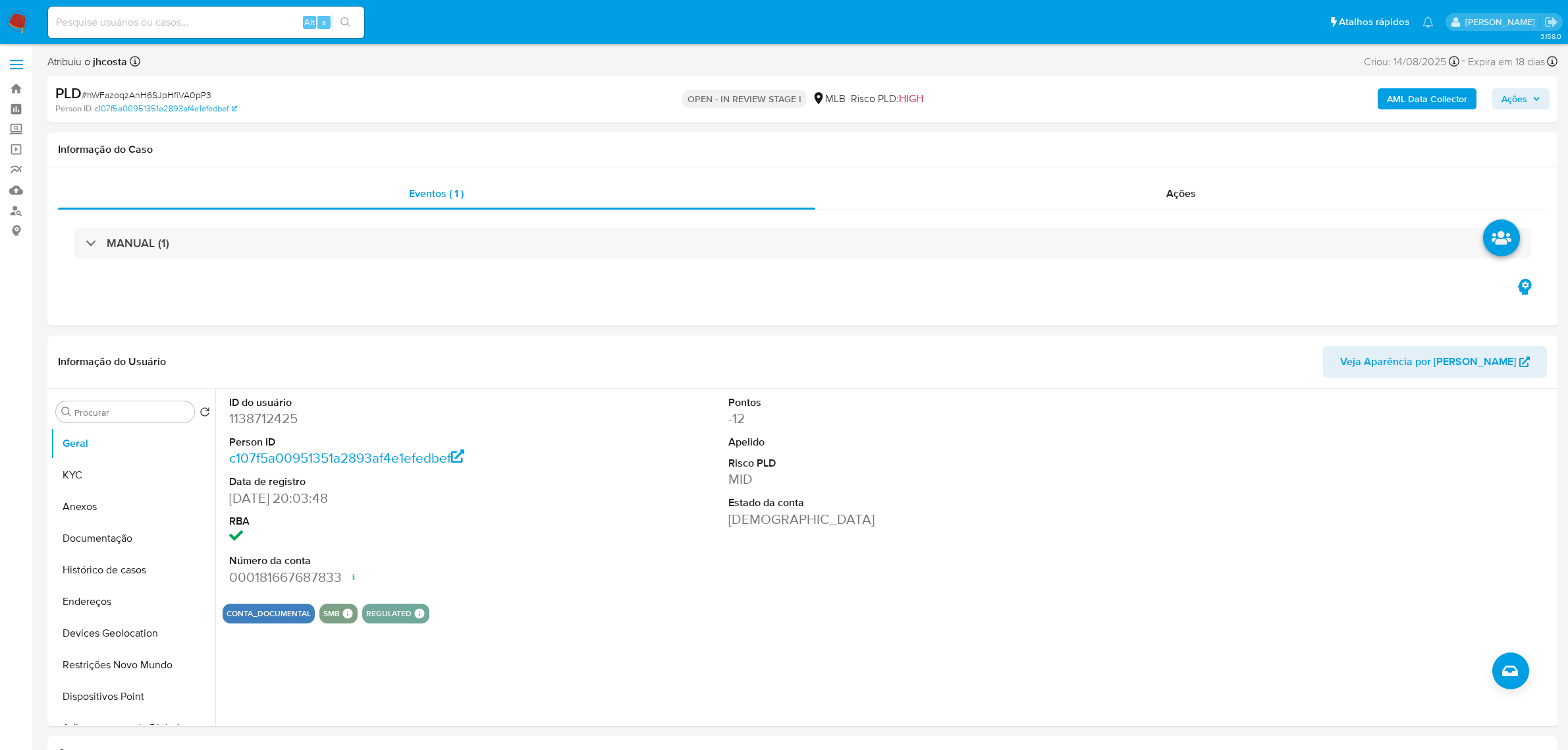
select select "10"
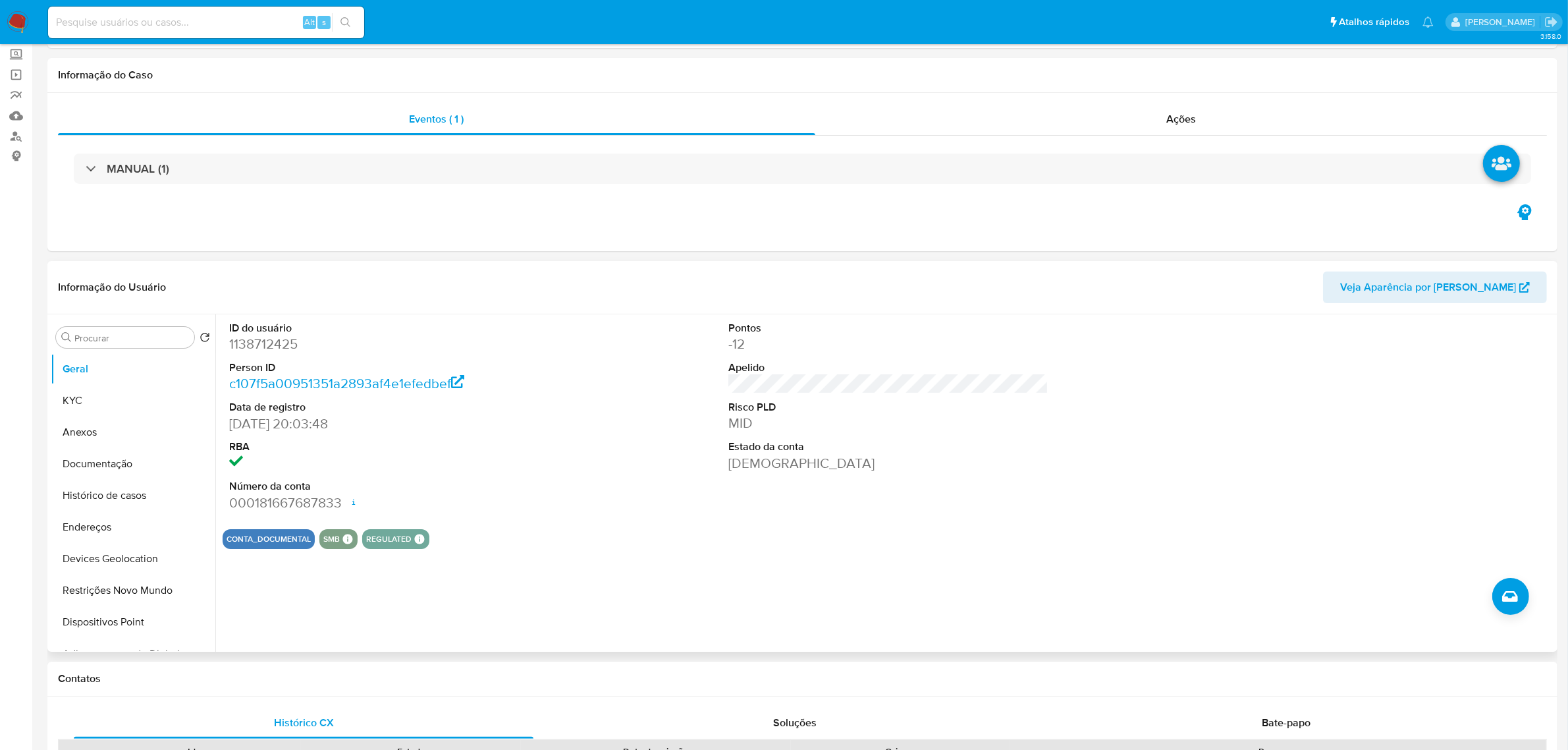
scroll to position [165, 0]
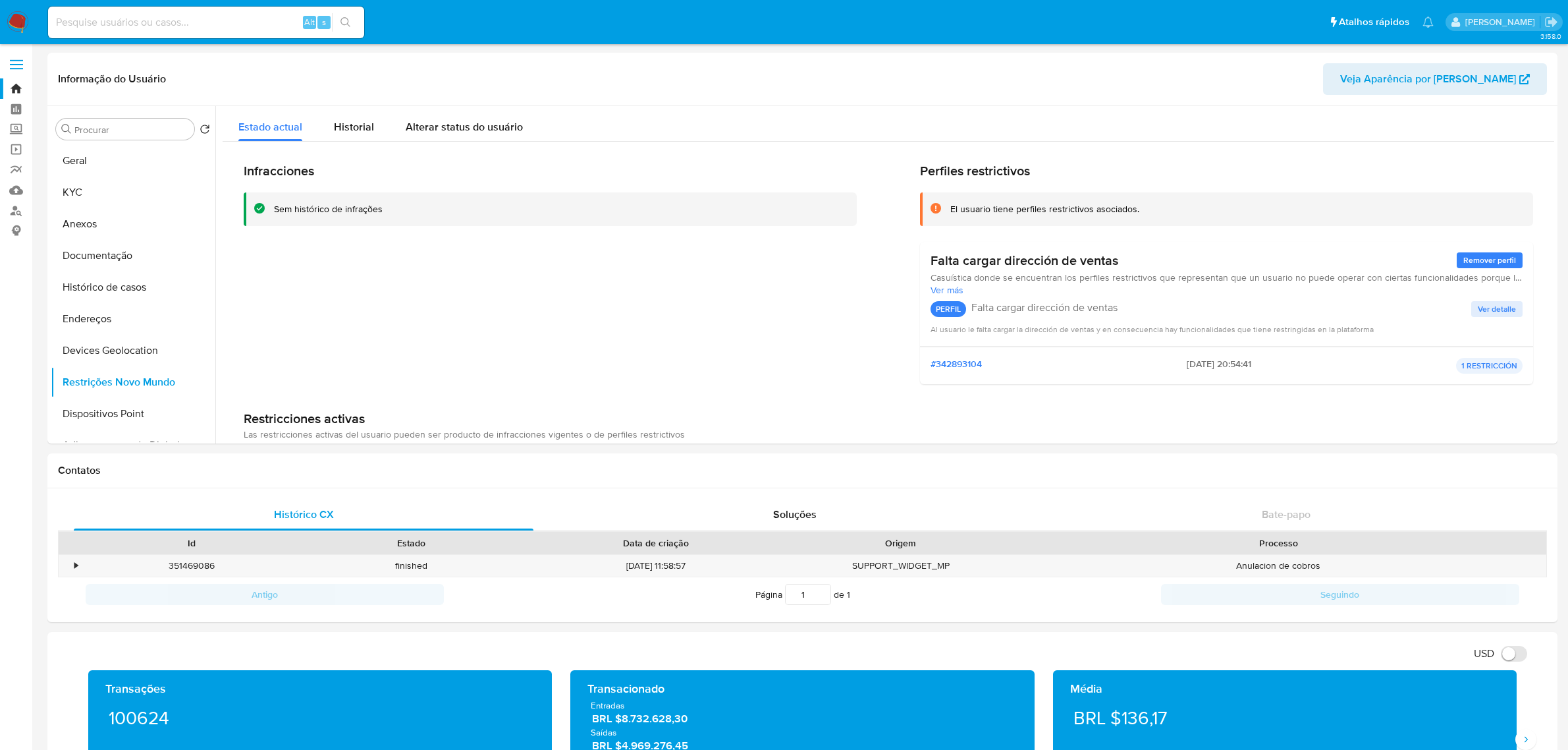
select select "10"
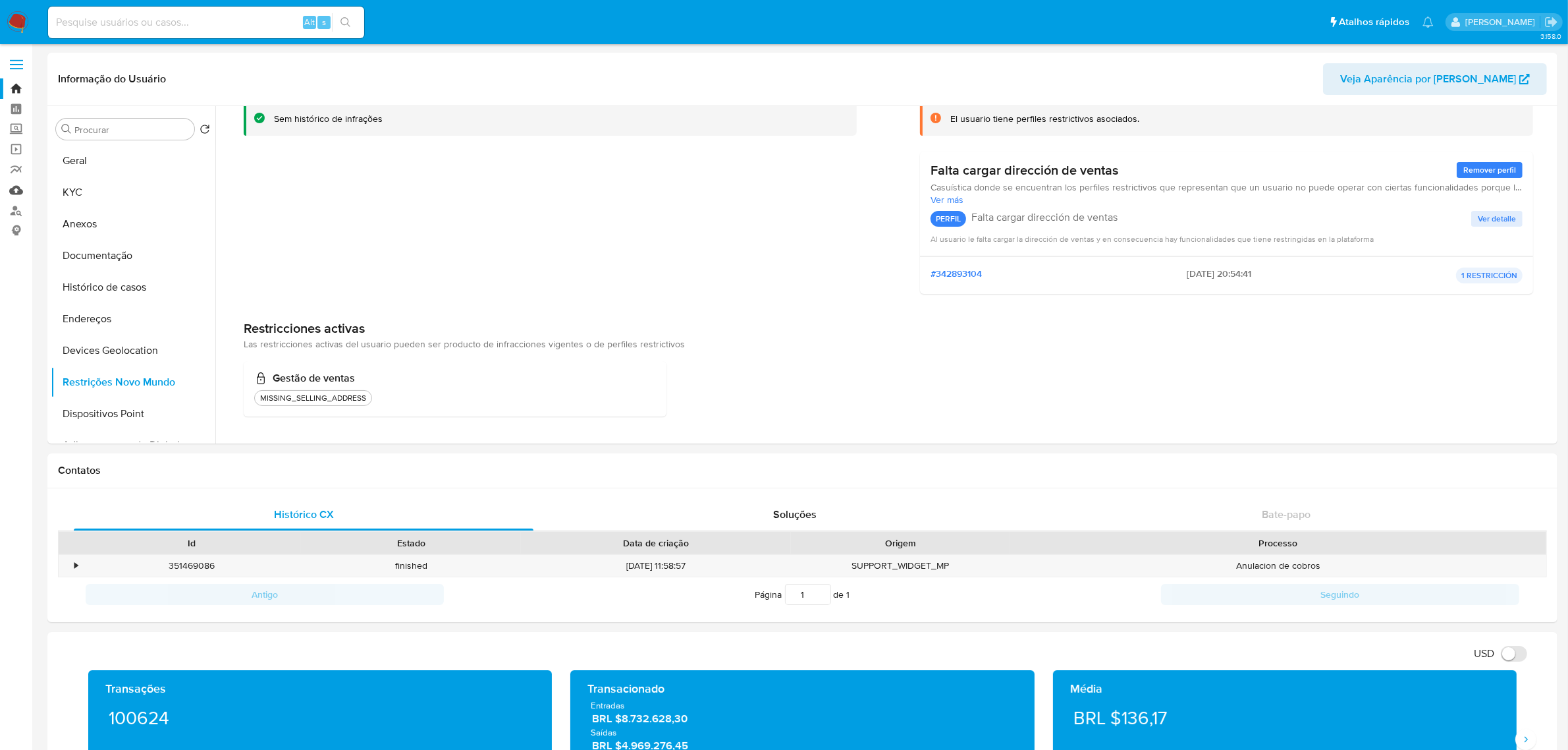
click at [15, 189] on link "Mulan" at bounding box center [78, 190] width 157 height 20
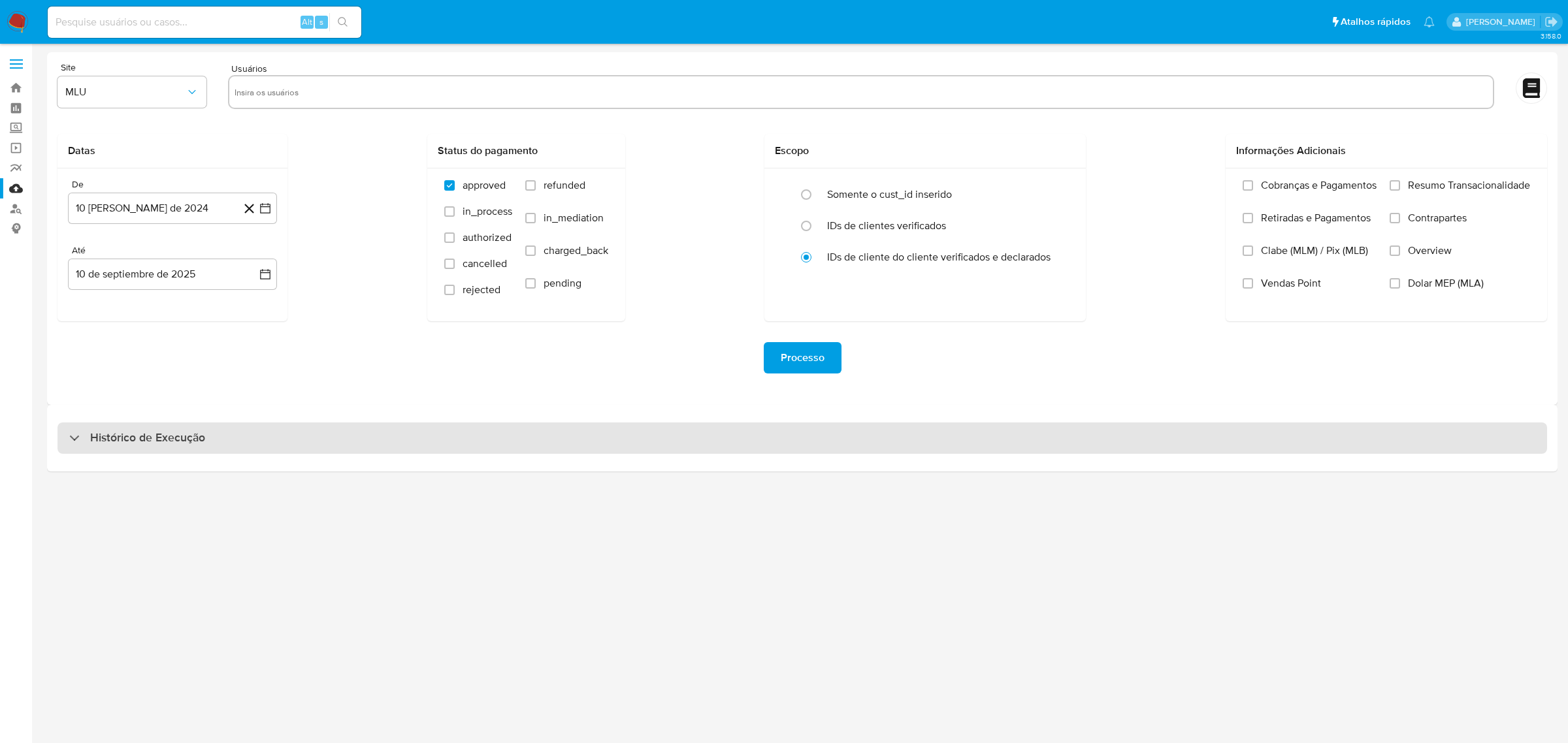
click at [254, 435] on div "Histórico de Execução" at bounding box center [803, 438] width 1490 height 31
select select "10"
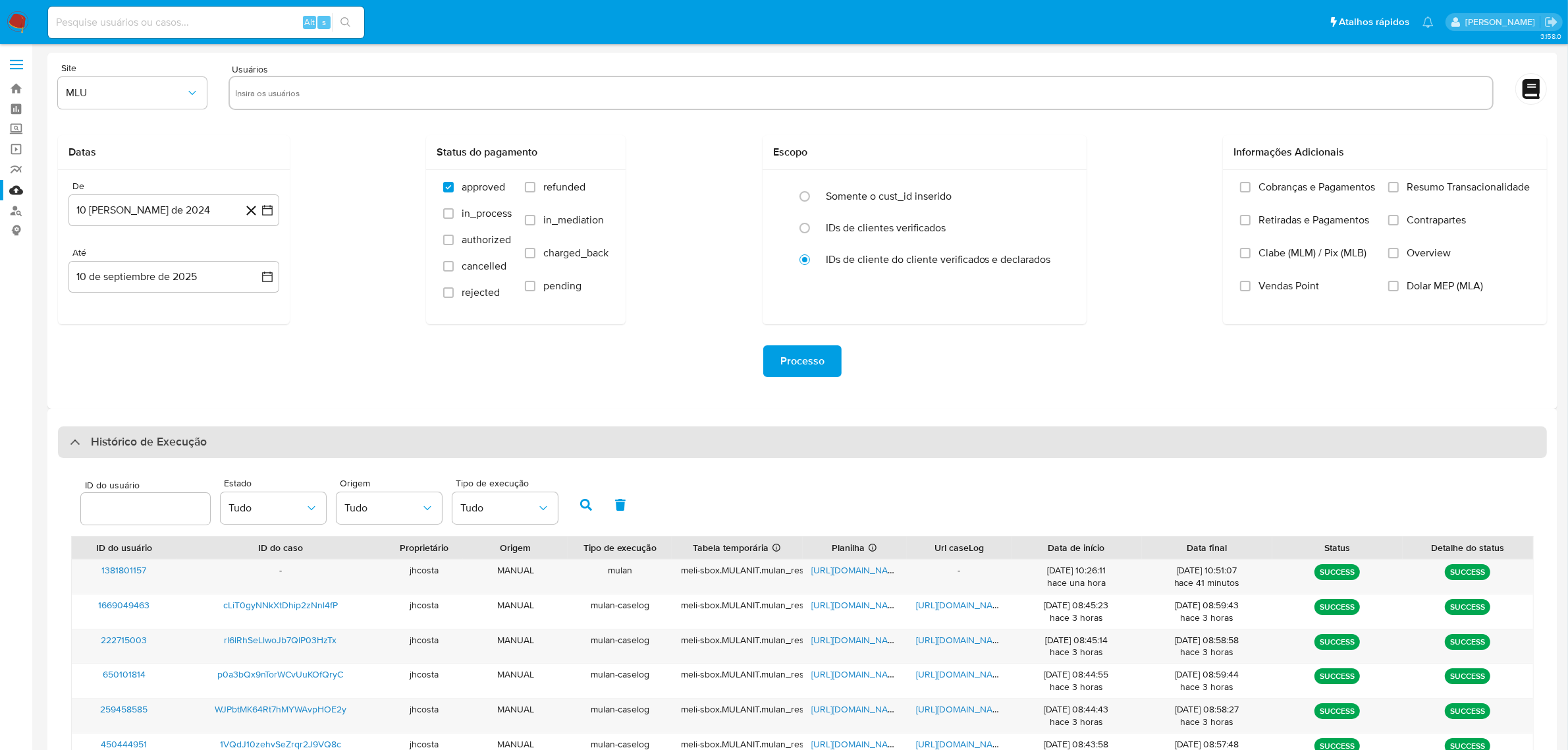
click at [256, 439] on div "Histórico de Execução" at bounding box center [803, 442] width 1489 height 32
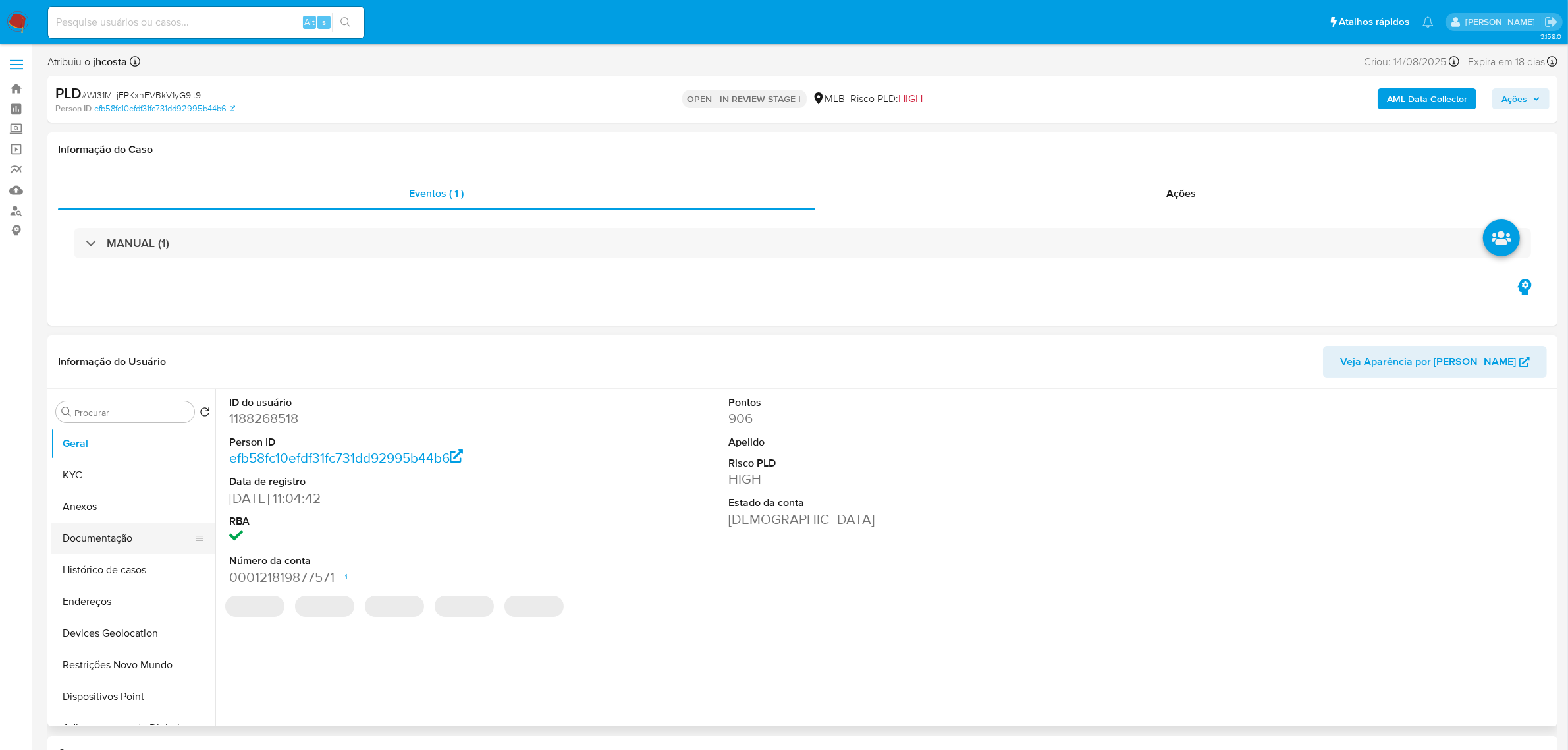
click at [122, 549] on button "Documentação" at bounding box center [128, 539] width 154 height 32
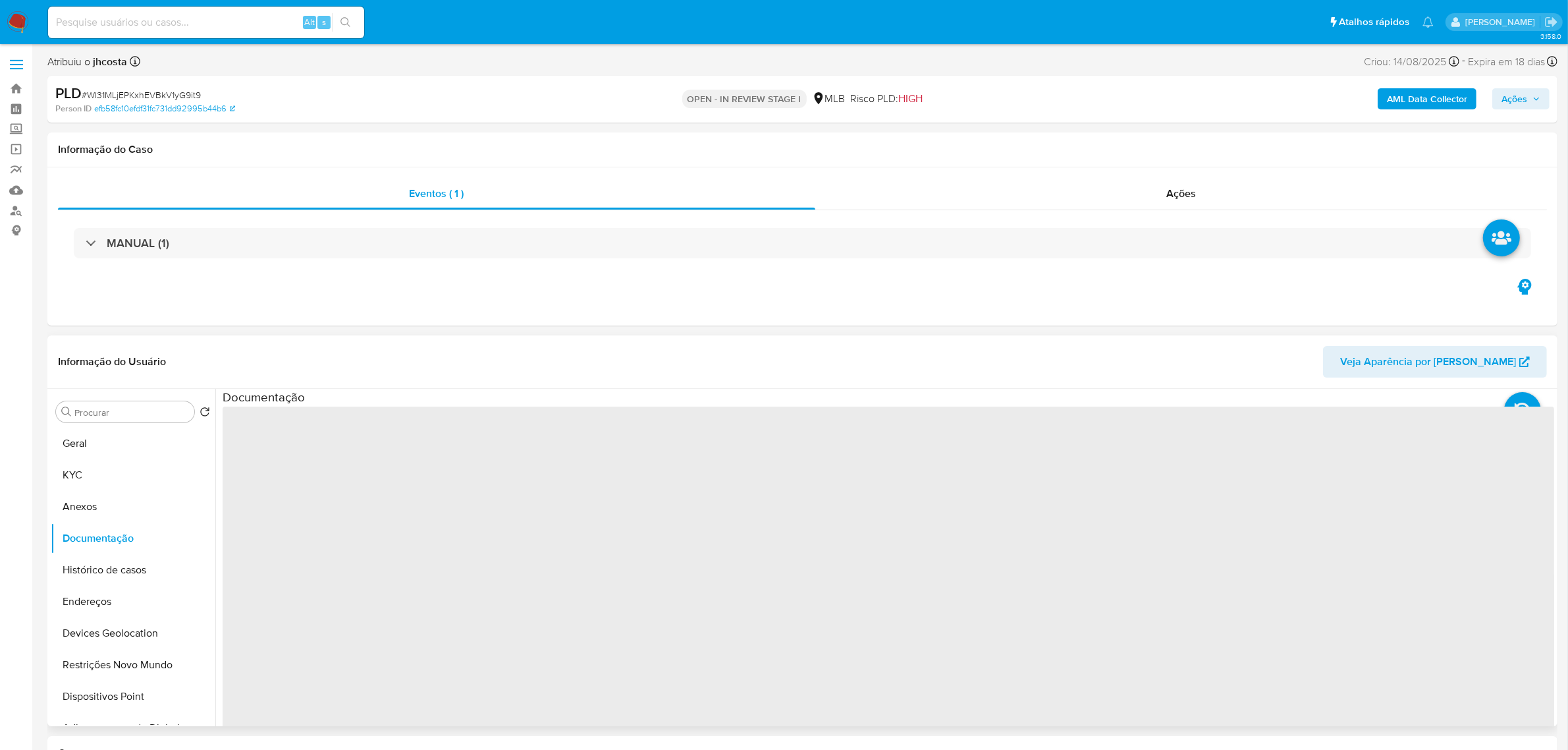
select select "10"
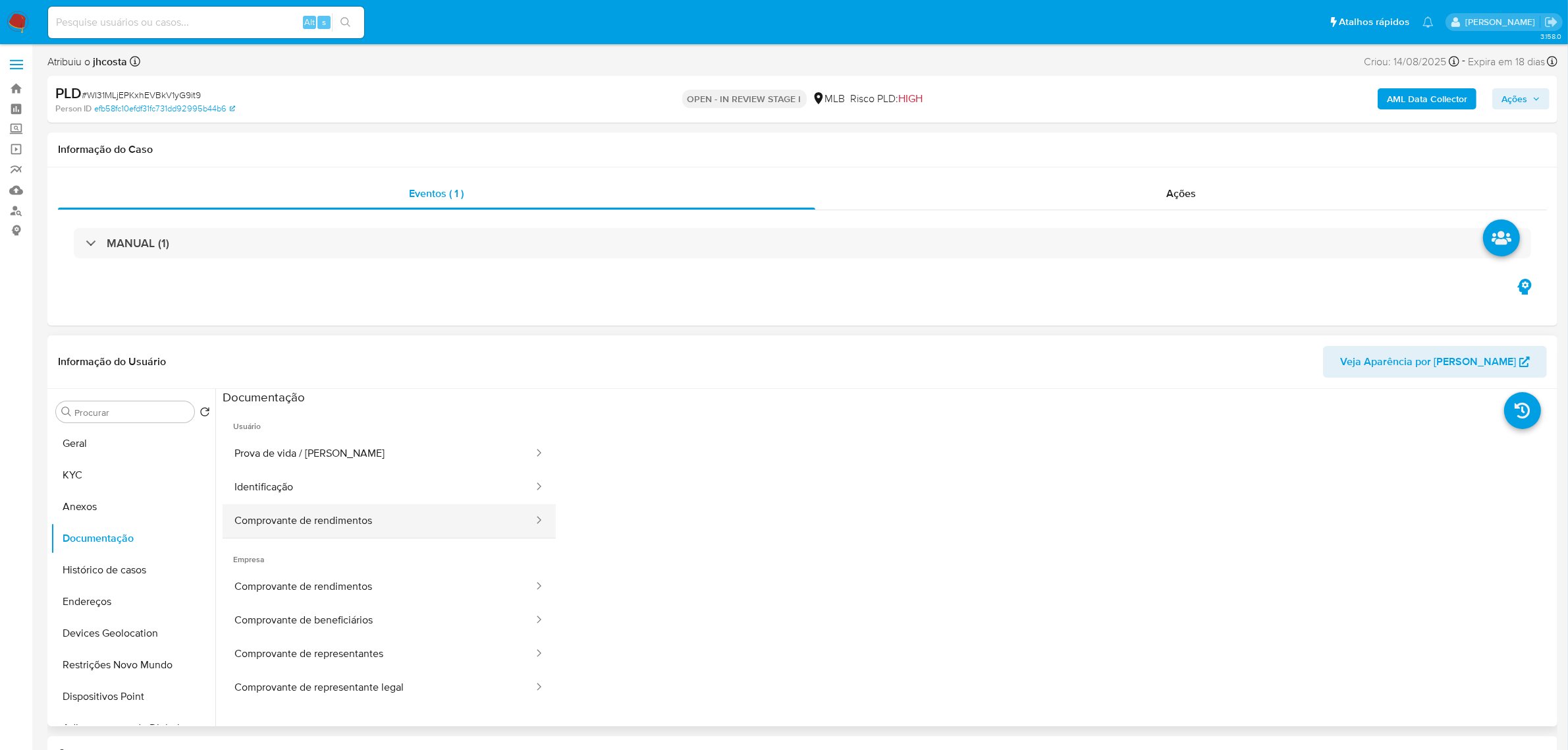
click at [366, 512] on button "Comprovante de rendimentos" at bounding box center [379, 521] width 312 height 34
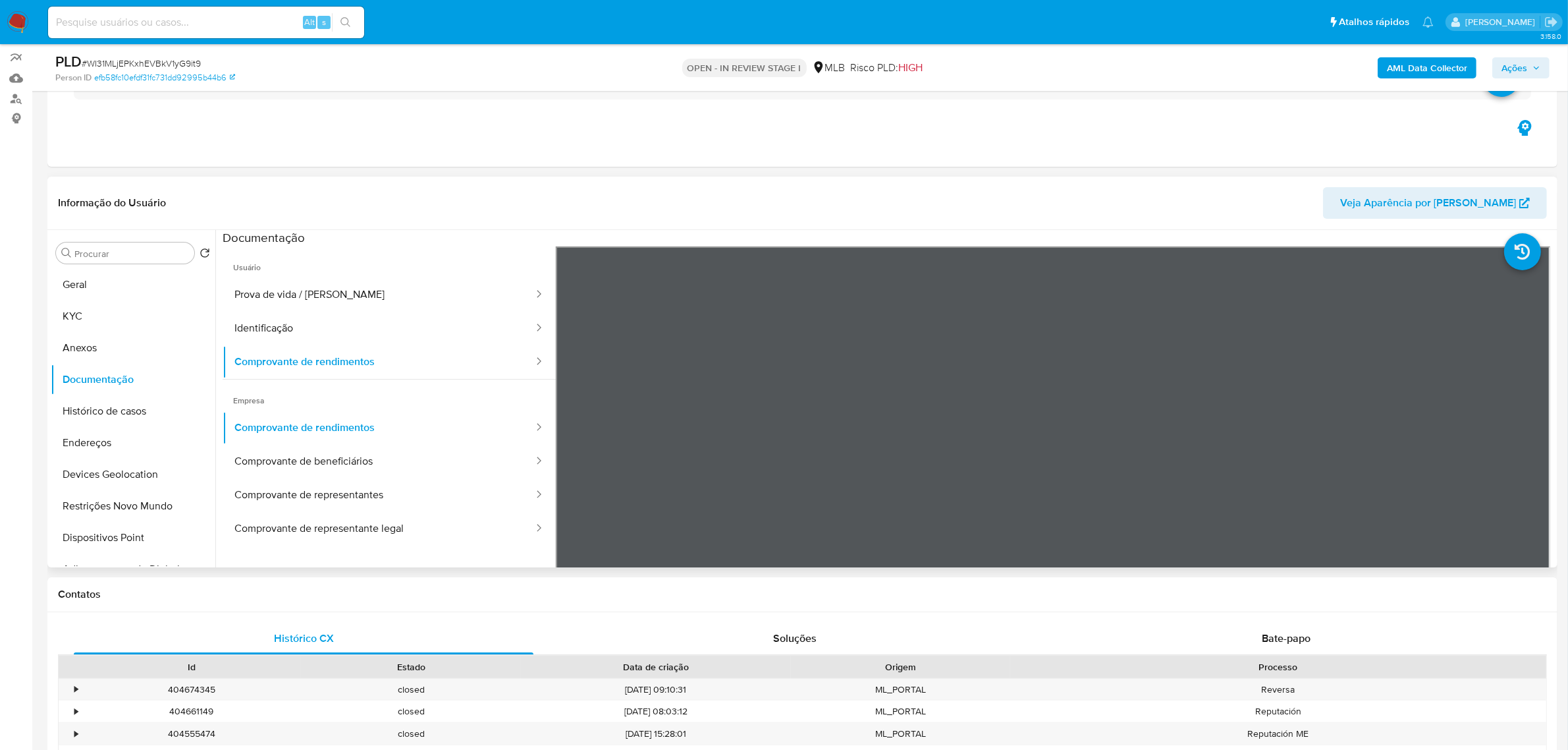
scroll to position [165, 0]
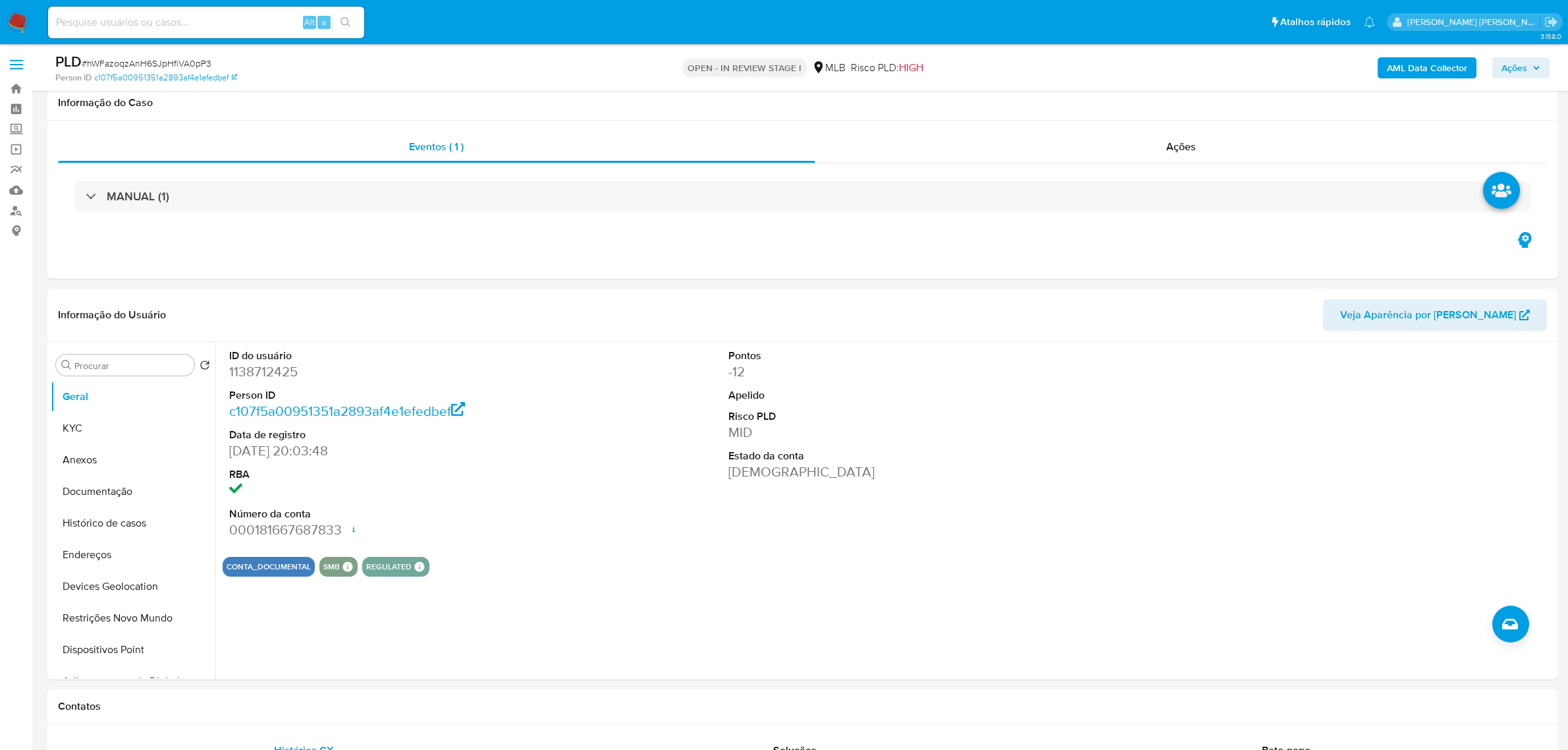
select select "10"
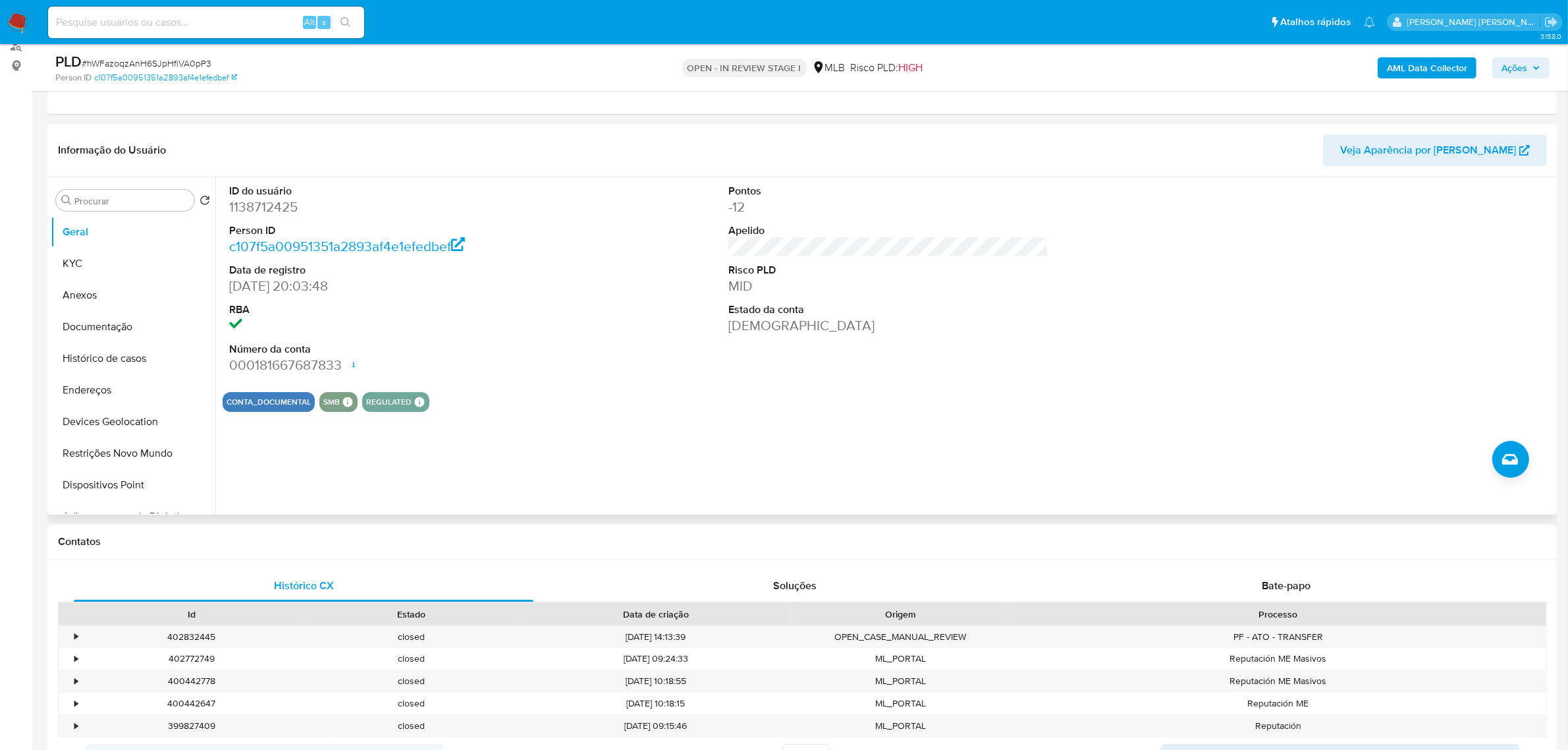
click at [272, 204] on dd "1138712425" at bounding box center [389, 207] width 320 height 19
copy dd "1138712425"
click at [277, 208] on dd "1138712425" at bounding box center [389, 207] width 320 height 19
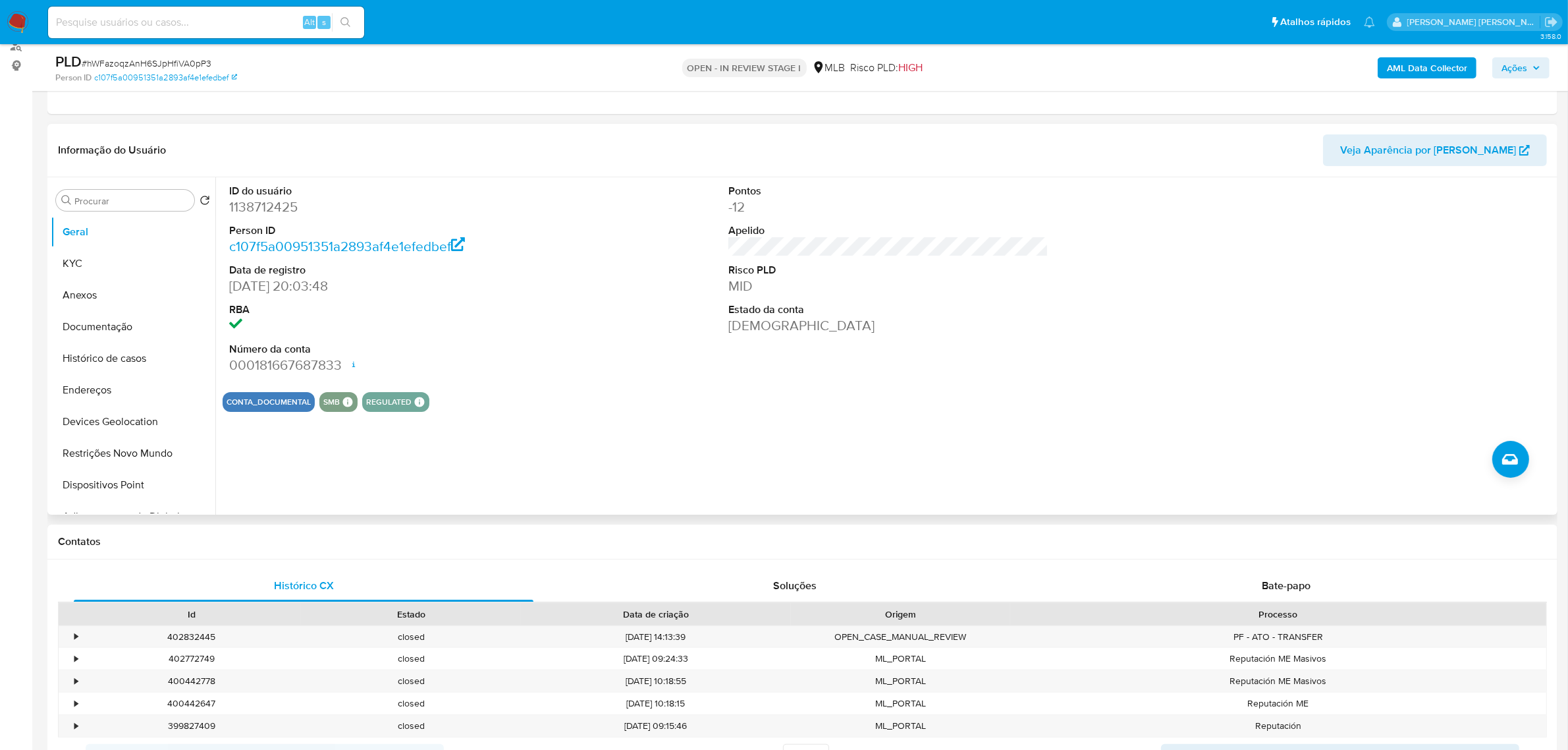
click at [599, 279] on div "ID do usuário 1138712425 Person ID c107f5a00951351a2893af4e1efedbef Data de reg…" at bounding box center [888, 280] width 1332 height 204
click at [134, 257] on button "KYC" at bounding box center [128, 264] width 154 height 32
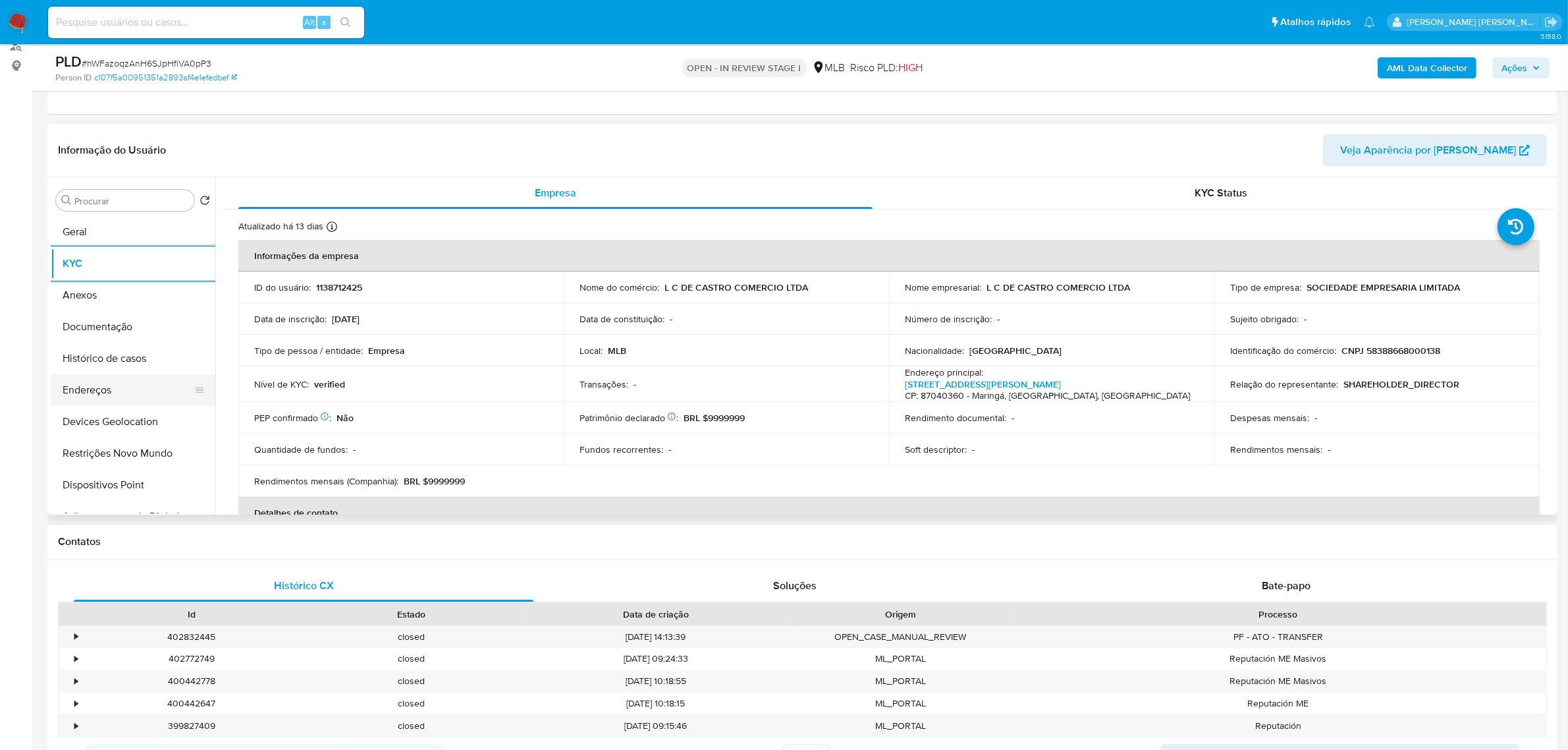
click at [96, 383] on button "Endereços" at bounding box center [128, 390] width 154 height 32
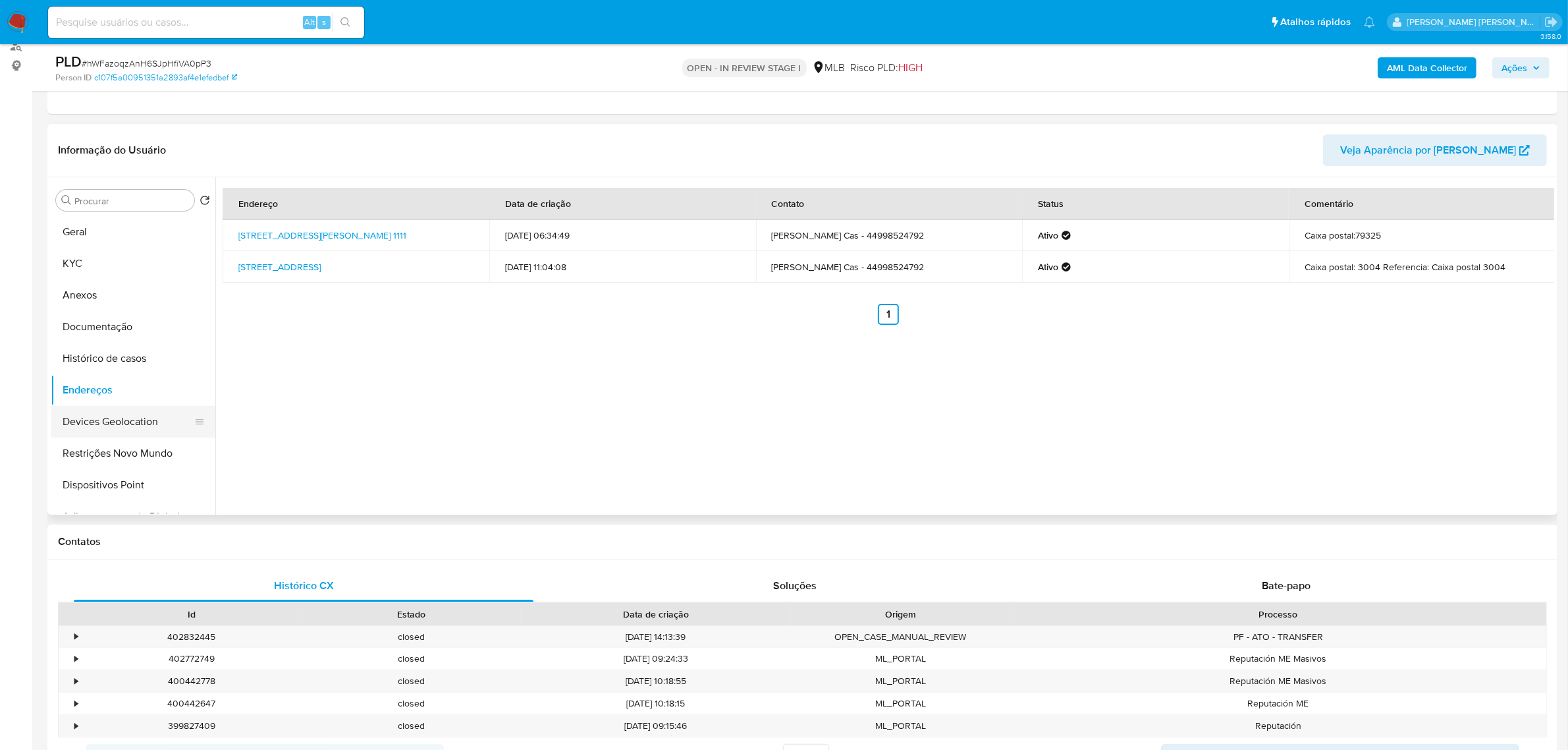
click at [83, 426] on button "Devices Geolocation" at bounding box center [128, 422] width 154 height 32
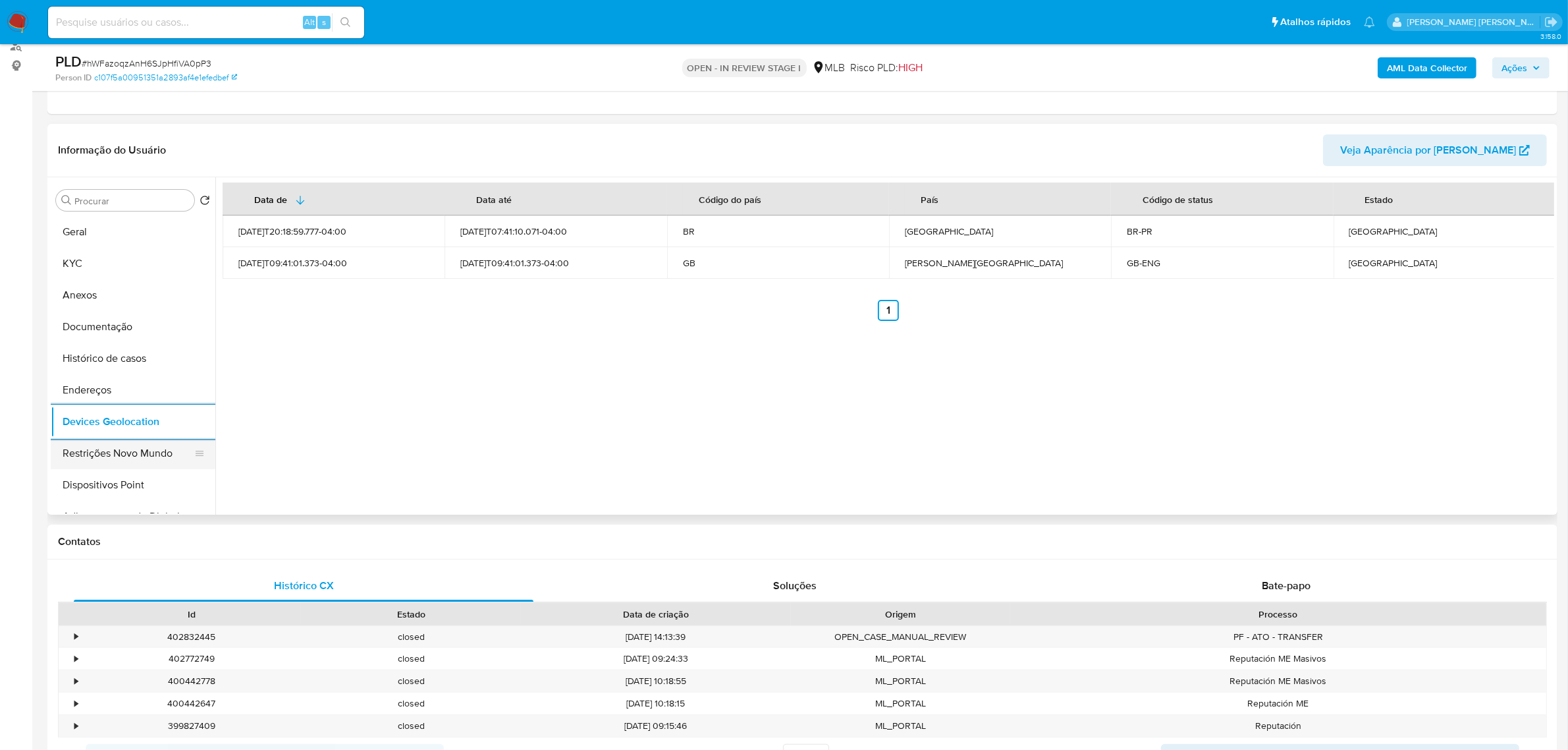
click at [147, 459] on button "Restrições Novo Mundo" at bounding box center [128, 454] width 154 height 32
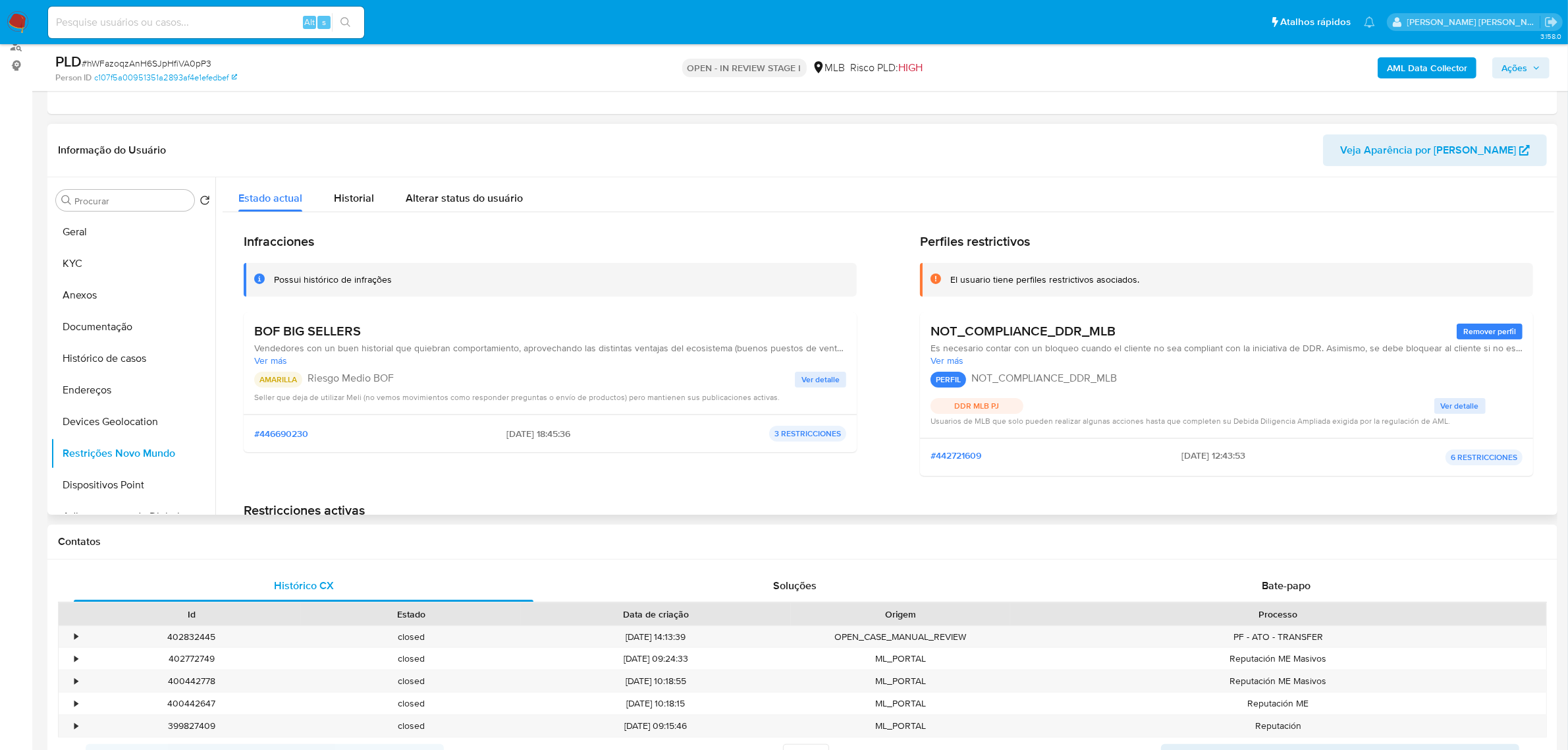
drag, startPoint x: 1480, startPoint y: 324, endPoint x: 1200, endPoint y: 301, distance: 280.9
click at [1201, 302] on div "Perfiles restrictivos El usuario tiene perfiles restrictivos asociados. NOT_COM…" at bounding box center [1226, 360] width 613 height 253
drag, startPoint x: 966, startPoint y: 279, endPoint x: 1173, endPoint y: 295, distance: 207.6
click at [1179, 284] on div "El usuario tiene perfiles restrictivos asociados." at bounding box center [1236, 279] width 572 height 12
click at [1173, 295] on div "El usuario tiene perfiles restrictivos asociados." at bounding box center [1226, 280] width 613 height 34
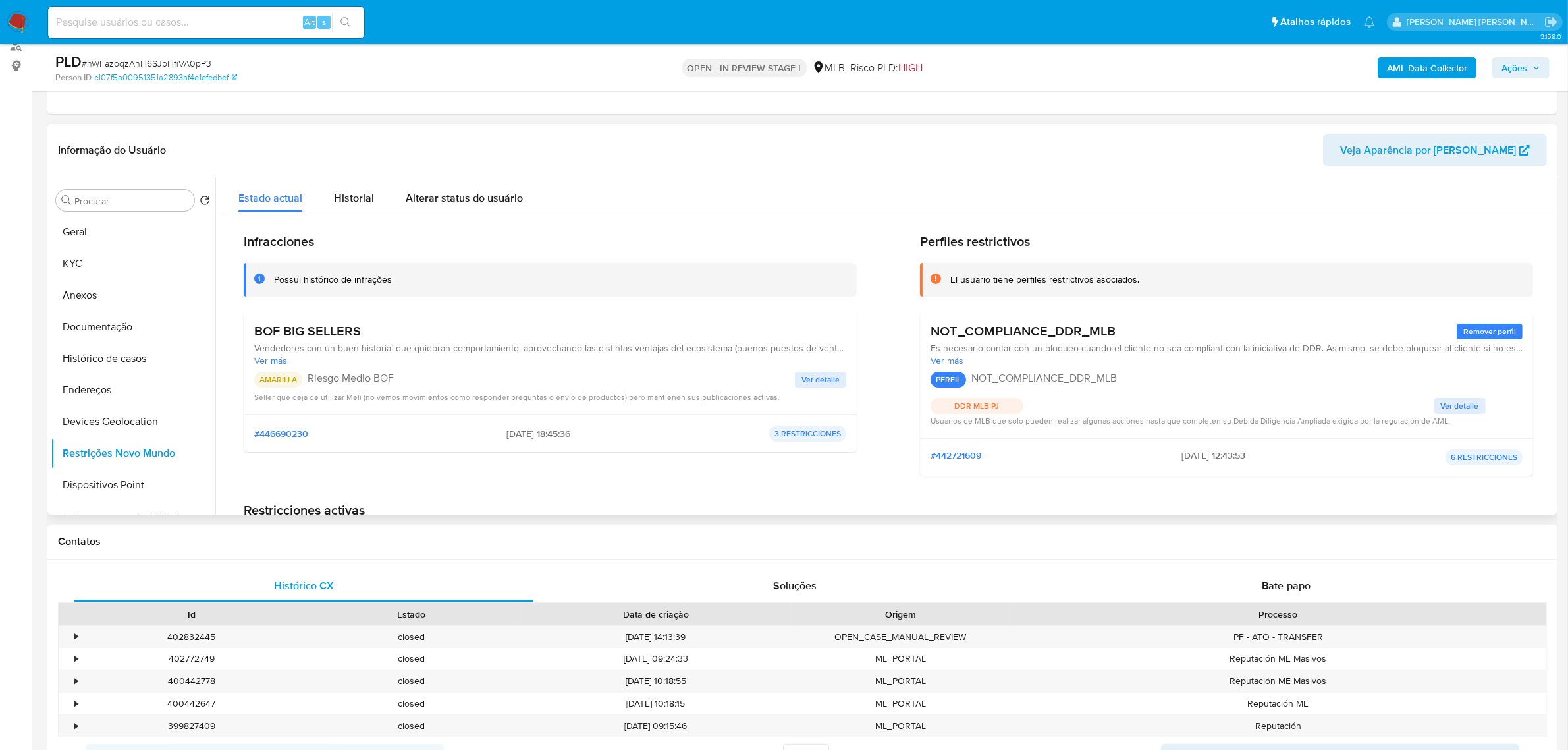
click at [1457, 410] on span "Ver detalle" at bounding box center [1459, 406] width 38 height 13
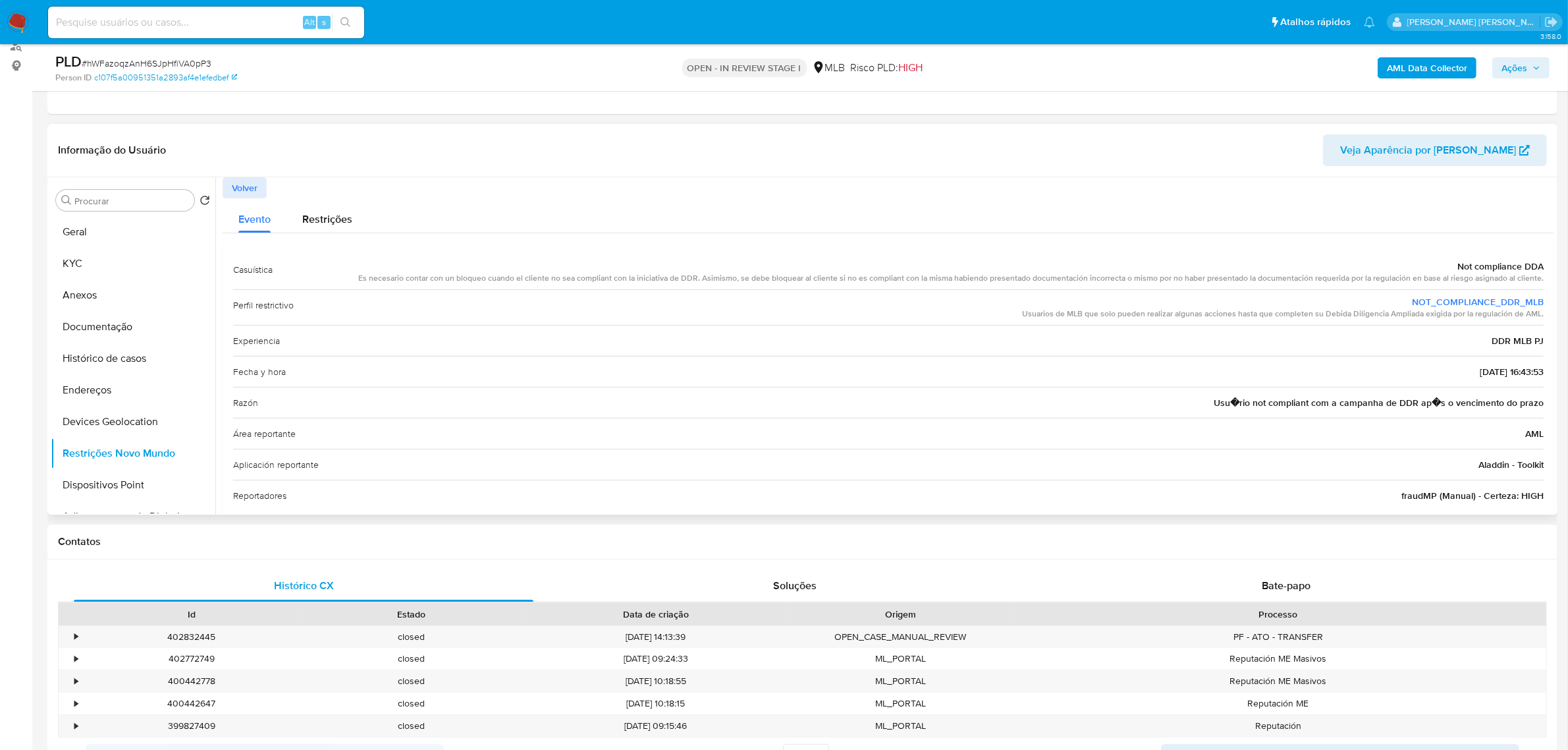
drag, startPoint x: 1249, startPoint y: 401, endPoint x: 1495, endPoint y: 401, distance: 246.0
click at [1495, 401] on span "Usu�rio not compliant com a campanha de DDR ap�s o vencimento do prazo" at bounding box center [1378, 403] width 330 height 13
click at [1434, 430] on div "Área reportante AML" at bounding box center [888, 433] width 1311 height 31
drag, startPoint x: 1455, startPoint y: 406, endPoint x: 1521, endPoint y: 409, distance: 66.1
click at [1541, 406] on div "Casuística Not compliance DDA Es necesario contar con un bloqueo cuando el clie…" at bounding box center [888, 383] width 1332 height 278
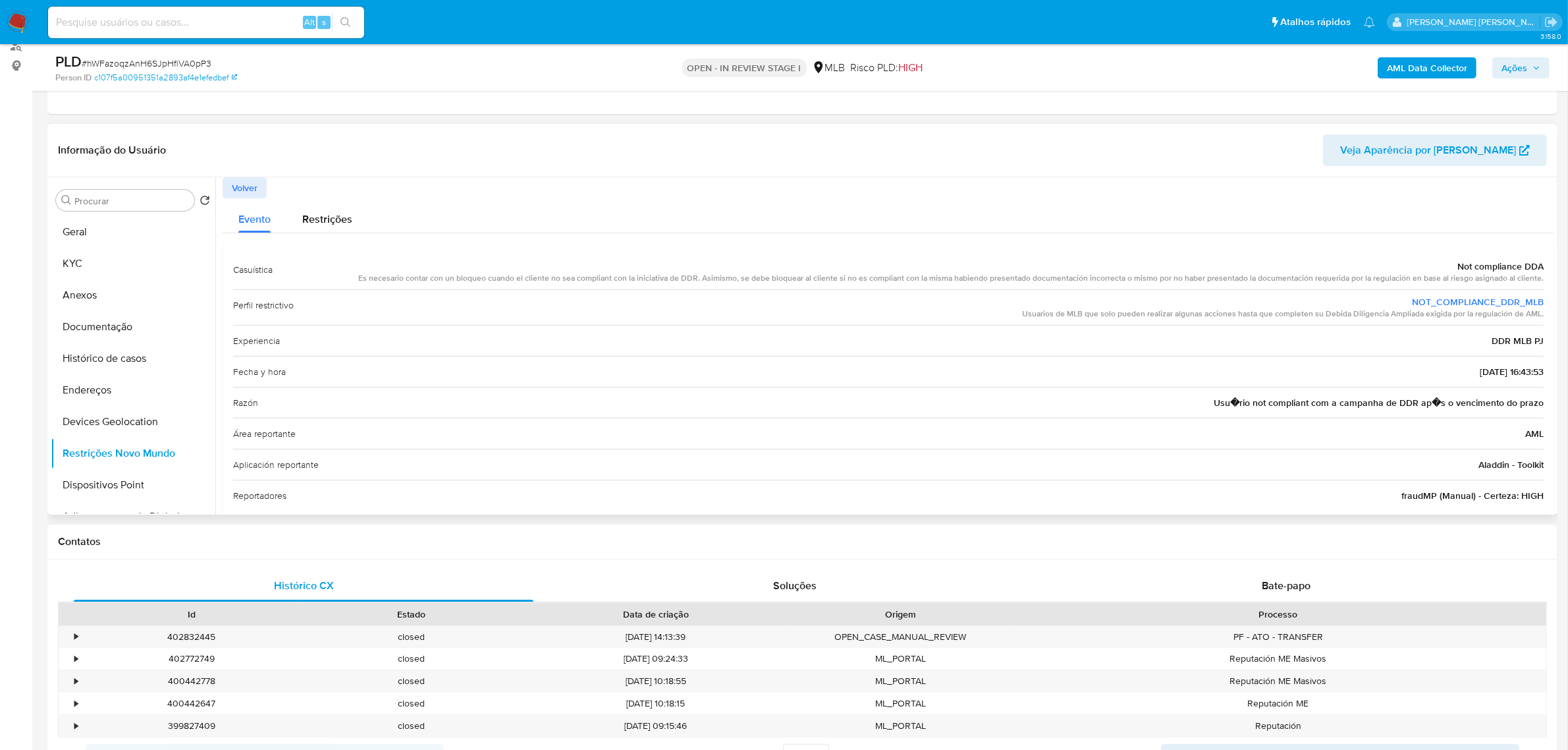
click at [234, 186] on span "Volver" at bounding box center [245, 188] width 26 height 19
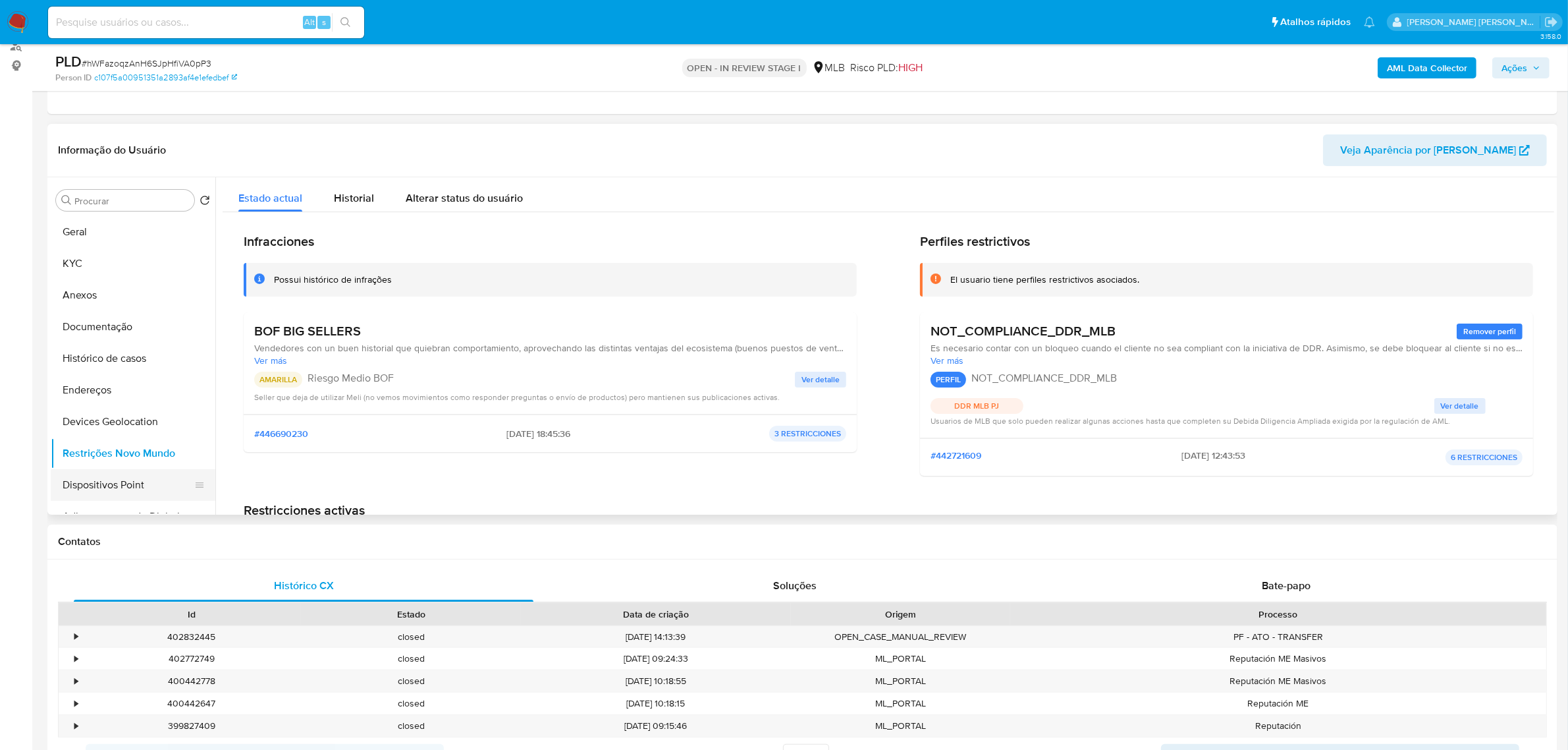
click at [112, 482] on button "Dispositivos Point" at bounding box center [128, 485] width 154 height 32
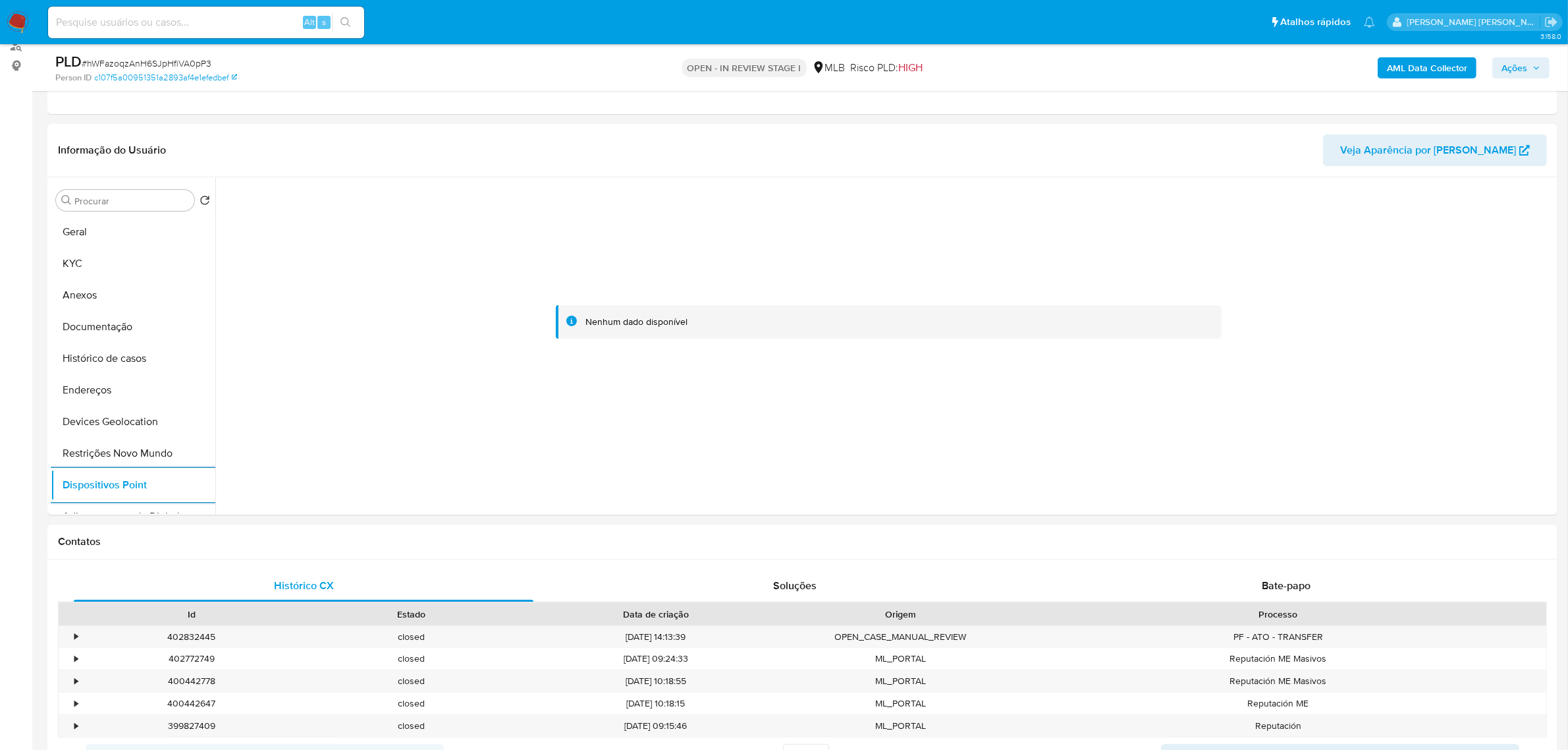
click at [1398, 76] on b "AML Data Collector" at bounding box center [1427, 68] width 80 height 21
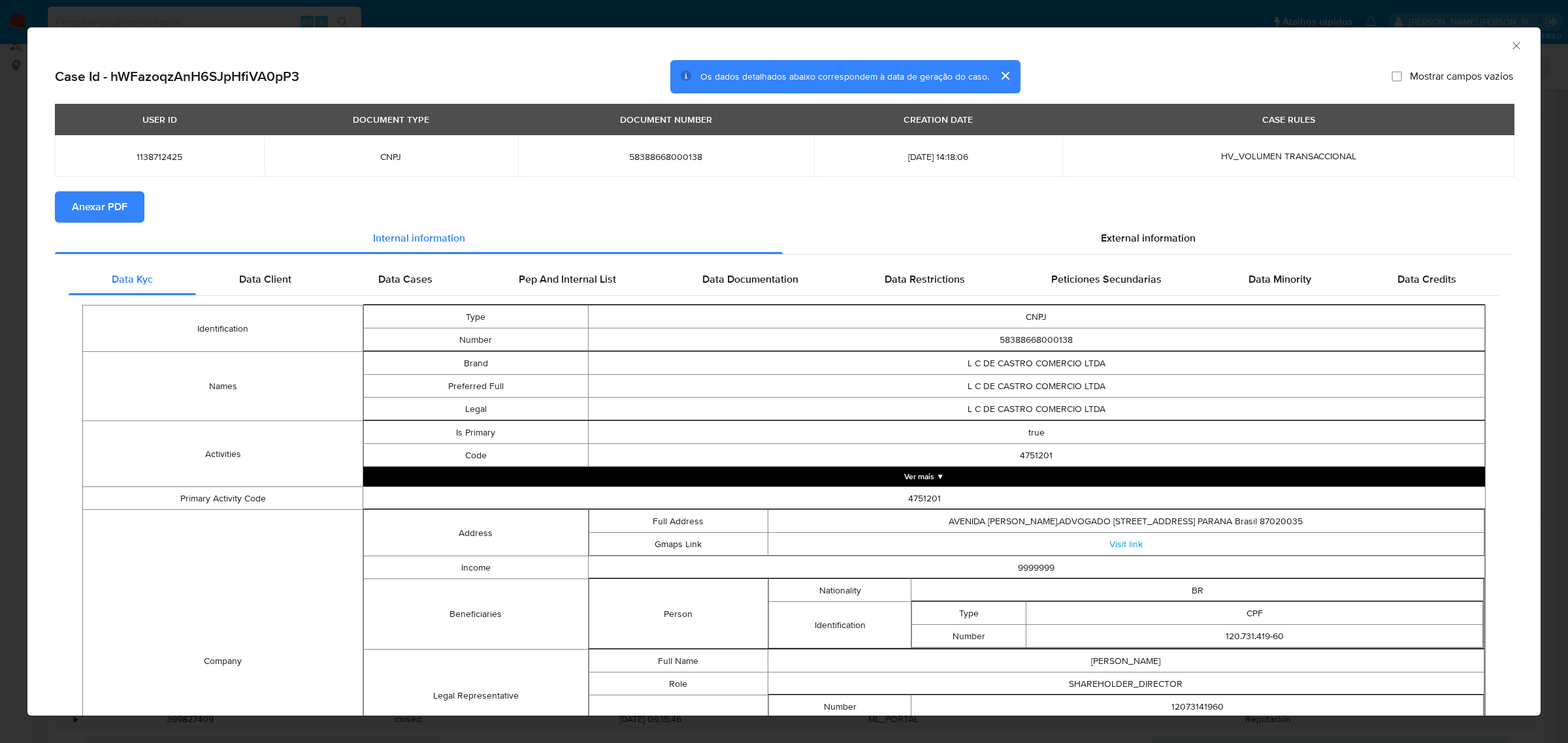
click at [108, 213] on span "Anexar PDF" at bounding box center [100, 207] width 56 height 28
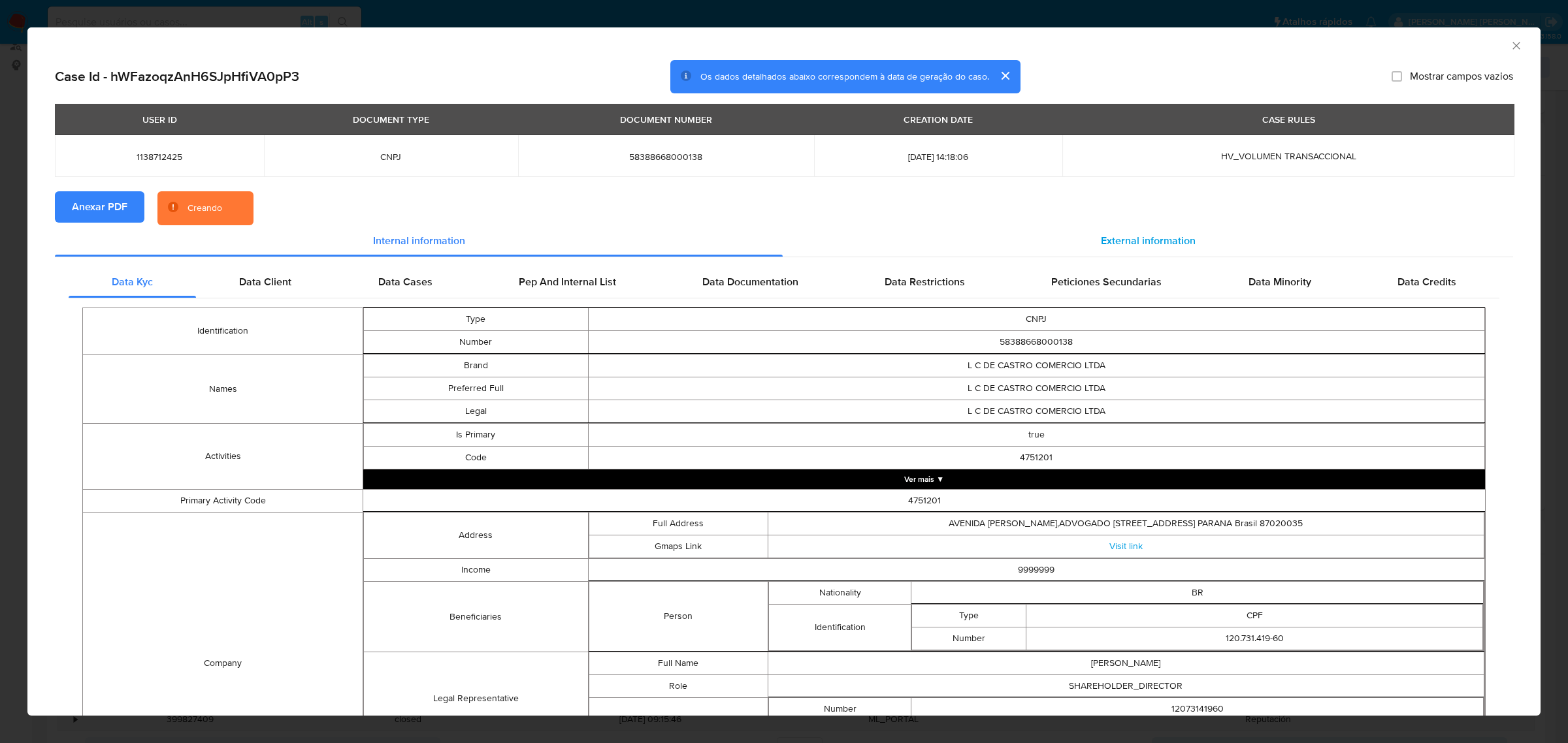
click at [1104, 233] on span "External information" at bounding box center [1147, 240] width 95 height 15
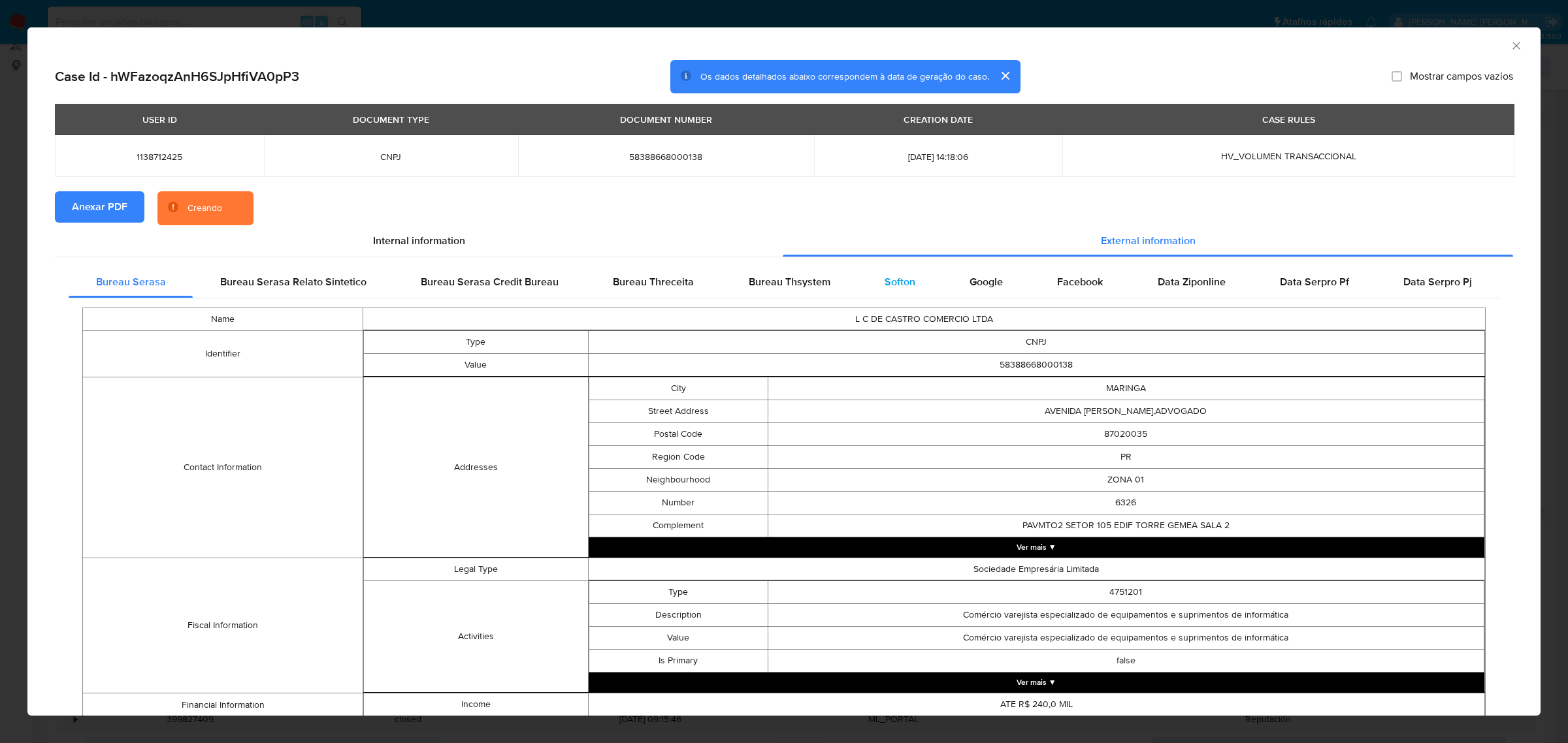
click at [893, 279] on span "Softon" at bounding box center [899, 281] width 31 height 15
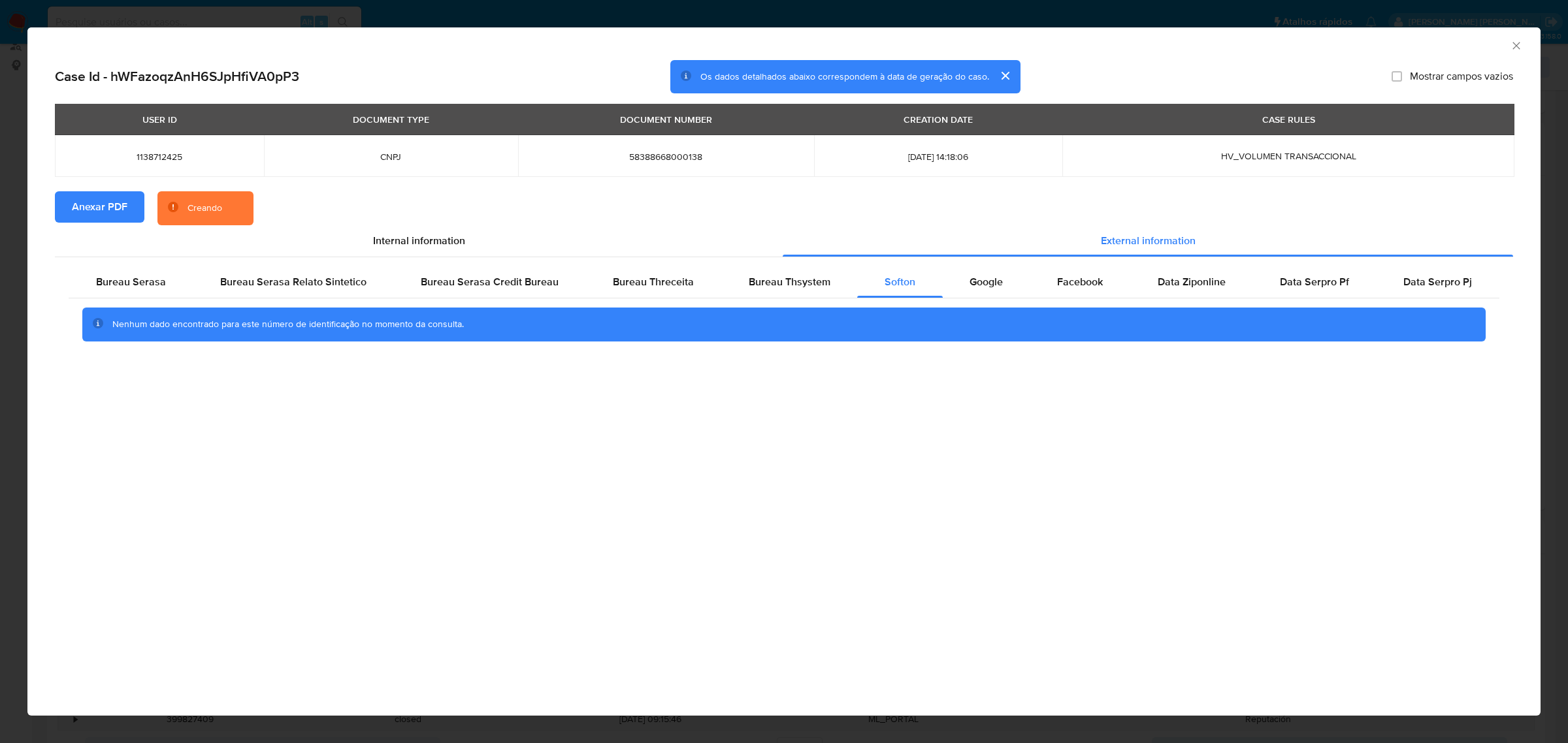
click at [1510, 43] on icon "Fechar a janela" at bounding box center [1516, 46] width 13 height 13
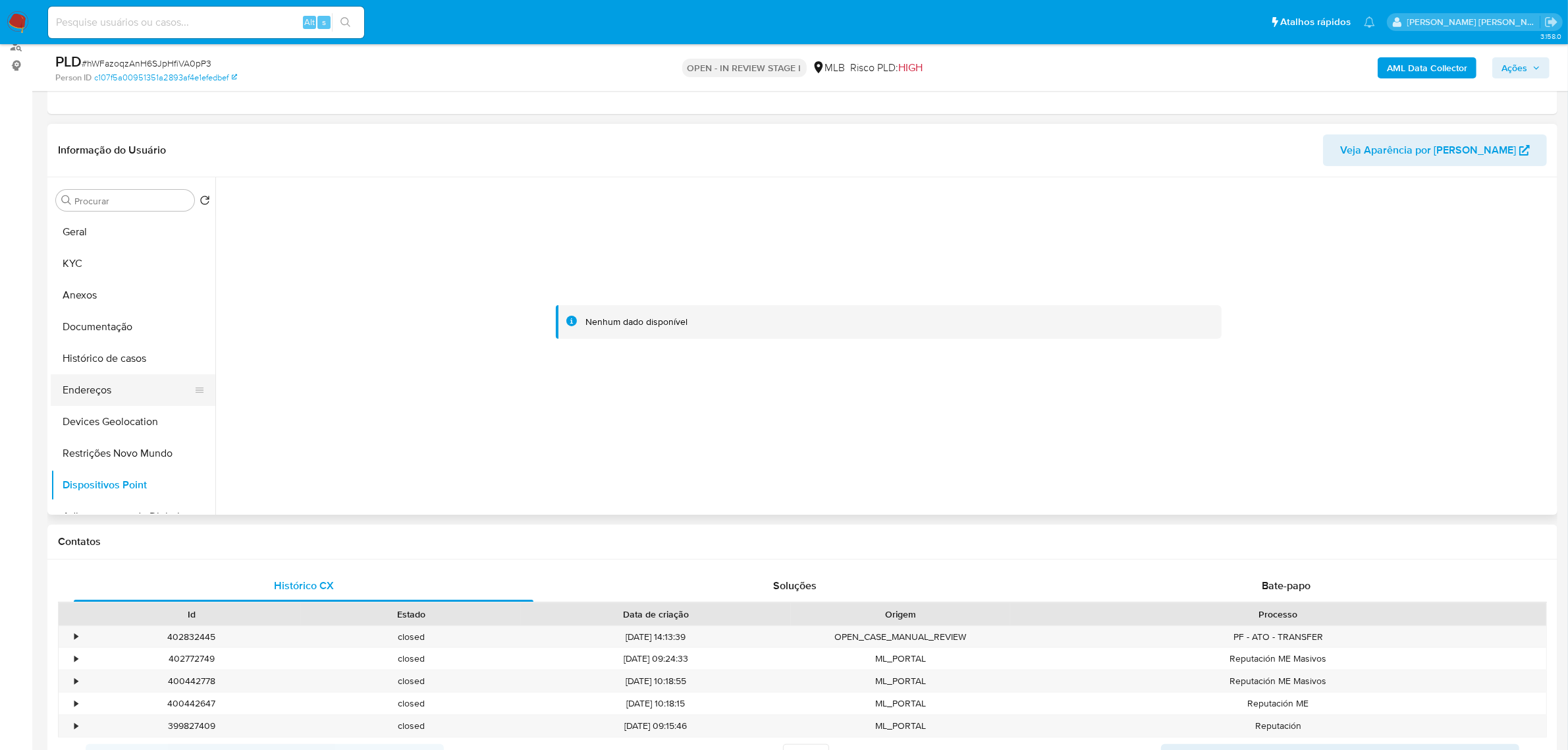
click at [106, 393] on button "Endereços" at bounding box center [128, 390] width 154 height 32
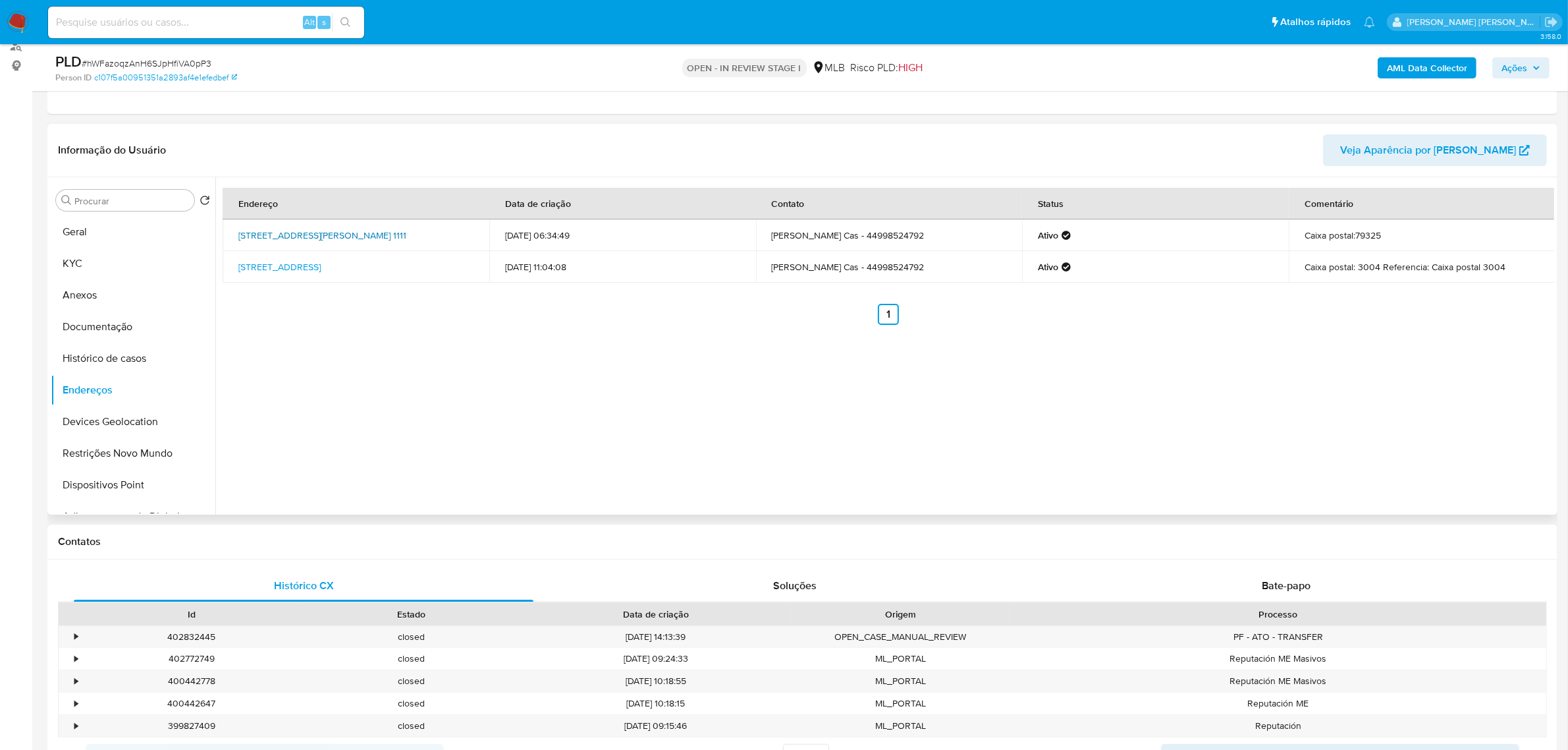
drag, startPoint x: 229, startPoint y: 227, endPoint x: 278, endPoint y: 246, distance: 52.6
click at [278, 246] on td "[STREET_ADDRESS][PERSON_NAME] 1111" at bounding box center [356, 235] width 267 height 32
copy link "[STREET_ADDRESS][PERSON_NAME]"
click at [272, 242] on link "[STREET_ADDRESS][PERSON_NAME] 1111" at bounding box center [323, 235] width 168 height 13
click at [88, 267] on button "KYC" at bounding box center [128, 264] width 154 height 32
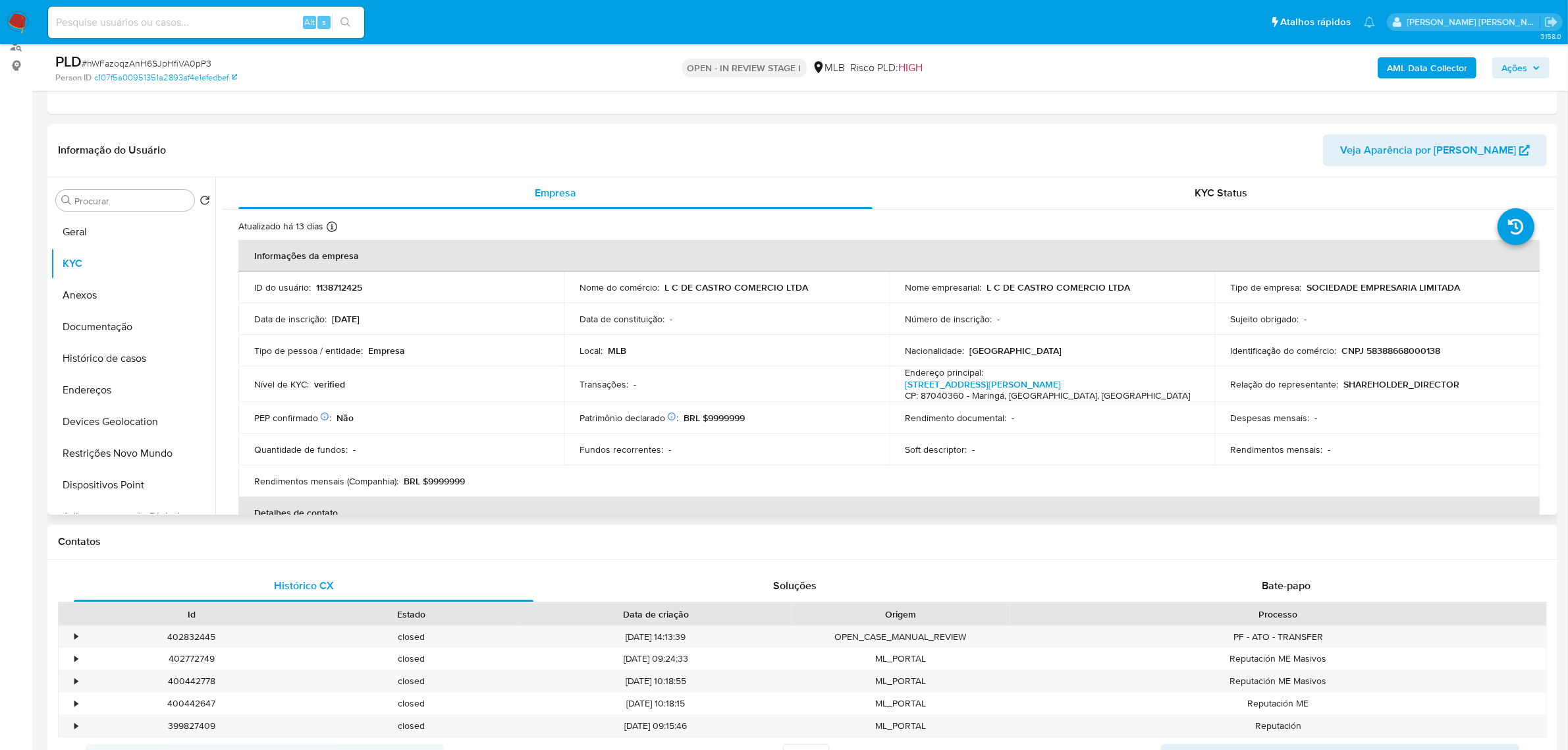
click at [1385, 353] on p "CNPJ 58388668000138" at bounding box center [1391, 350] width 98 height 12
copy p "58388668000138"
click at [1404, 350] on p "CNPJ 58388668000138" at bounding box center [1391, 350] width 98 height 12
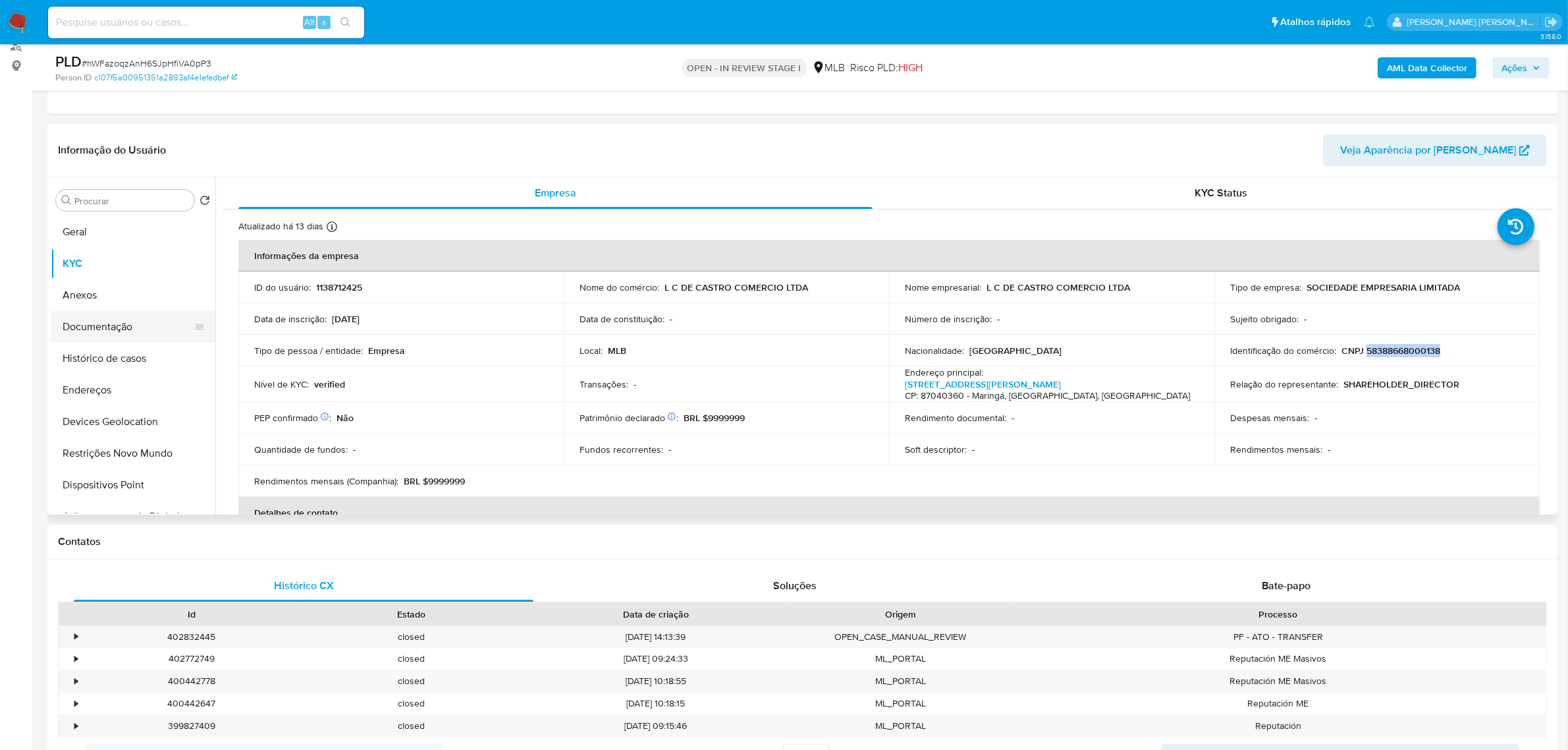
click at [102, 328] on button "Documentação" at bounding box center [128, 327] width 154 height 32
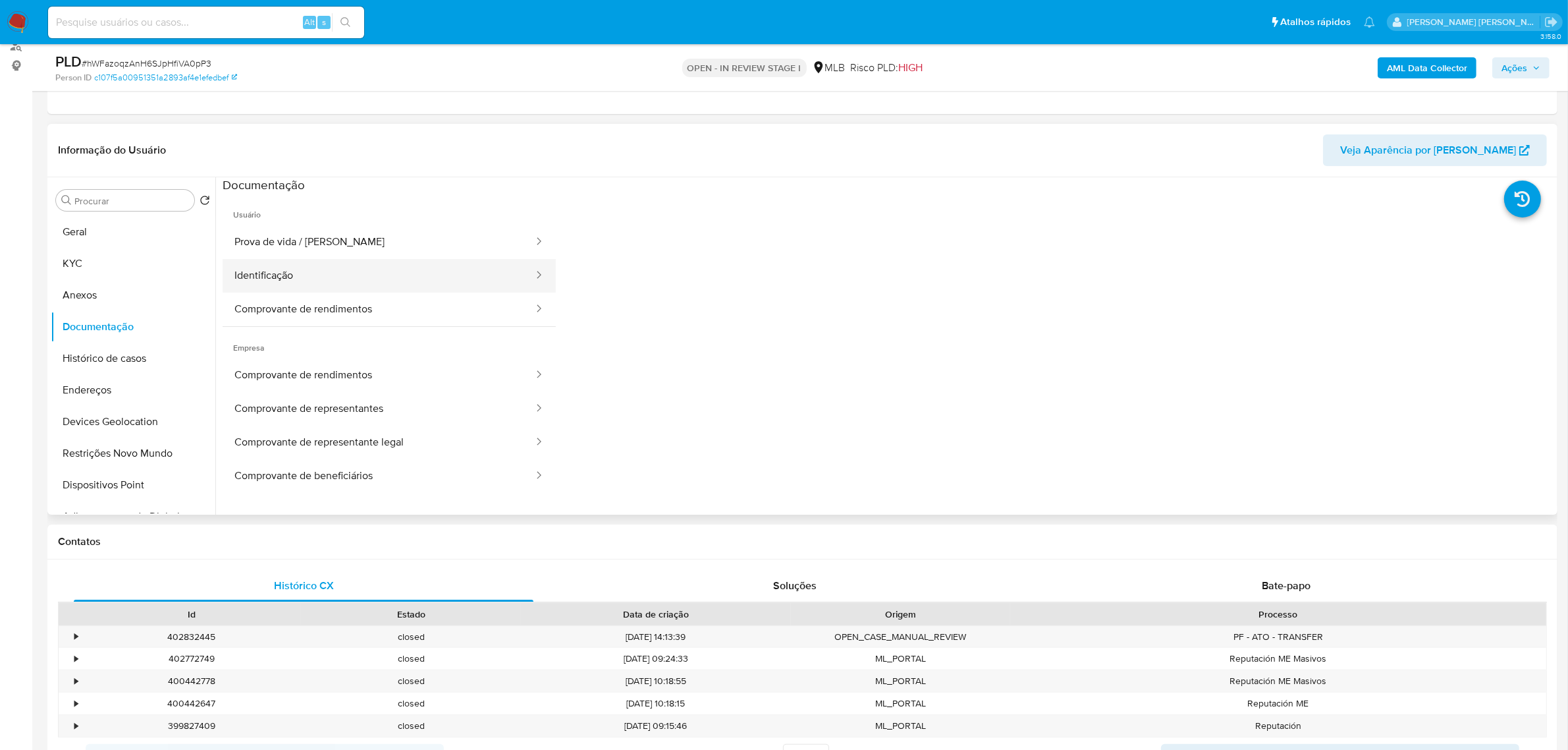
click at [344, 274] on button "Identificação" at bounding box center [379, 275] width 312 height 34
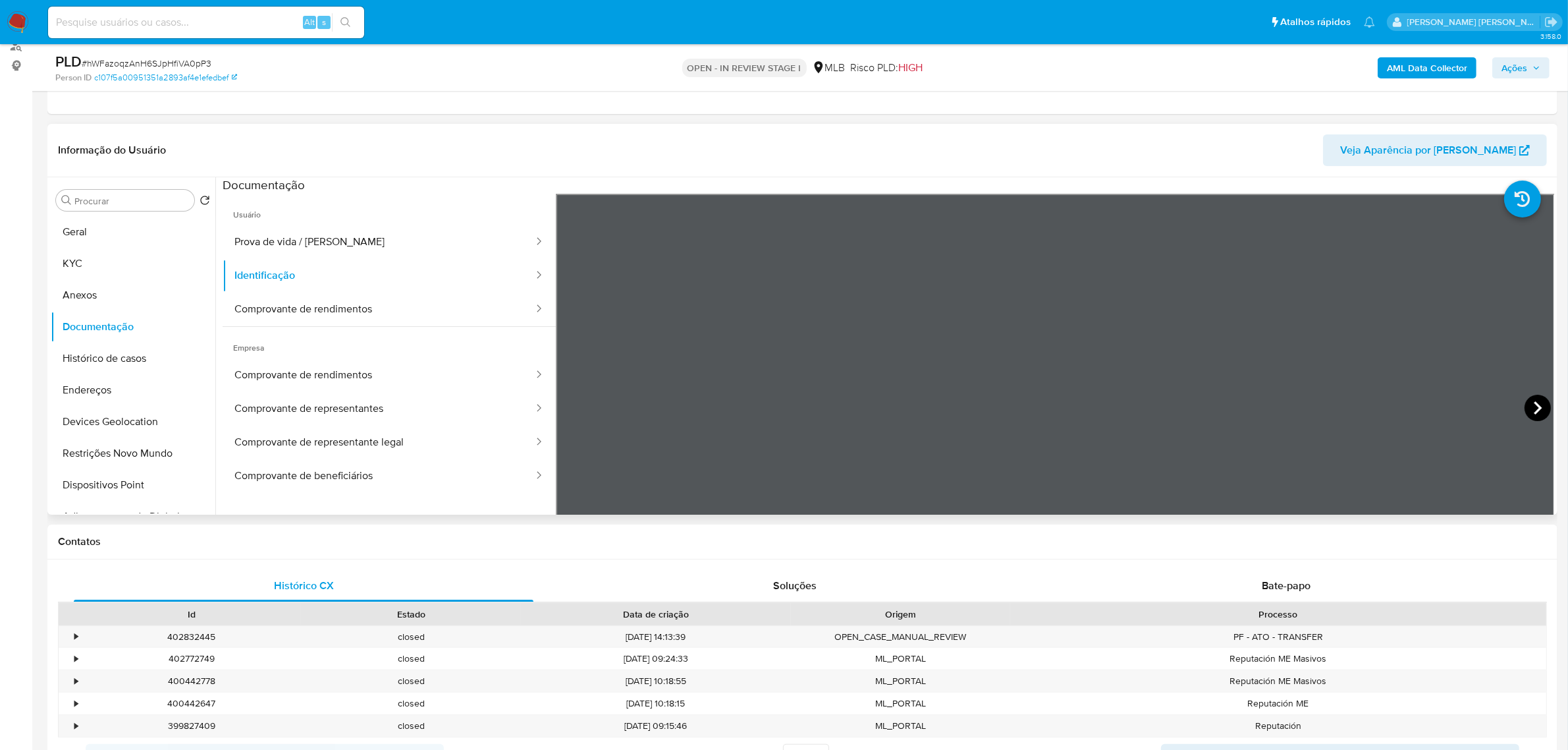
click at [1538, 404] on icon at bounding box center [1538, 408] width 27 height 27
click at [152, 264] on button "KYC" at bounding box center [128, 264] width 154 height 32
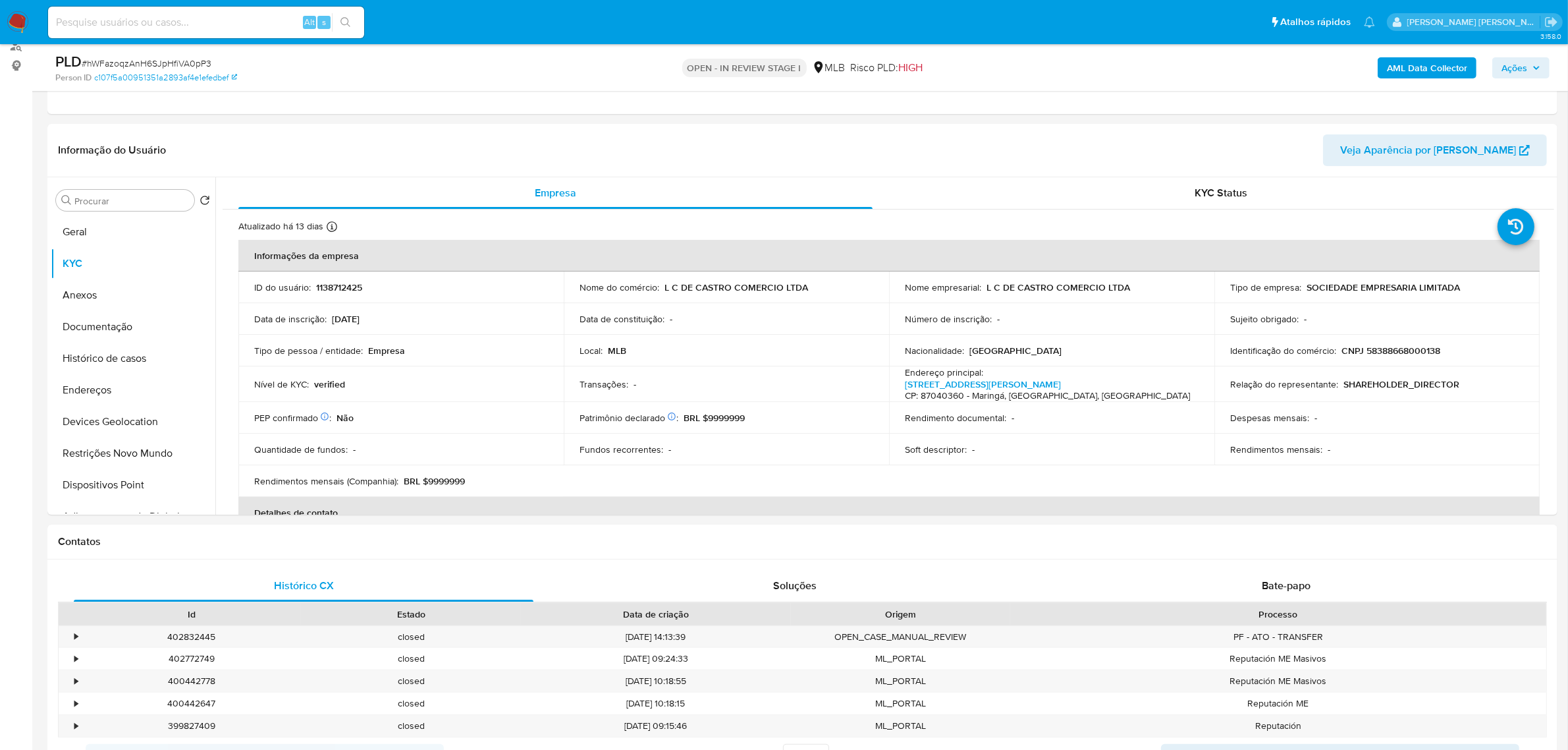
click at [1403, 353] on p "CNPJ 58388668000138" at bounding box center [1391, 350] width 98 height 12
copy p "58388668000138"
click at [120, 329] on button "Documentação" at bounding box center [128, 327] width 154 height 32
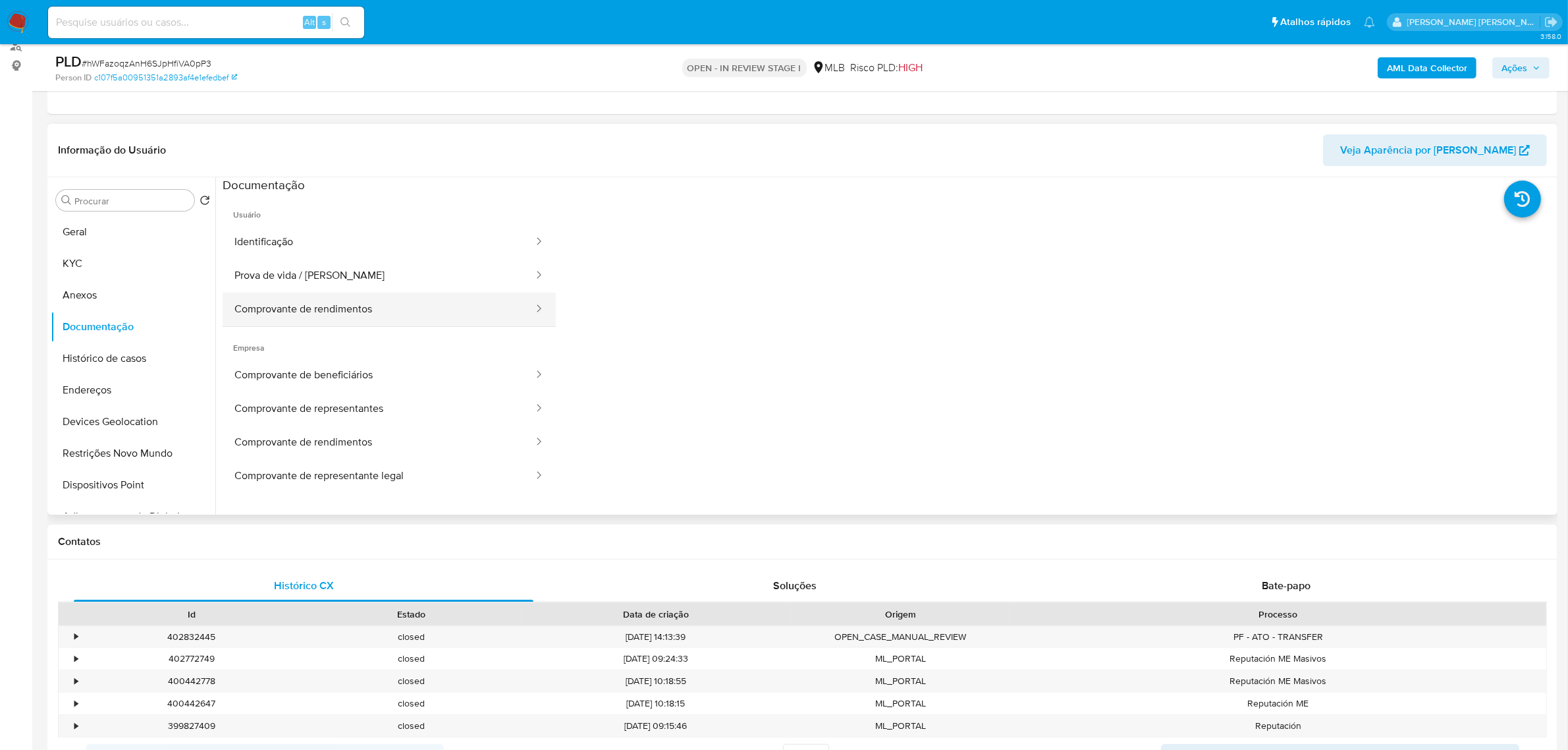
click at [362, 314] on button "Comprovante de rendimentos" at bounding box center [379, 309] width 312 height 34
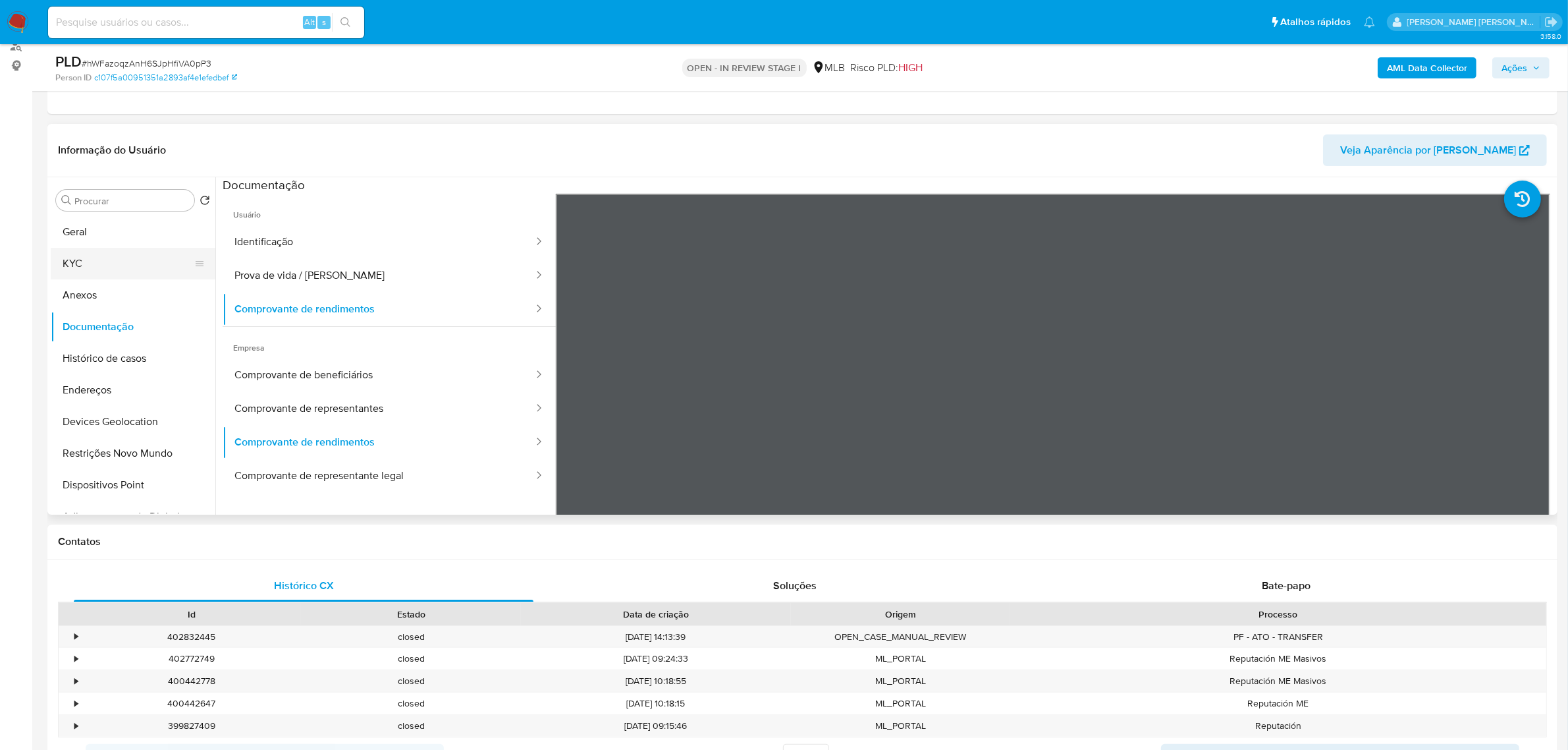
click at [101, 257] on button "KYC" at bounding box center [128, 264] width 154 height 32
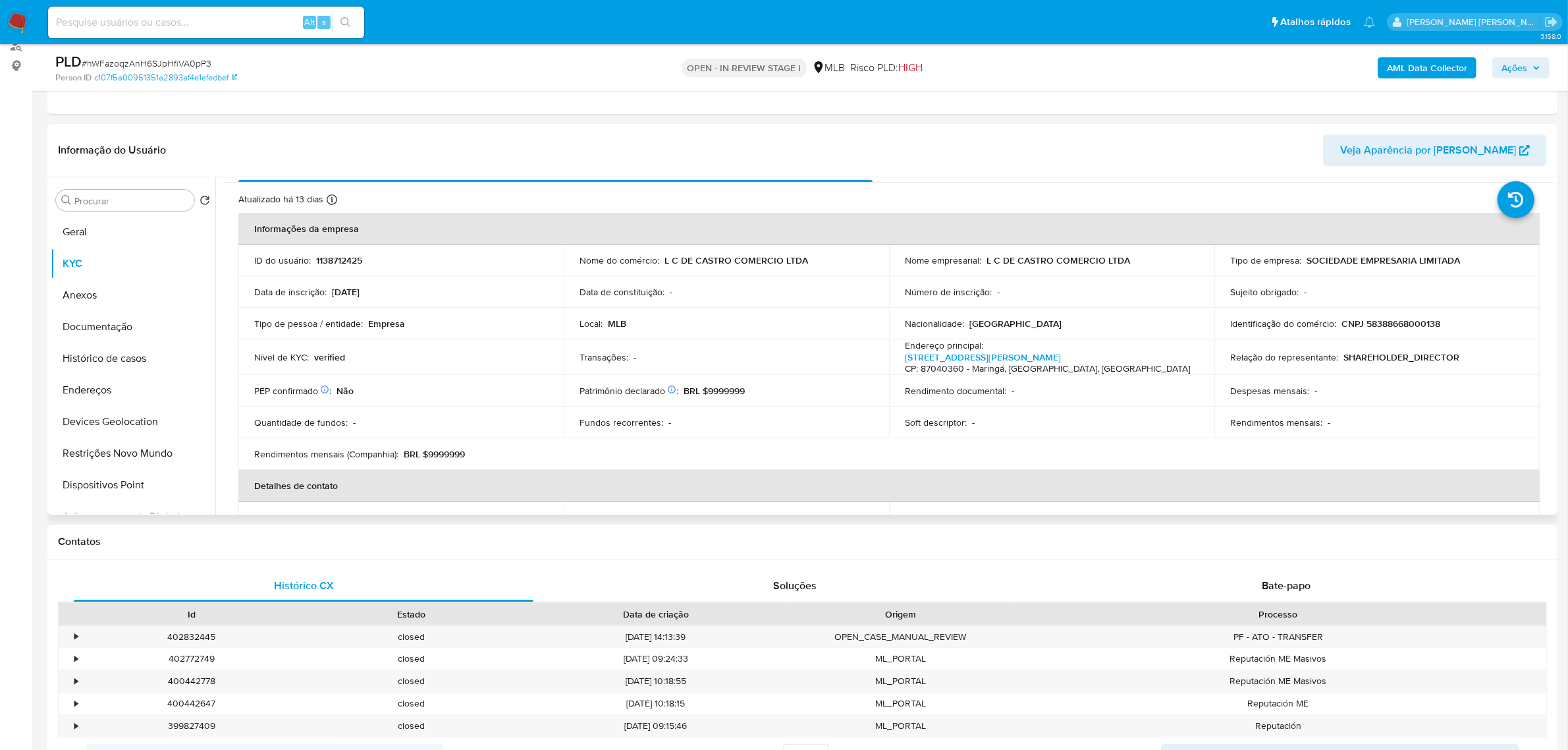
scroll to position [0, 0]
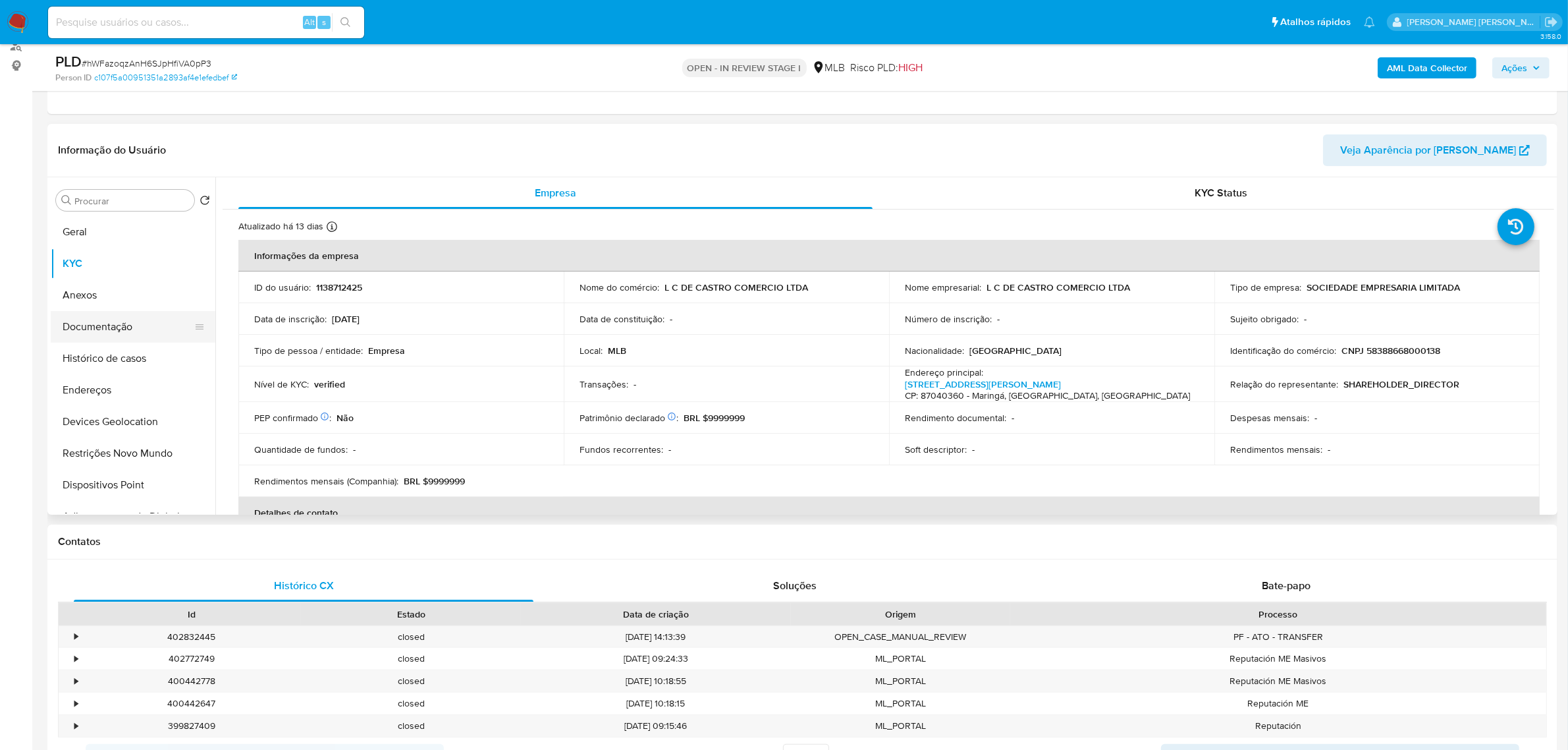
click at [140, 327] on button "Documentação" at bounding box center [128, 327] width 154 height 32
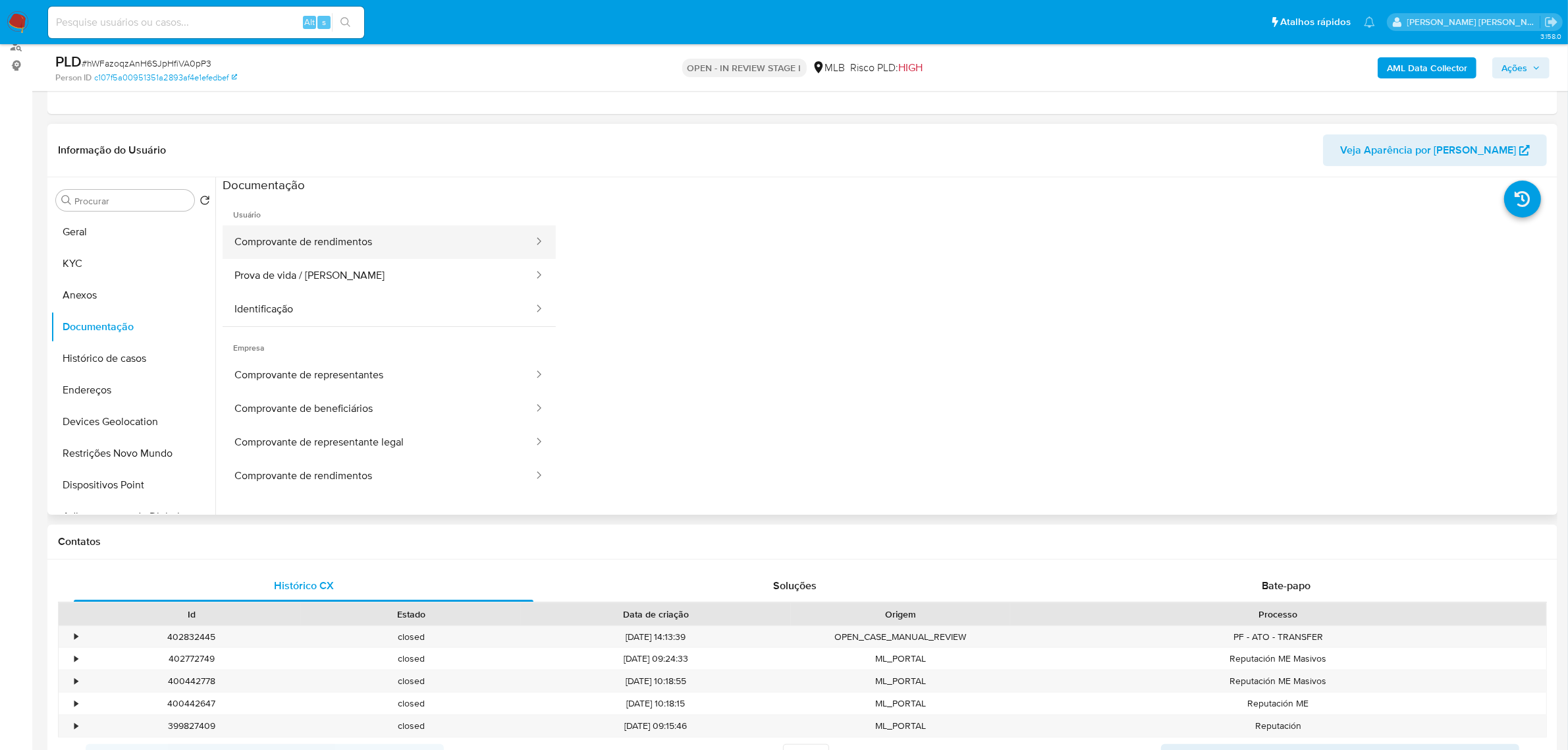
click at [429, 242] on button "Comprovante de rendimentos" at bounding box center [379, 242] width 312 height 34
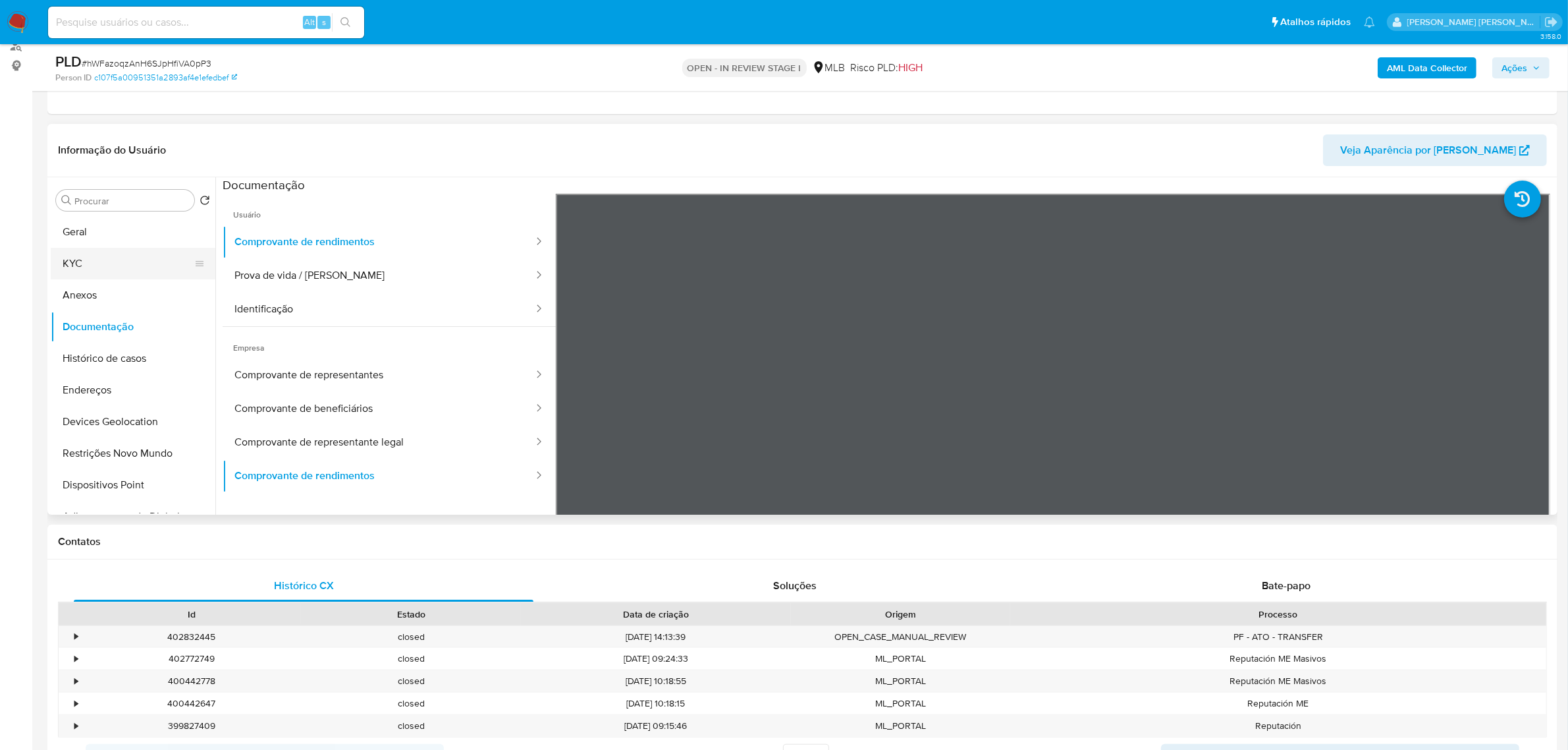
click at [97, 262] on button "KYC" at bounding box center [128, 264] width 154 height 32
